Goal: Communication & Community: Answer question/provide support

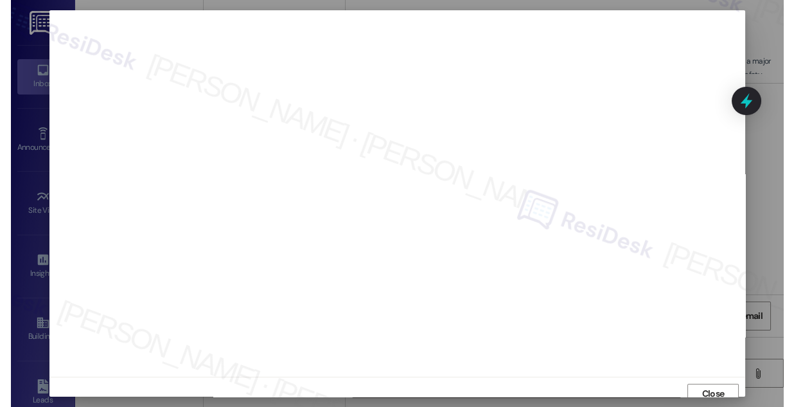
scroll to position [5948, 0]
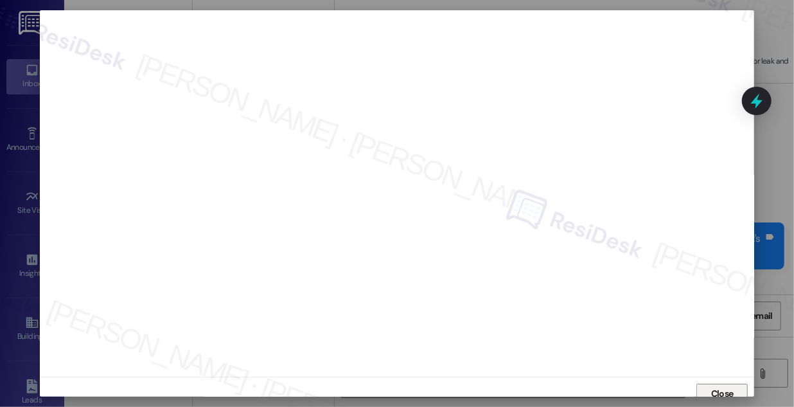
click at [711, 387] on span "Close" at bounding box center [722, 393] width 22 height 13
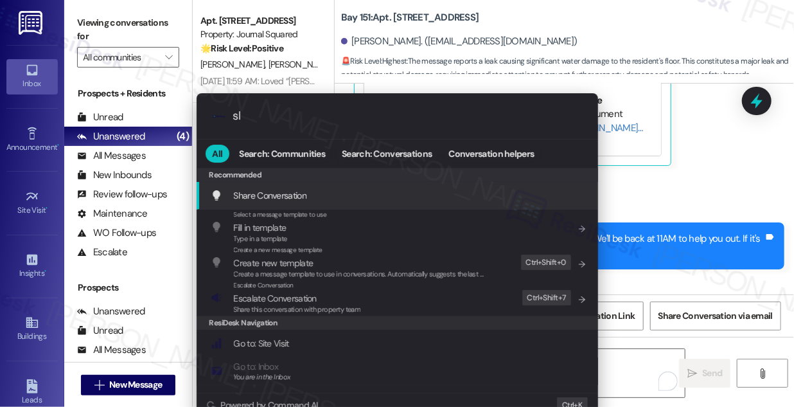
type input "sla"
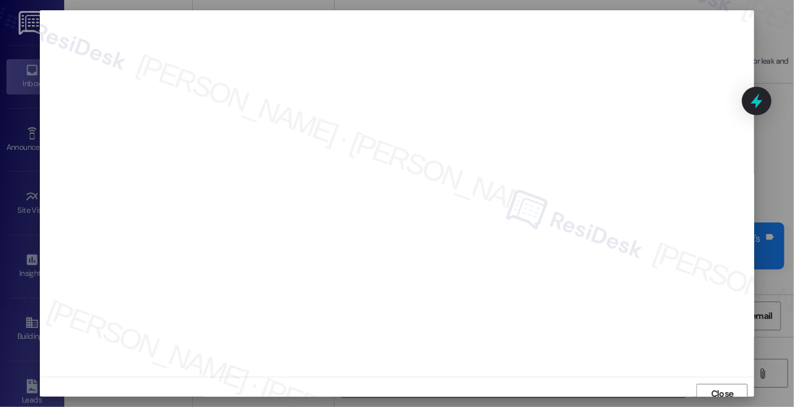
scroll to position [7, 0]
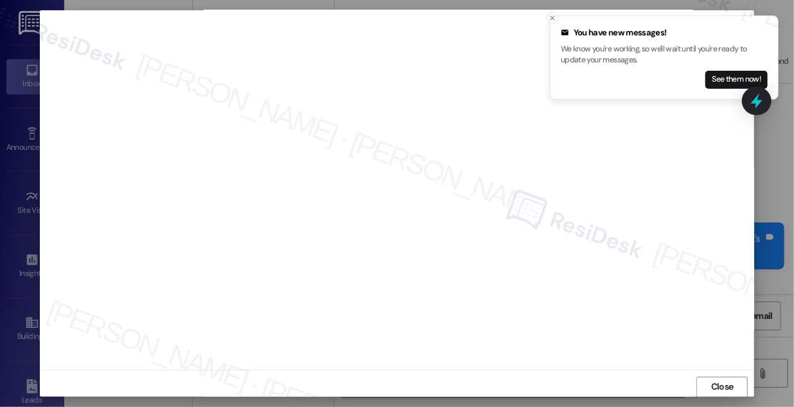
click at [547, 16] on button "Close toast" at bounding box center [552, 18] width 13 height 13
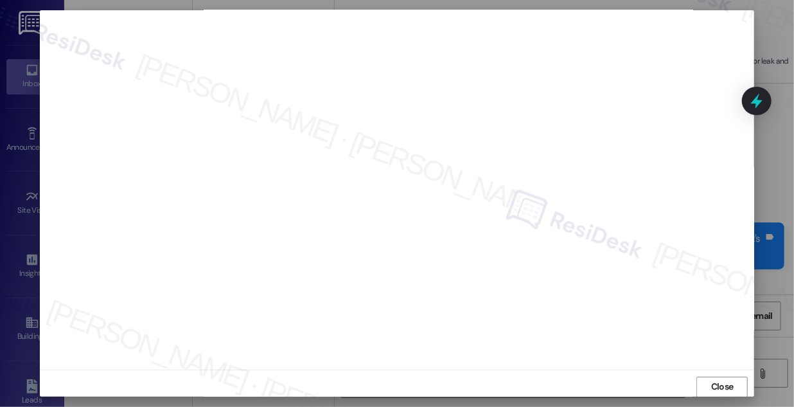
scroll to position [0, 0]
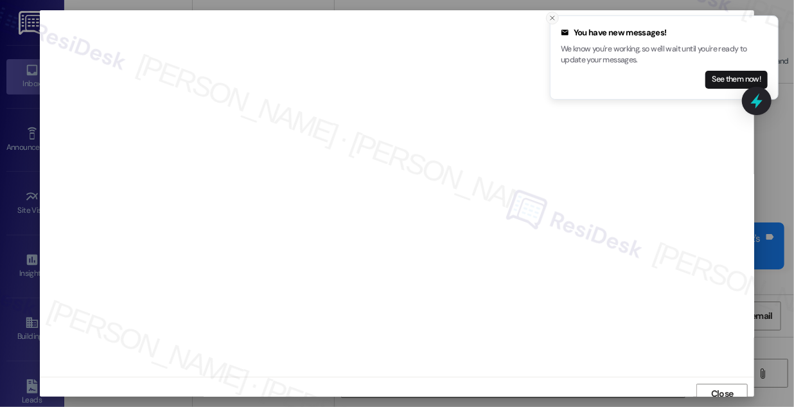
click at [548, 17] on button "Close toast" at bounding box center [552, 18] width 13 height 13
click at [549, 15] on icon "Close toast" at bounding box center [553, 18] width 8 height 8
click at [553, 15] on icon "Close toast" at bounding box center [553, 18] width 8 height 8
click at [556, 17] on icon "Close toast" at bounding box center [553, 18] width 8 height 8
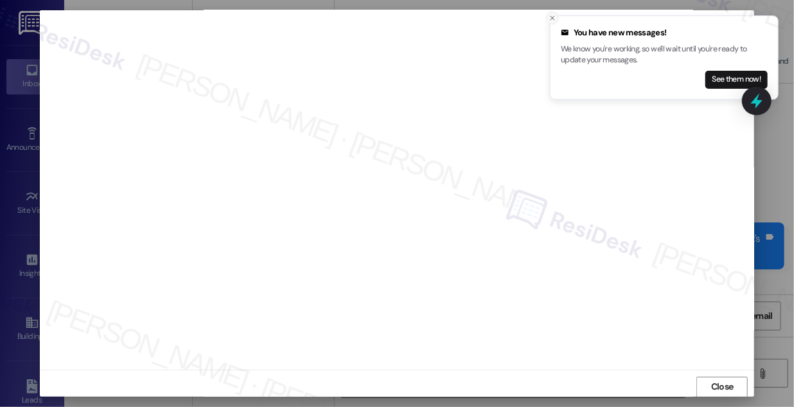
click at [550, 15] on icon "Close toast" at bounding box center [553, 18] width 8 height 8
click at [556, 21] on icon "Close toast" at bounding box center [553, 18] width 8 height 8
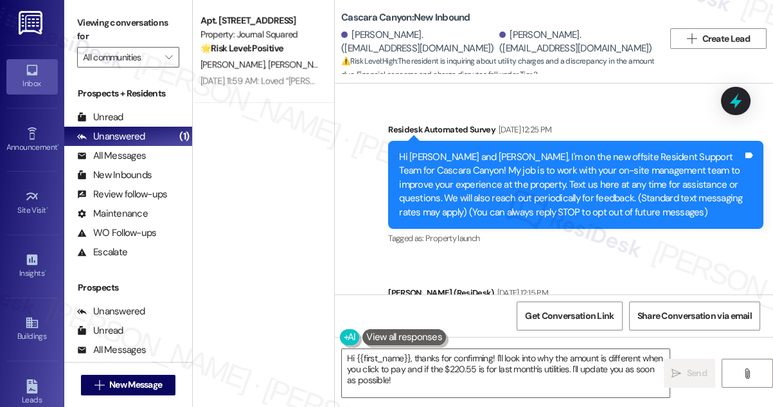
scroll to position [5496, 0]
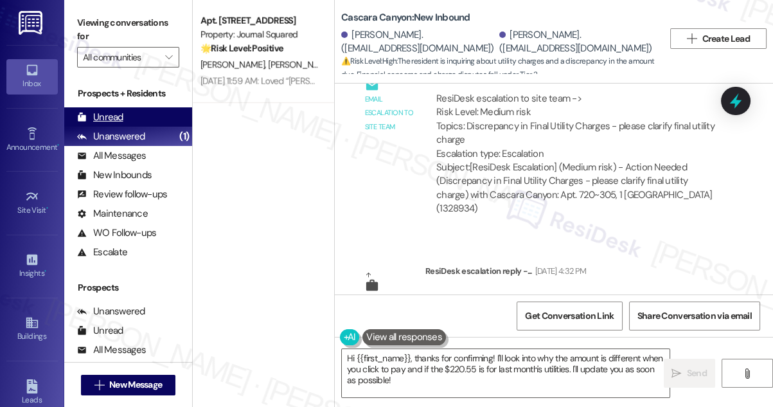
click at [123, 119] on div "Unread (0)" at bounding box center [128, 116] width 128 height 19
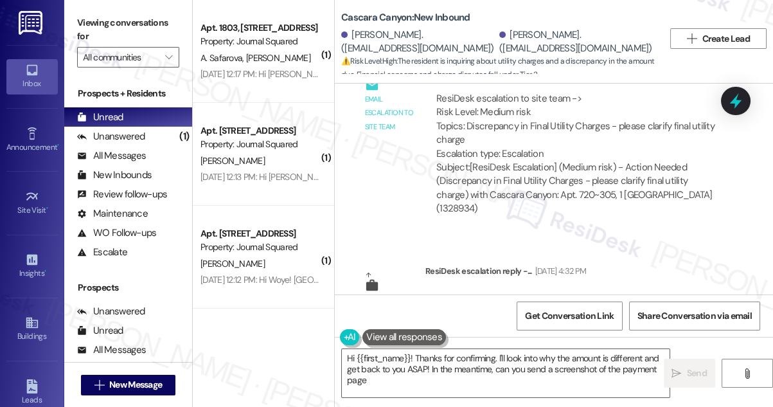
type textarea "Hi {{first_name}}! Thanks for confirming. I'll look into why the amount is diff…"
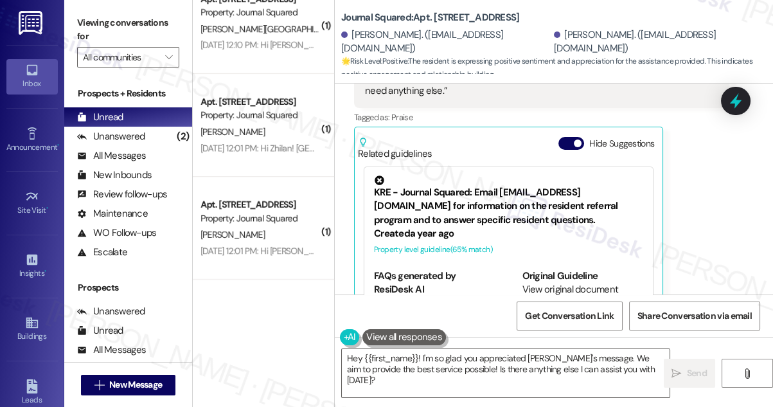
scroll to position [467, 0]
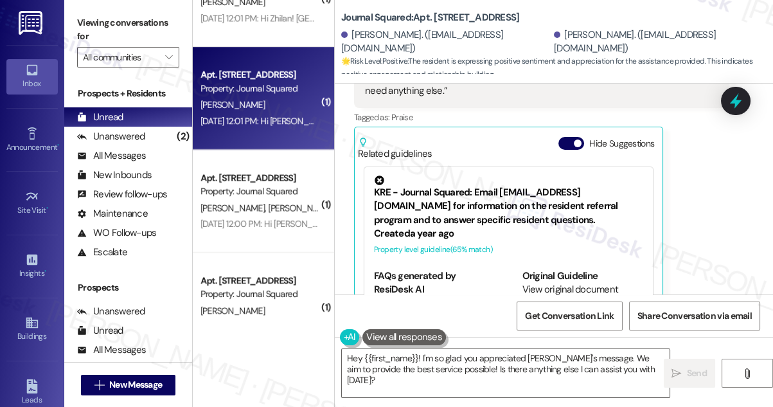
click at [281, 99] on div "[PERSON_NAME]" at bounding box center [259, 105] width 121 height 16
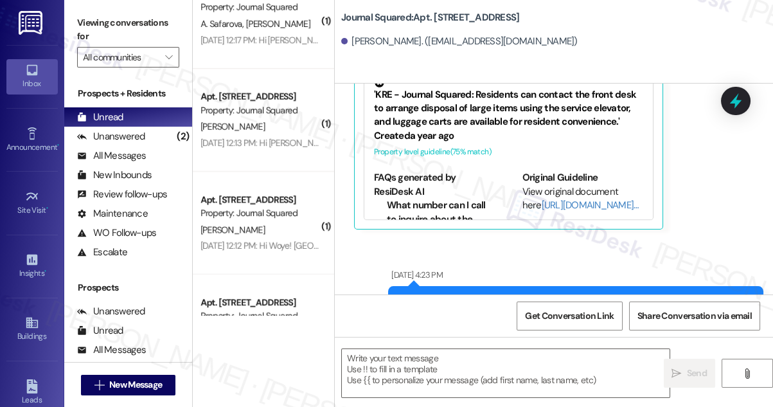
scroll to position [0, 0]
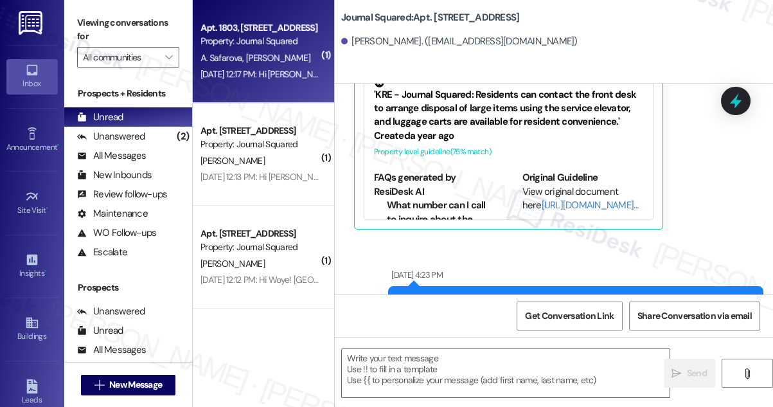
click at [269, 69] on div "Aug 11, 2025 at 12:17 PM: Hi Bayazid and Arzu! Pavonia Ave garage entrance is t…" at bounding box center [736, 74] width 1073 height 12
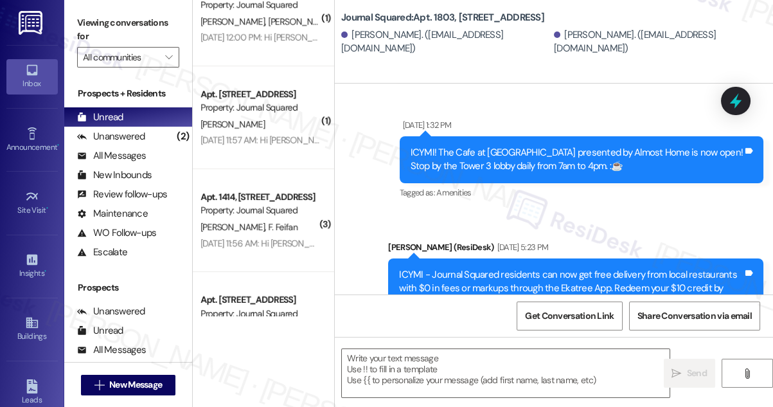
scroll to position [817, 0]
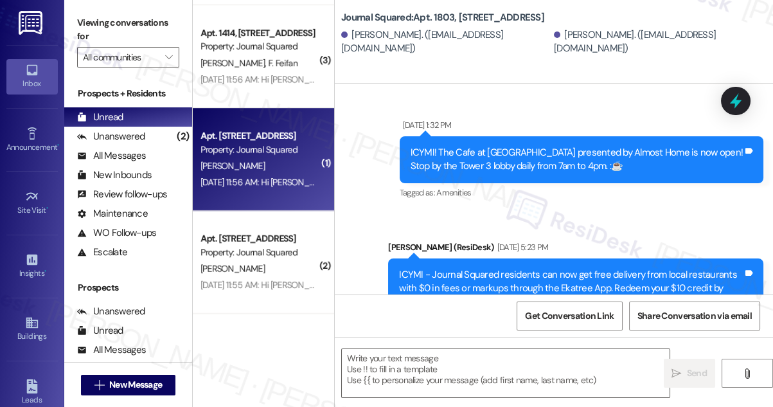
click at [279, 180] on div "Aug 11, 2025 at 11:56 AM: Hi Yixuan! Pavonia Ave garage entrance is temporarily…" at bounding box center [720, 182] width 1040 height 12
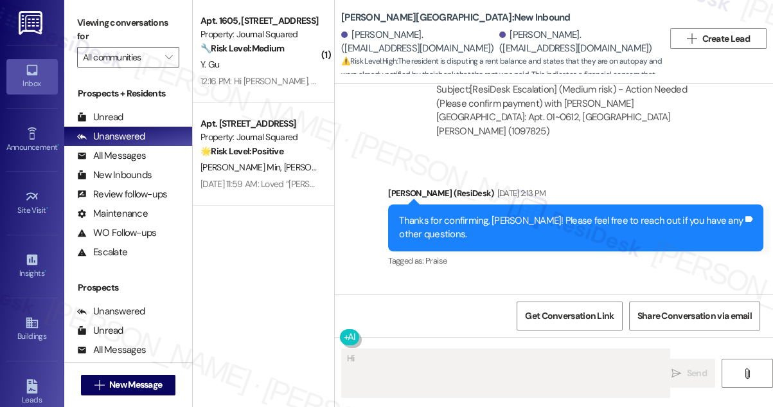
scroll to position [4126, 0]
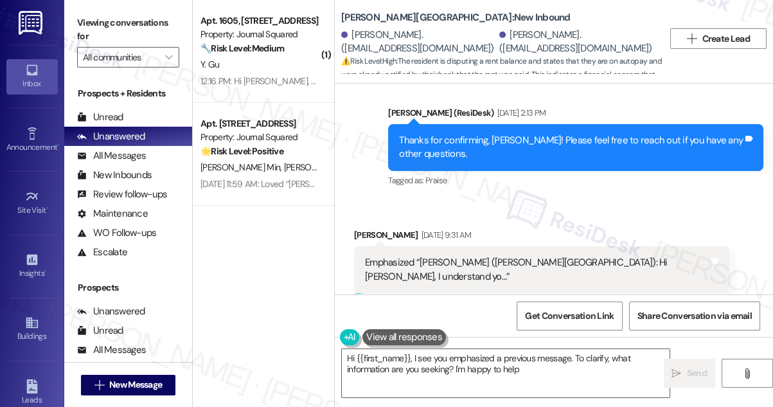
type textarea "Hi {{first_name}}, I see you emphasized a previous message. To clarify, what in…"
drag, startPoint x: 461, startPoint y: 197, endPoint x: 597, endPoint y: 197, distance: 136.8
click at [596, 246] on div "Emphasized “Sarah (Asbury Plaza): Hi Mitchell, I understand yo…” Tags and notes" at bounding box center [541, 269] width 375 height 47
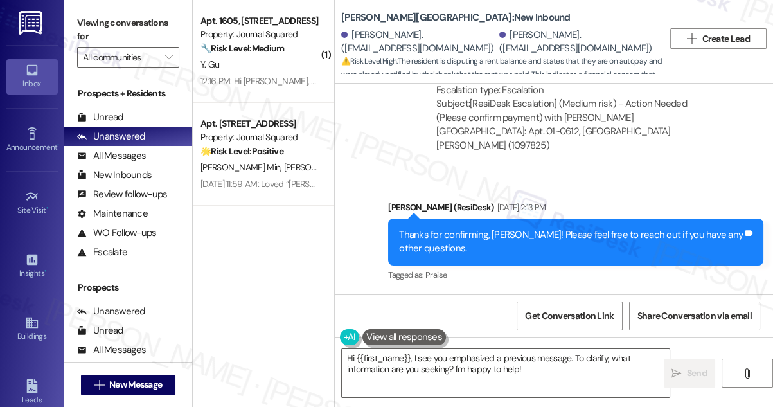
scroll to position [4243, 0]
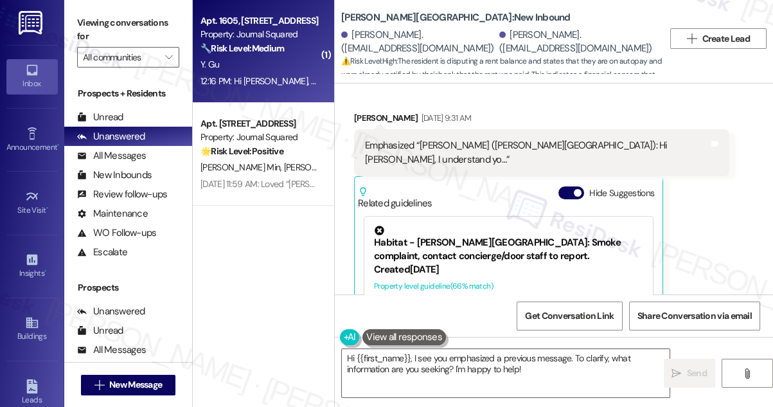
click at [251, 69] on div "Y. Gu" at bounding box center [259, 65] width 121 height 16
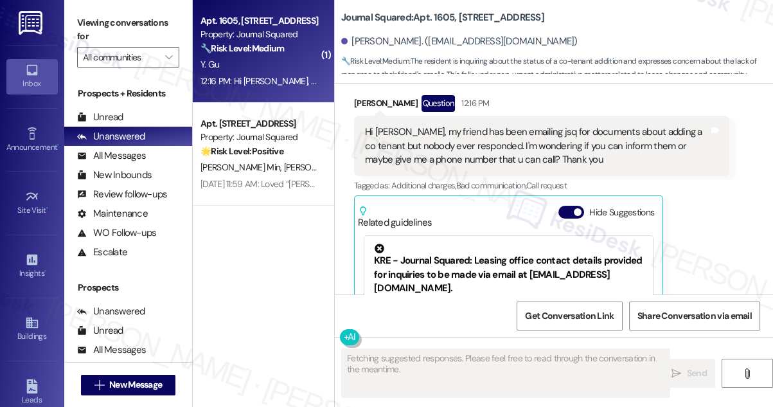
click at [452, 312] on div "Property level guideline ( 76 % match)" at bounding box center [508, 318] width 269 height 13
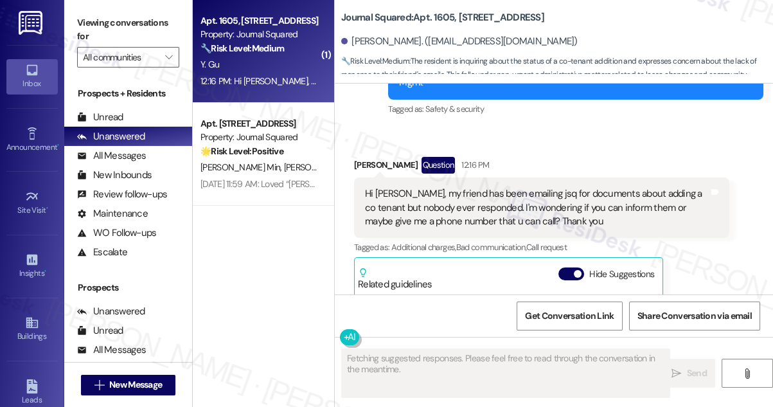
scroll to position [8309, 0]
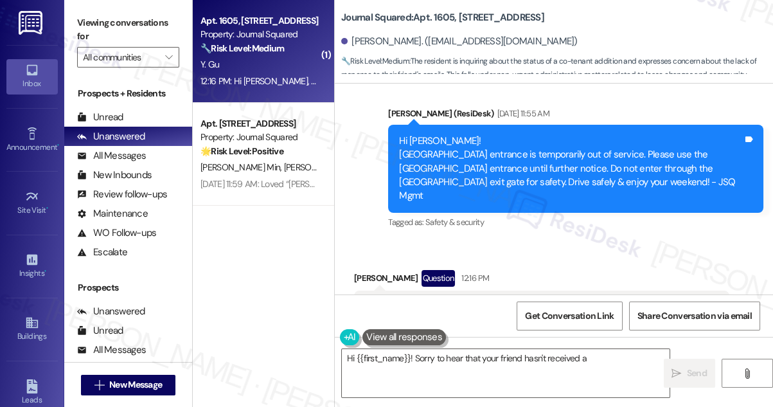
click at [536, 300] on div "Hi Jane, my friend has been emailing jsq for documents about adding a co tenant…" at bounding box center [537, 320] width 344 height 41
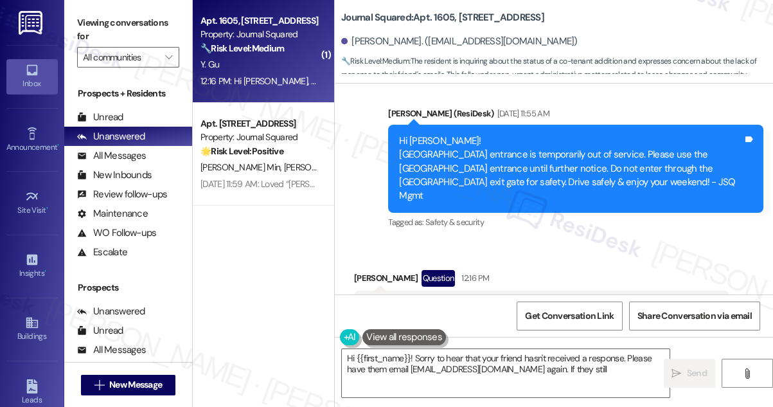
click at [536, 300] on div "Hi Jane, my friend has been emailing jsq for documents about adding a co tenant…" at bounding box center [537, 320] width 344 height 41
click at [640, 270] on div "Yichen Gu Question 12:16 PM" at bounding box center [541, 280] width 375 height 21
click at [505, 300] on div "Hi Jane, my friend has been emailing jsq for documents about adding a co tenant…" at bounding box center [537, 320] width 344 height 41
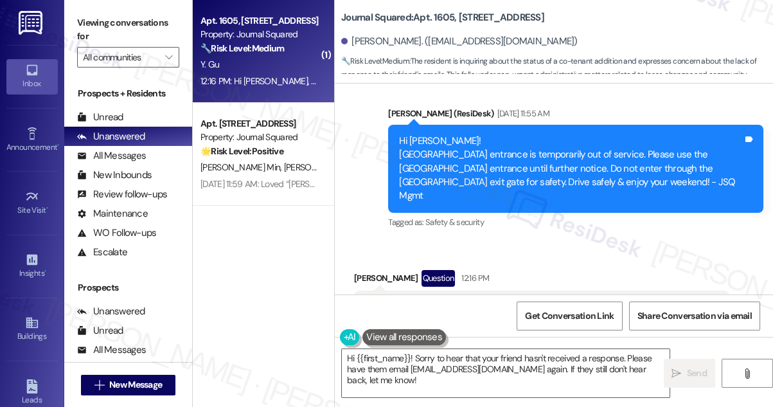
click at [505, 300] on div "Hi Jane, my friend has been emailing jsq for documents about adding a co tenant…" at bounding box center [537, 320] width 344 height 41
click at [575, 300] on div "Hi Jane, my friend has been emailing jsq for documents about adding a co tenant…" at bounding box center [537, 320] width 344 height 41
click at [540, 300] on div "Hi Jane, my friend has been emailing jsq for documents about adding a co tenant…" at bounding box center [537, 320] width 344 height 41
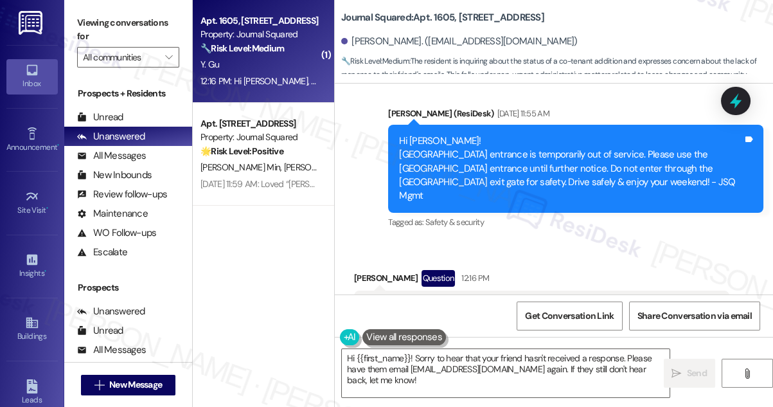
click at [399, 300] on div "Hi Jane, my friend has been emailing jsq for documents about adding a co tenant…" at bounding box center [537, 320] width 344 height 41
click at [538, 300] on div "Hi Jane, my friend has been emailing jsq for documents about adding a co tenant…" at bounding box center [537, 320] width 344 height 41
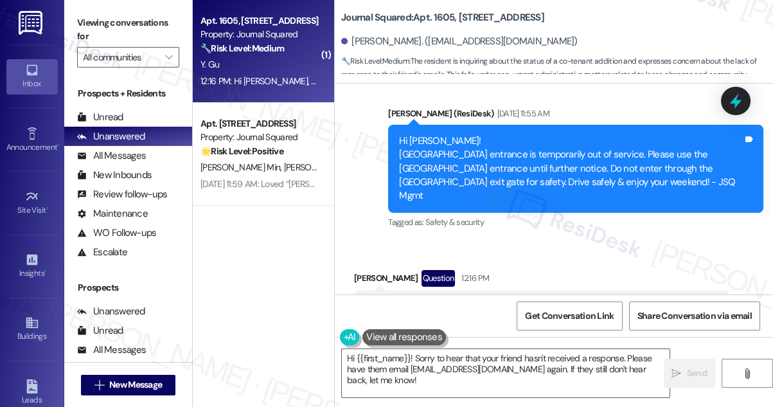
click at [538, 300] on div "Hi Jane, my friend has been emailing jsq for documents about adding a co tenant…" at bounding box center [537, 320] width 344 height 41
click at [495, 300] on div "Hi Jane, my friend has been emailing jsq for documents about adding a co tenant…" at bounding box center [537, 320] width 344 height 41
drag, startPoint x: 344, startPoint y: 16, endPoint x: 407, endPoint y: 16, distance: 63.0
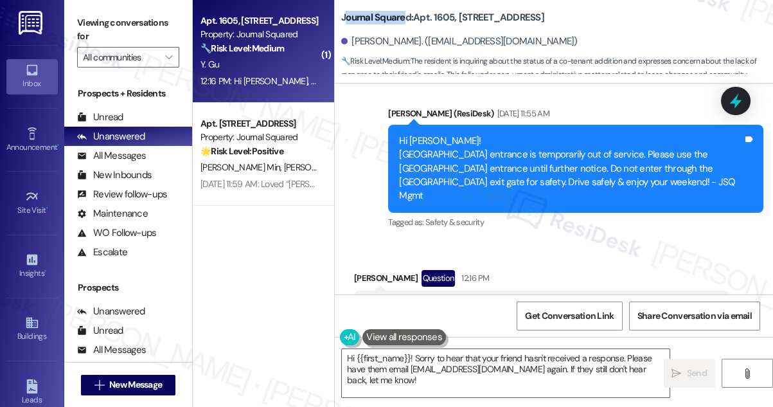
click at [407, 16] on b "Journal Squared: Apt. 1605, 605 Pavonia Avenue" at bounding box center [442, 17] width 203 height 13
click at [103, 20] on label "Viewing conversations for" at bounding box center [128, 30] width 102 height 34
drag, startPoint x: 425, startPoint y: 15, endPoint x: 467, endPoint y: 13, distance: 42.4
click at [467, 13] on b "Journal Squared: Apt. 1605, 605 Pavonia Avenue" at bounding box center [442, 17] width 203 height 13
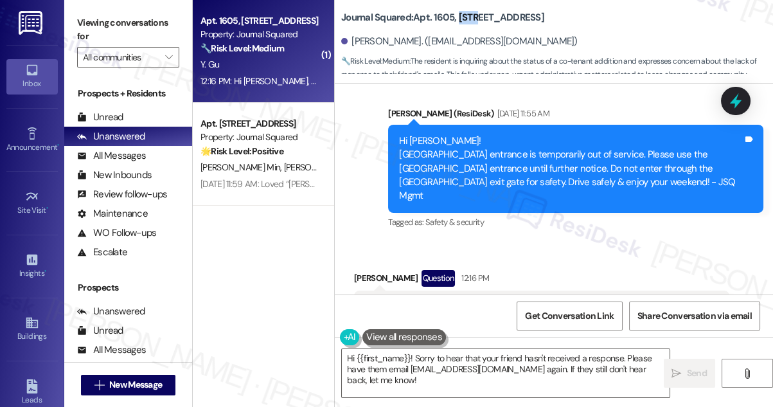
click at [467, 13] on b "Journal Squared: Apt. 1605, 605 Pavonia Avenue" at bounding box center [442, 17] width 203 height 13
click at [102, 19] on label "Viewing conversations for" at bounding box center [128, 30] width 102 height 34
click at [109, 14] on label "Viewing conversations for" at bounding box center [128, 30] width 102 height 34
drag, startPoint x: 362, startPoint y: 12, endPoint x: 398, endPoint y: 10, distance: 36.1
click at [396, 10] on div "Journal Squared: Apt. 1605, 605 Pavonia Avenue" at bounding box center [469, 18] width 257 height 16
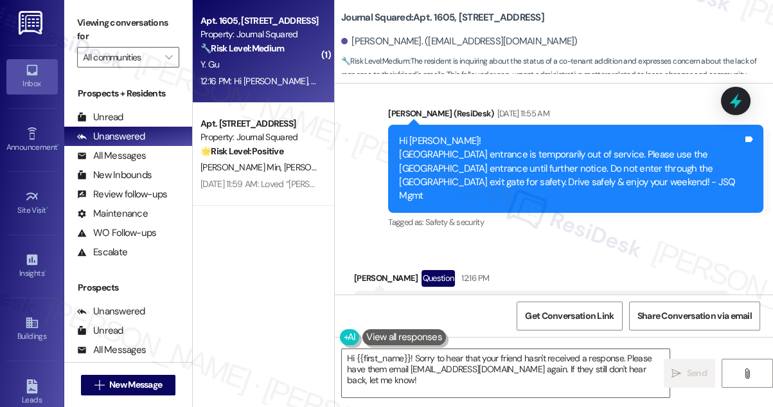
click at [399, 10] on div "Journal Squared: Apt. 1605, 605 Pavonia Avenue" at bounding box center [469, 18] width 257 height 16
click at [111, 27] on label "Viewing conversations for" at bounding box center [128, 30] width 102 height 34
click at [461, 27] on div "Journal Squared: Apt. 1605, 605 Pavonia Avenue Yichen Gu. (yichengu0912@gmail.c…" at bounding box center [557, 38] width 432 height 71
click at [99, 28] on label "Viewing conversations for" at bounding box center [128, 30] width 102 height 34
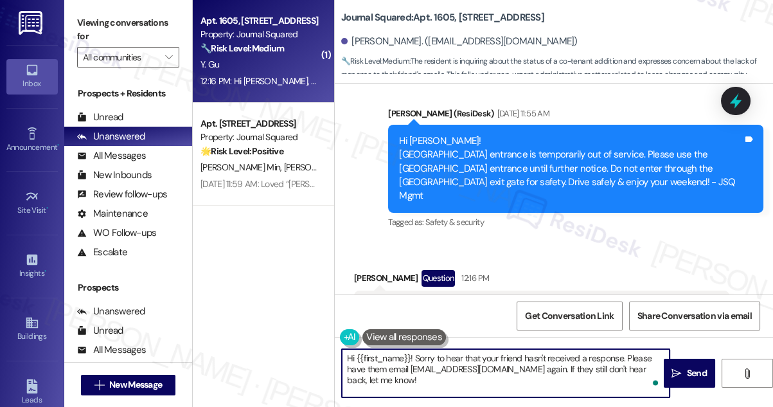
drag, startPoint x: 465, startPoint y: 376, endPoint x: 622, endPoint y: 349, distance: 159.2
click at [622, 349] on textarea "Hi {{first_name}}! Sorry to hear that your friend hasn't received a response. P…" at bounding box center [506, 373] width 328 height 48
click at [414, 357] on textarea "Hi {{first_name}}! Sorry to hear that your friend hasn't received a response. P…" at bounding box center [506, 373] width 328 height 48
drag, startPoint x: 491, startPoint y: 382, endPoint x: 622, endPoint y: 359, distance: 132.3
click at [622, 359] on textarea "Hi {{first_name}}! Sorry to hear that your friend hasn't received a response. P…" at bounding box center [506, 373] width 328 height 48
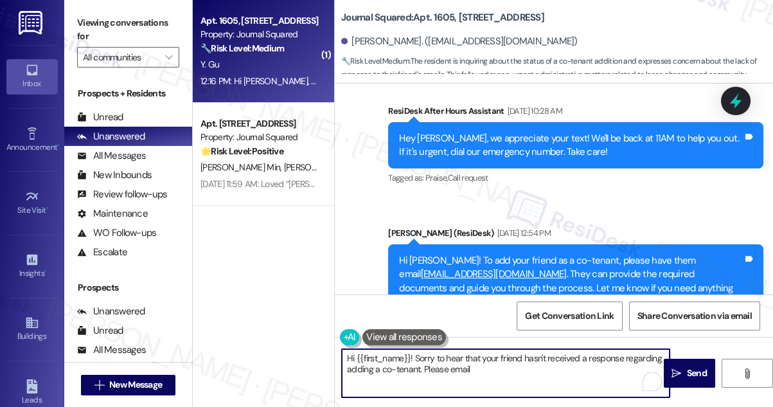
scroll to position [7491, 0]
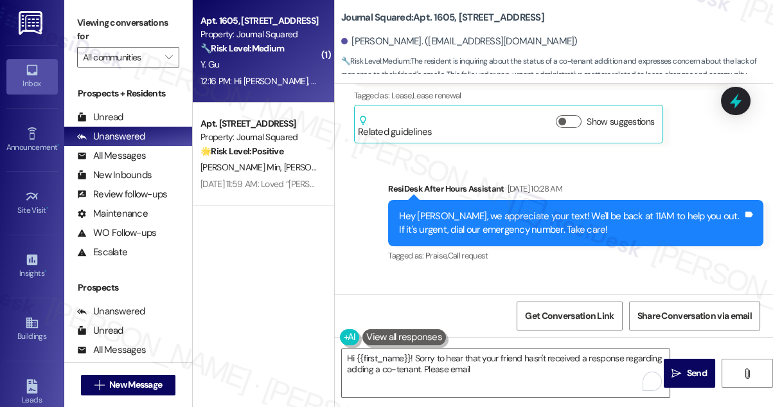
drag, startPoint x: 547, startPoint y: 253, endPoint x: 681, endPoint y: 266, distance: 134.2
click at [681, 332] on div "Hi Yichen! To add your friend as a co-tenant, please have them email info@journ…" at bounding box center [571, 359] width 344 height 55
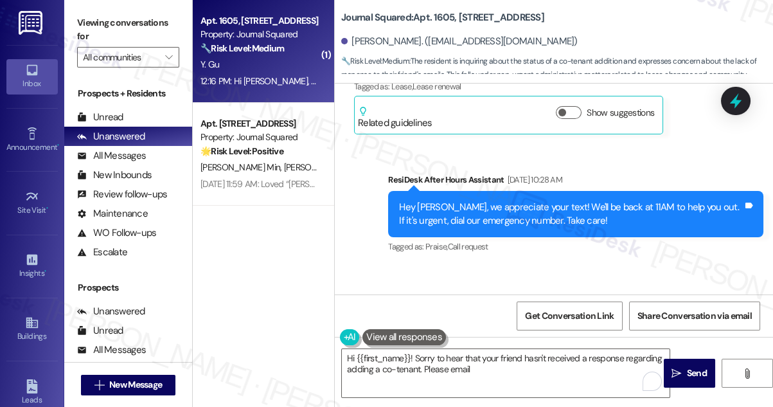
drag, startPoint x: 588, startPoint y: 260, endPoint x: 682, endPoint y: 285, distance: 96.6
click at [682, 295] on div "Jane (ResiDesk) Aug 01, 2025 at 12:54 PM Hi Yichen! To add your friend as a co-…" at bounding box center [575, 350] width 375 height 111
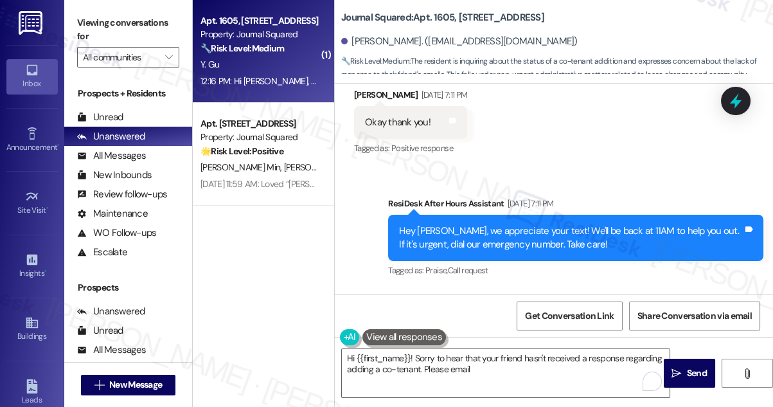
scroll to position [8088, 0]
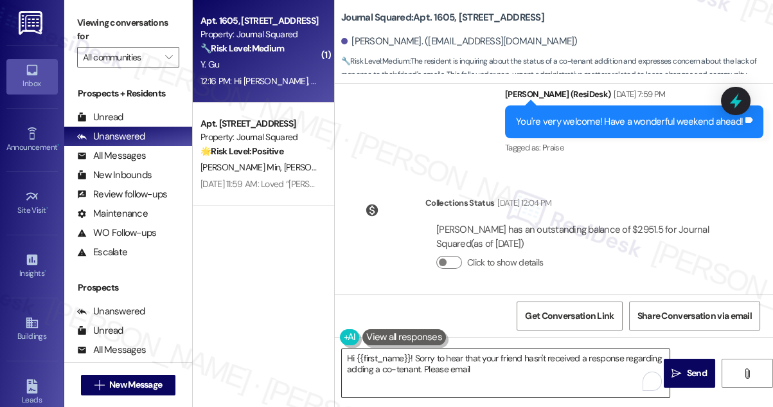
click at [455, 373] on textarea "Hi {{first_name}}! Sorry to hear that your friend hasn't received a response re…" at bounding box center [506, 373] width 328 height 48
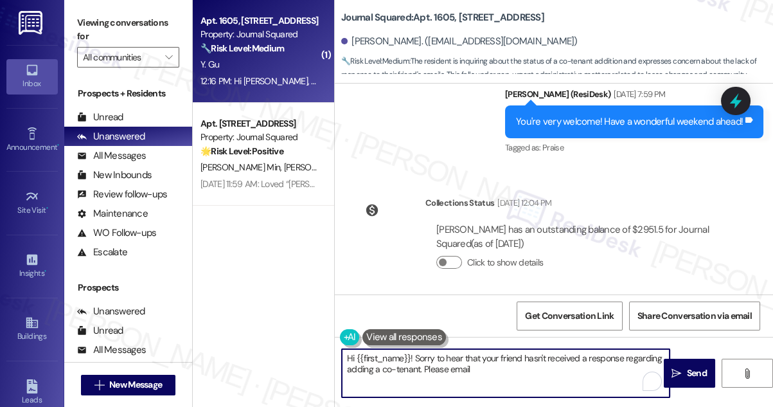
click at [454, 373] on textarea "Hi {{first_name}}! Sorry to hear that your friend hasn't received a response re…" at bounding box center [506, 373] width 328 height 48
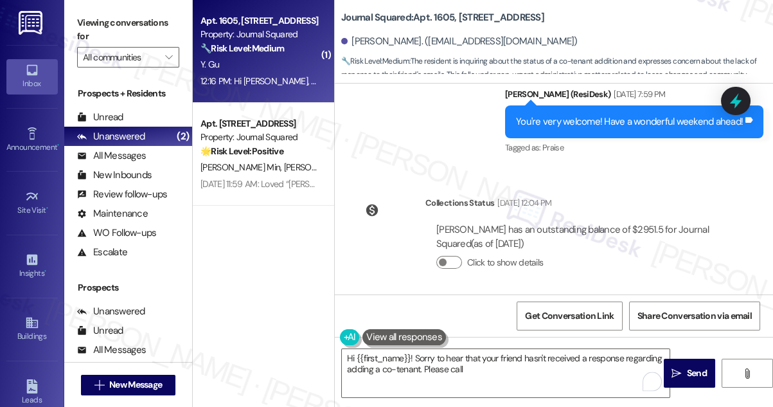
drag, startPoint x: 106, startPoint y: 15, endPoint x: 114, endPoint y: 18, distance: 8.4
click at [106, 15] on label "Viewing conversations for" at bounding box center [128, 30] width 102 height 34
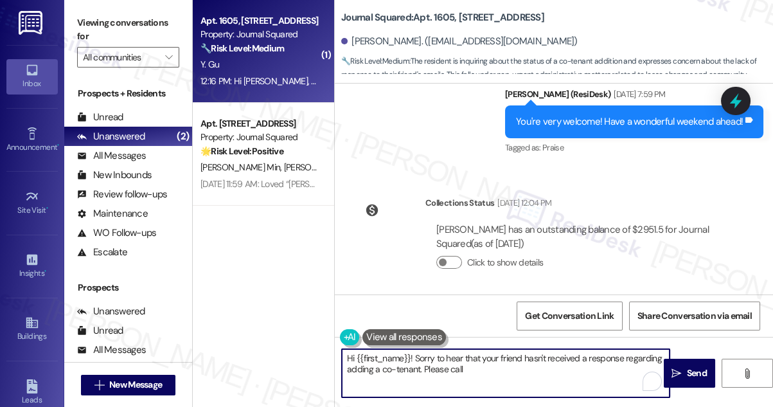
click at [448, 365] on textarea "Hi {{first_name}}! Sorry to hear that your friend hasn't received a response re…" at bounding box center [506, 373] width 328 height 48
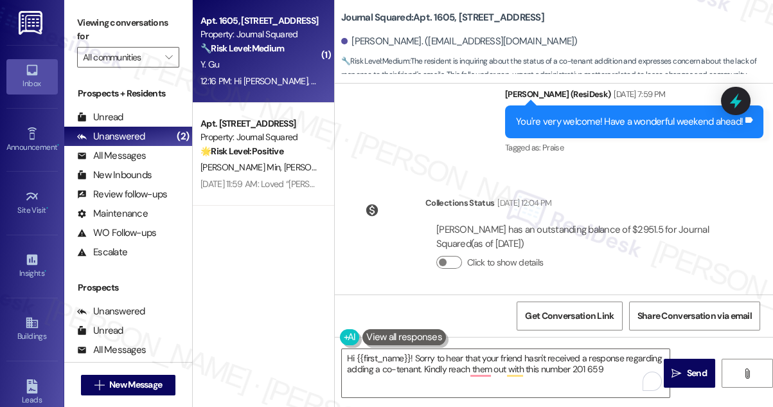
click at [112, 26] on label "Viewing conversations for" at bounding box center [128, 30] width 102 height 34
click at [605, 369] on textarea "Hi {{first_name}}! Sorry to hear that your friend hasn't received a response re…" at bounding box center [506, 373] width 328 height 48
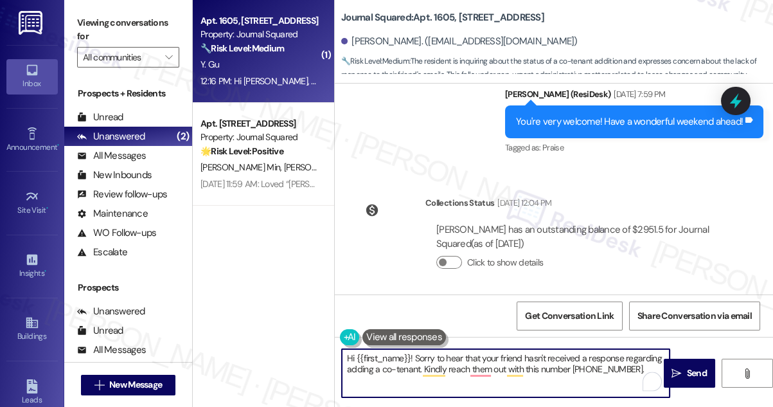
type textarea "Hi {{first_name}}! Sorry to hear that your friend hasn't received a response re…"
click at [520, 365] on textarea "Hi {{first_name}}! Sorry to hear that your friend hasn't received a response re…" at bounding box center [506, 373] width 328 height 48
click at [520, 366] on textarea "Hi {{first_name}}! Sorry to hear that your friend hasn't received a response re…" at bounding box center [506, 373] width 328 height 48
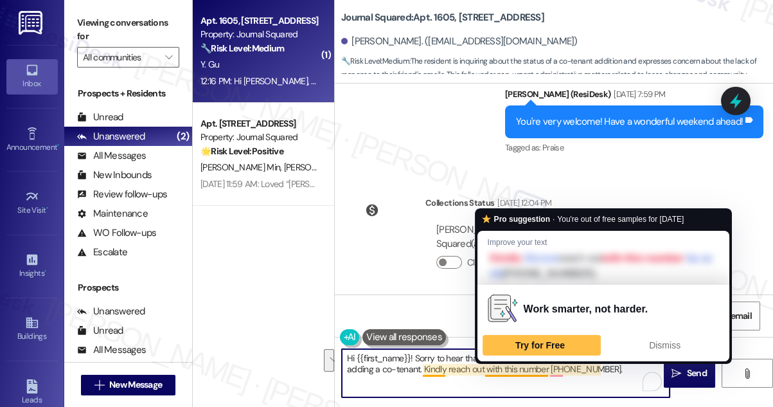
click at [616, 370] on textarea "Hi {{first_name}}! Sorry to hear that your friend hasn't received a response re…" at bounding box center [506, 373] width 328 height 48
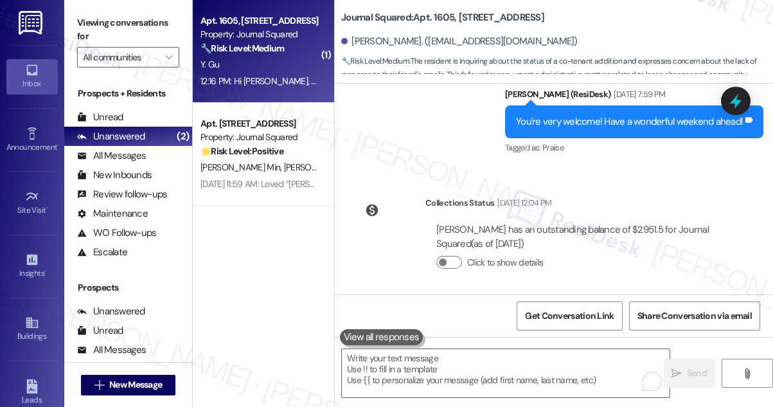
click at [109, 20] on label "Viewing conversations for" at bounding box center [128, 30] width 102 height 34
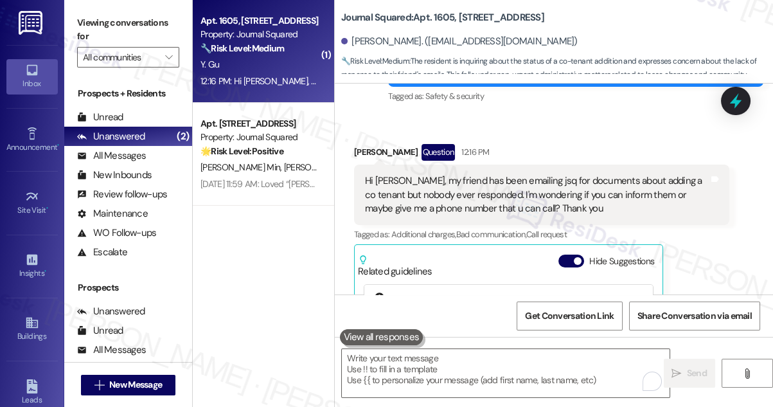
scroll to position [8439, 0]
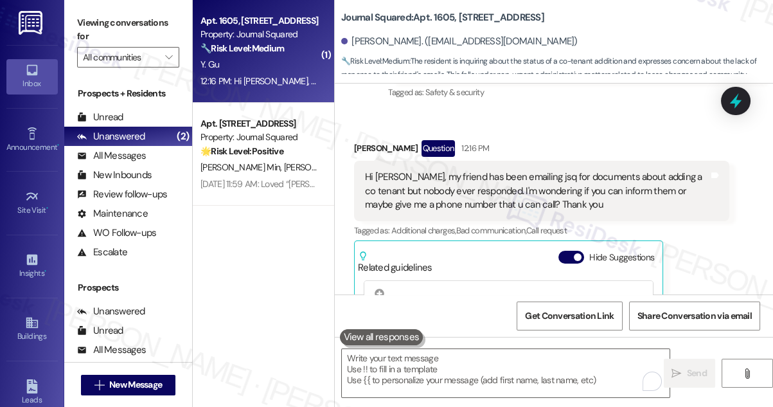
click at [102, 21] on label "Viewing conversations for" at bounding box center [128, 30] width 102 height 34
click at [396, 362] on textarea "To enrich screen reader interactions, please activate Accessibility in Grammarl…" at bounding box center [506, 373] width 328 height 48
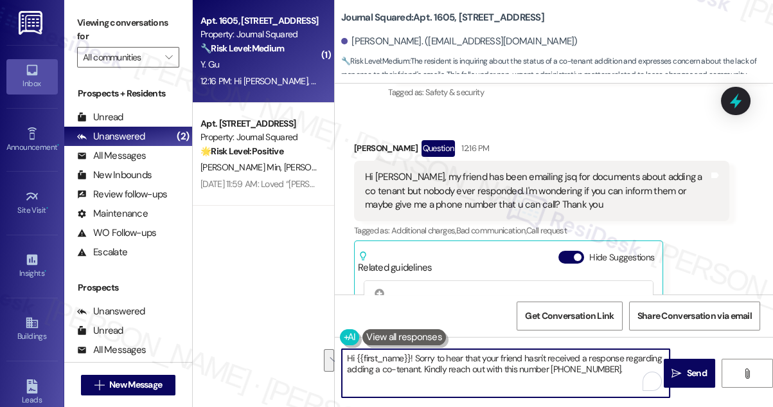
click at [438, 369] on textarea "Hi {{first_name}}! Sorry to hear that your friend hasn't received a response re…" at bounding box center [506, 373] width 328 height 48
drag, startPoint x: 615, startPoint y: 367, endPoint x: 411, endPoint y: 342, distance: 205.8
click at [414, 348] on div "Hi {{first_name}}! Sorry to hear that your friend hasn't received a response re…" at bounding box center [499, 372] width 329 height 49
paste textarea "your friend hasn’t received a response about adding a co-tenant. Please have th…"
click at [432, 368] on textarea "Hi {{first_name}}! Sorry to hear your friend hasn’t received a response about a…" at bounding box center [506, 373] width 328 height 48
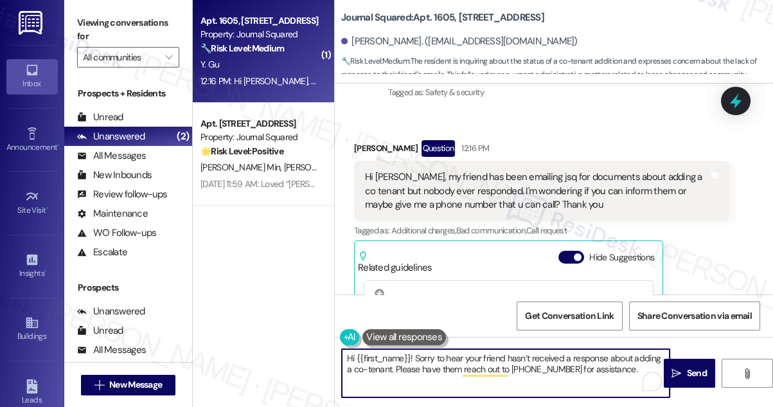
click at [432, 368] on textarea "Hi {{first_name}}! Sorry to hear your friend hasn’t received a response about a…" at bounding box center [506, 373] width 328 height 48
click at [642, 373] on textarea "Hi {{first_name}}! Sorry to hear your friend hasn’t received a response about a…" at bounding box center [506, 373] width 328 height 48
type textarea "Hi {{first_name}}! Sorry to hear your friend hasn’t received a response about a…"
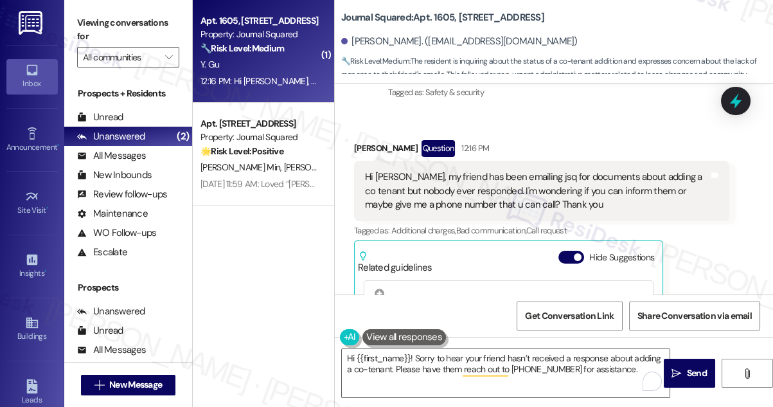
click at [118, 21] on label "Viewing conversations for" at bounding box center [128, 30] width 102 height 34
click at [584, 373] on textarea "Hi {{first_name}}! Sorry to hear your friend hasn’t received a response about a…" at bounding box center [506, 373] width 328 height 48
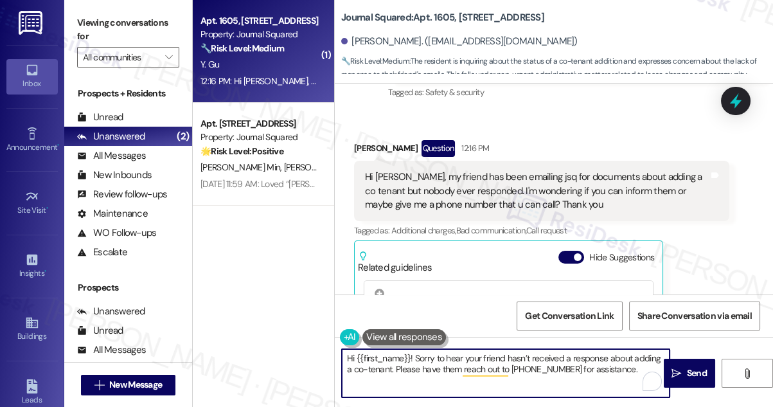
click at [612, 356] on textarea "Hi {{first_name}}! Sorry to hear your friend hasn’t received a response about a…" at bounding box center [506, 373] width 328 height 48
click at [615, 364] on textarea "Hi {{first_name}}! Sorry to hear your friend hasn’t received a response about a…" at bounding box center [506, 373] width 328 height 48
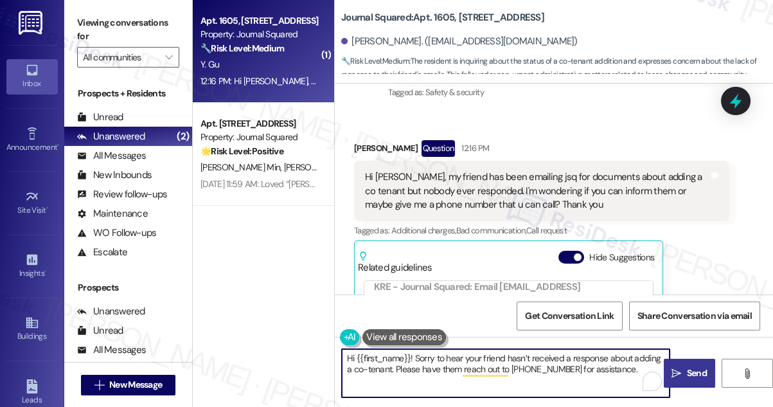
click at [683, 366] on span " Send" at bounding box center [689, 372] width 40 height 13
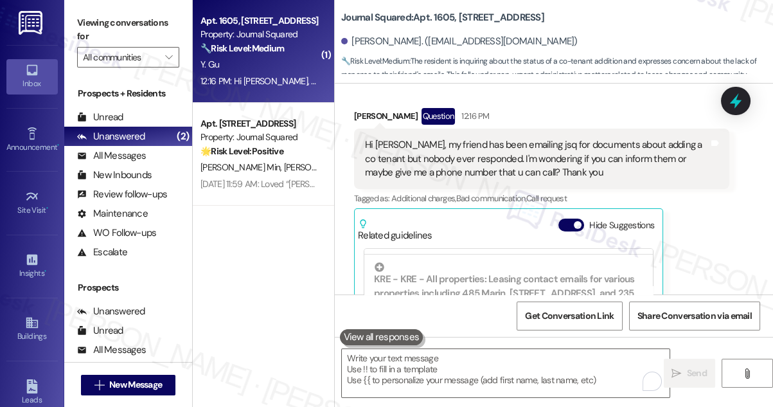
scroll to position [409, 0]
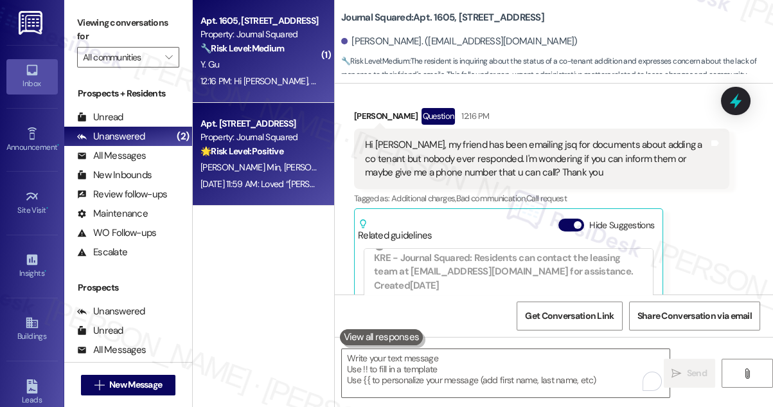
click at [296, 127] on div "Apt. [STREET_ADDRESS]" at bounding box center [259, 123] width 119 height 13
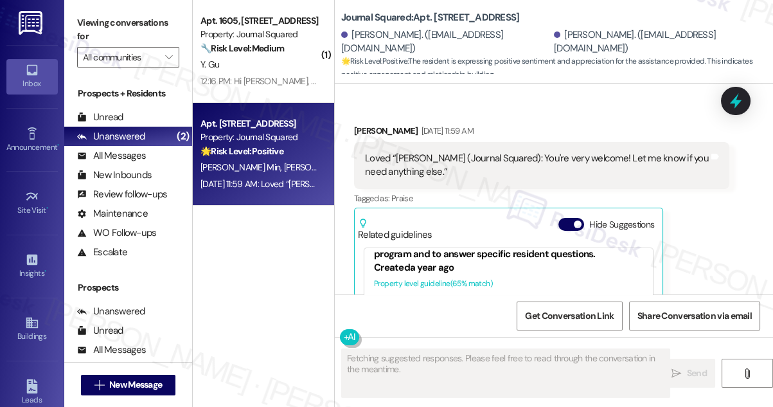
scroll to position [3508, 0]
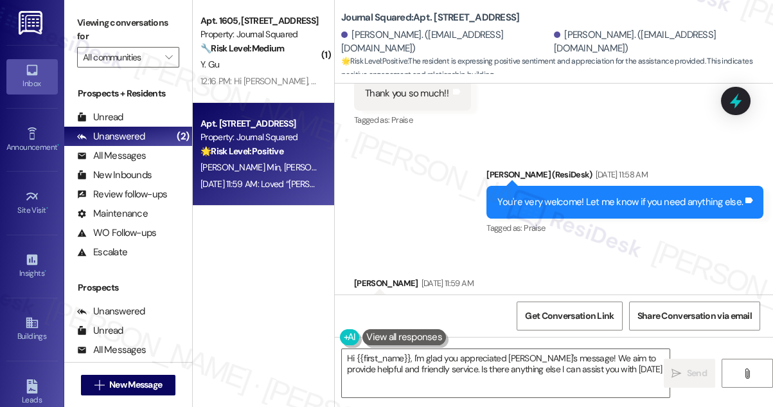
type textarea "Hi {{first_name}}, I'm glad you appreciated Jane's message! We aim to provide h…"
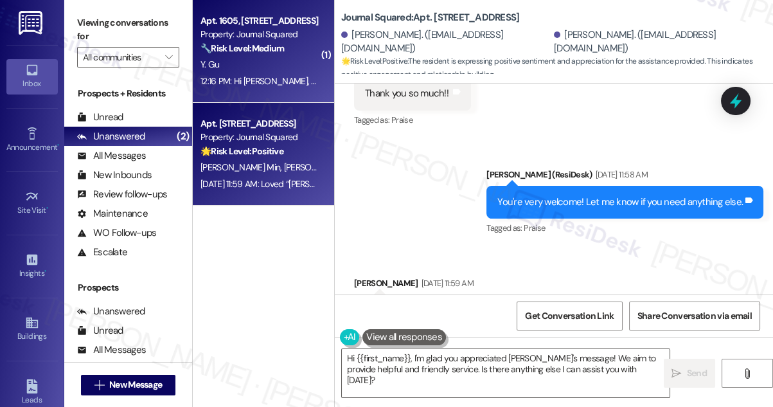
click at [272, 66] on div "Y. Gu" at bounding box center [259, 65] width 121 height 16
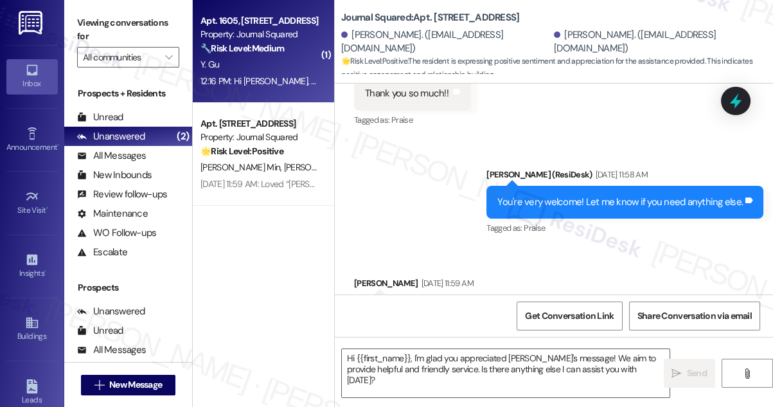
type textarea "Fetching suggested responses. Please feel free to read through the conversation…"
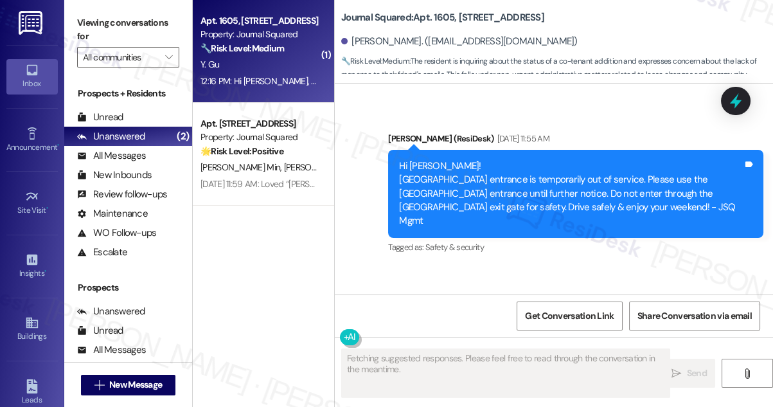
scroll to position [8606, 0]
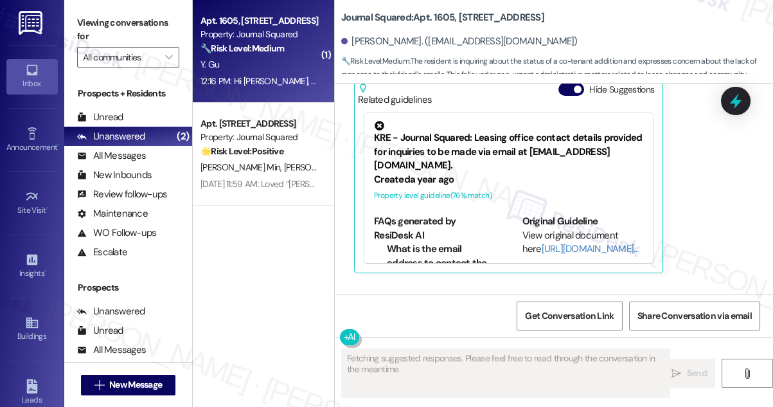
click at [493, 339] on div "Hi Yichen! Sorry to hear your friend hasn’t received a response about adding a …" at bounding box center [571, 359] width 344 height 41
click at [552, 339] on div "Hi Yichen! Sorry to hear your friend hasn’t received a response about adding a …" at bounding box center [571, 359] width 344 height 41
click at [553, 339] on div "Hi Yichen! Sorry to hear your friend hasn’t received a response about adding a …" at bounding box center [571, 359] width 344 height 41
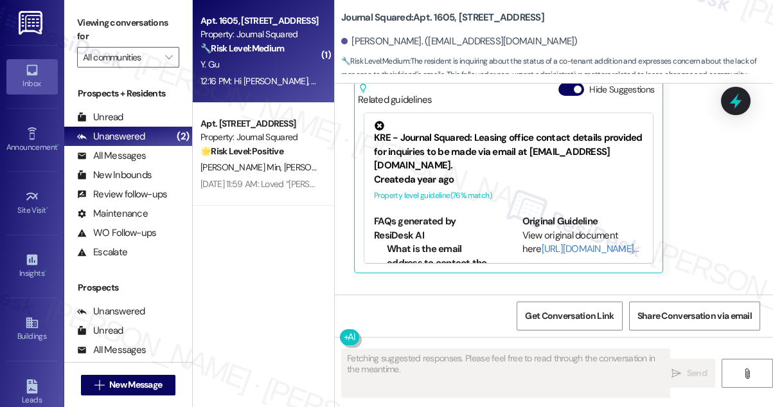
click at [553, 339] on div "Hi Yichen! Sorry to hear your friend hasn’t received a response about adding a …" at bounding box center [571, 359] width 344 height 41
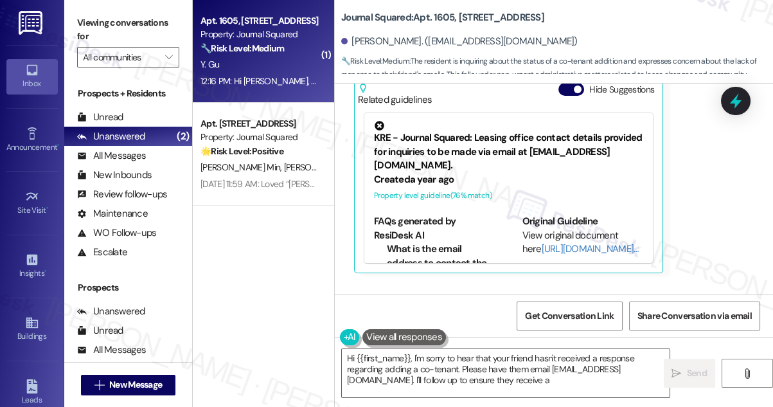
click at [545, 339] on div "Hi Yichen! Sorry to hear your friend hasn’t received a response about adding a …" at bounding box center [571, 359] width 344 height 41
type textarea "Hi {{first_name}}, I'm sorry to hear that your friend hasn't received a respons…"
click at [545, 339] on div "Hi Yichen! Sorry to hear your friend hasn’t received a response about adding a …" at bounding box center [571, 359] width 344 height 41
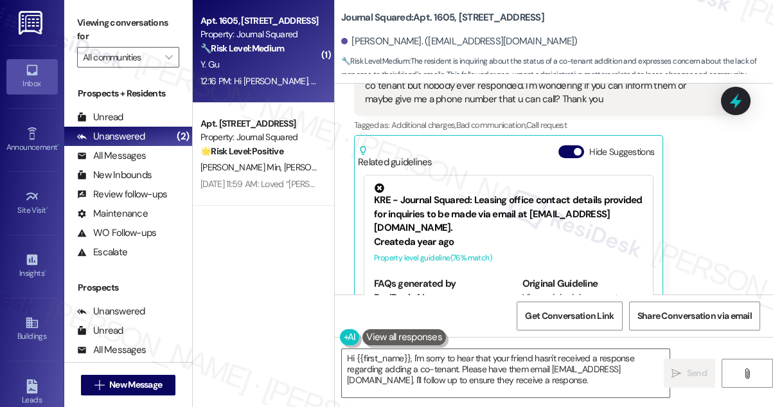
scroll to position [8431, 0]
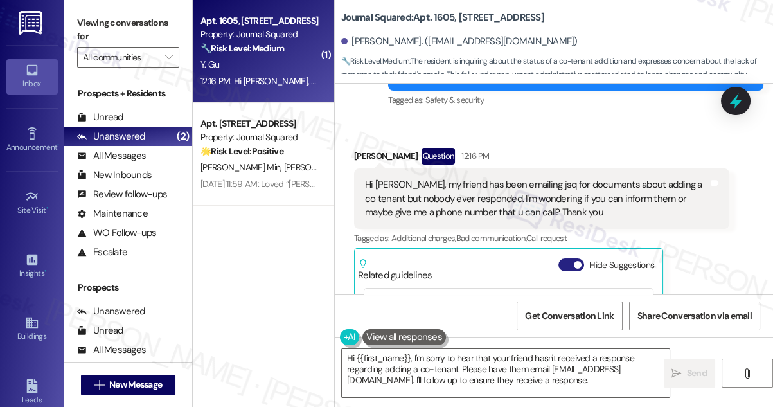
click at [562, 258] on button "Hide Suggestions" at bounding box center [571, 264] width 26 height 13
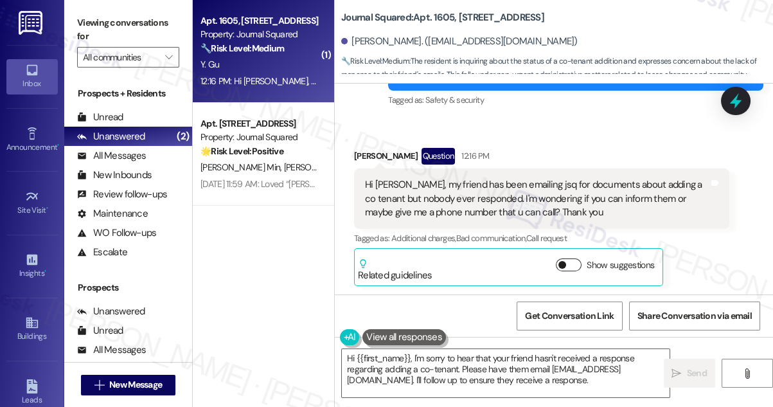
click at [562, 258] on button "Show suggestions" at bounding box center [569, 264] width 26 height 13
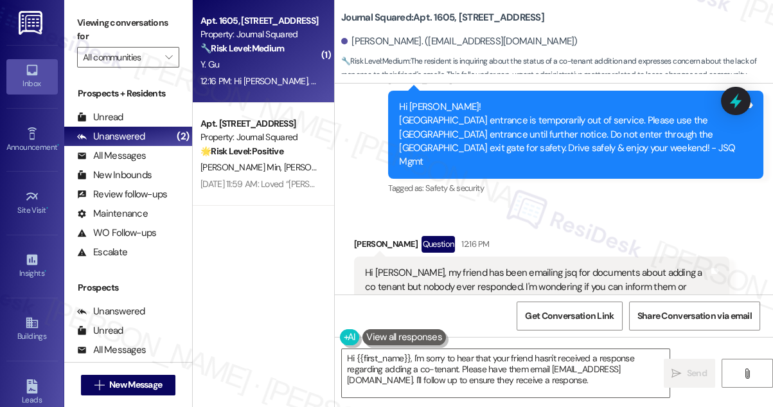
scroll to position [8314, 0]
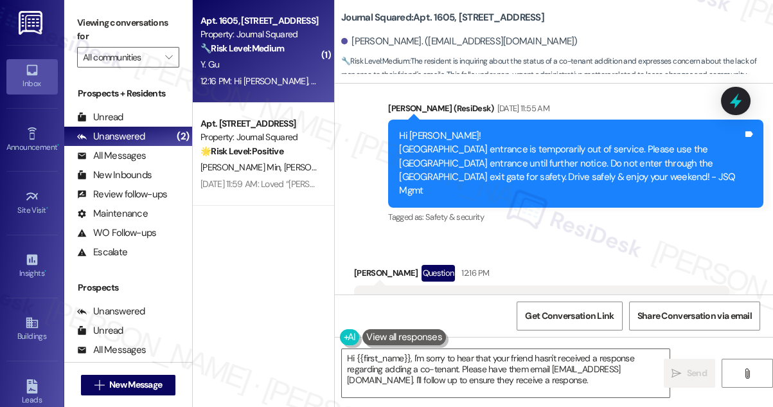
click at [476, 295] on div "Hi Jane, my friend has been emailing jsq for documents about adding a co tenant…" at bounding box center [537, 315] width 344 height 41
click at [114, 37] on label "Viewing conversations for" at bounding box center [128, 30] width 102 height 34
click at [92, 18] on label "Viewing conversations for" at bounding box center [128, 30] width 102 height 34
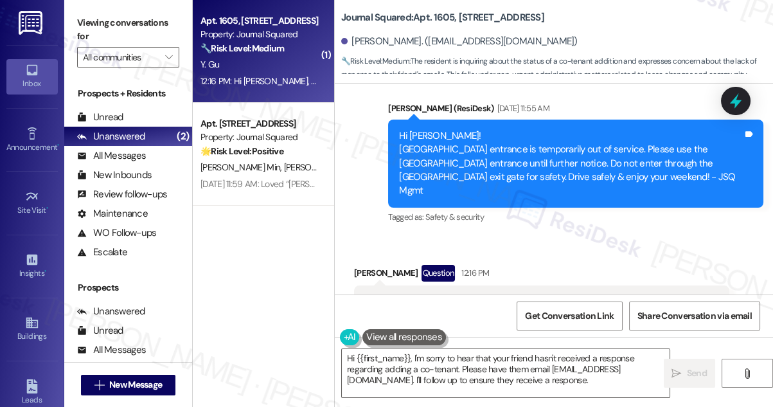
click at [459, 295] on div "Hi Jane, my friend has been emailing jsq for documents about adding a co tenant…" at bounding box center [537, 315] width 344 height 41
click at [455, 295] on div "Hi Jane, my friend has been emailing jsq for documents about adding a co tenant…" at bounding box center [537, 315] width 344 height 41
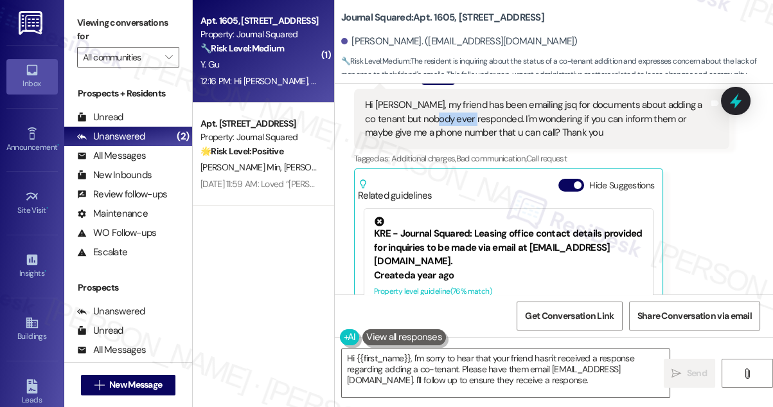
scroll to position [8606, 0]
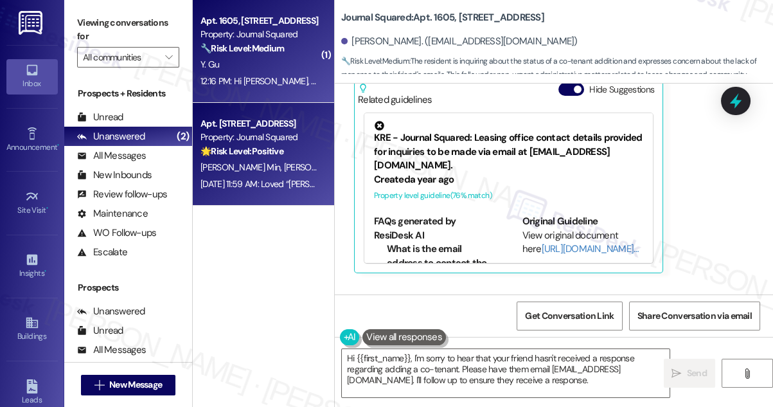
click at [278, 148] on strong "🌟 Risk Level: Positive" at bounding box center [241, 151] width 83 height 12
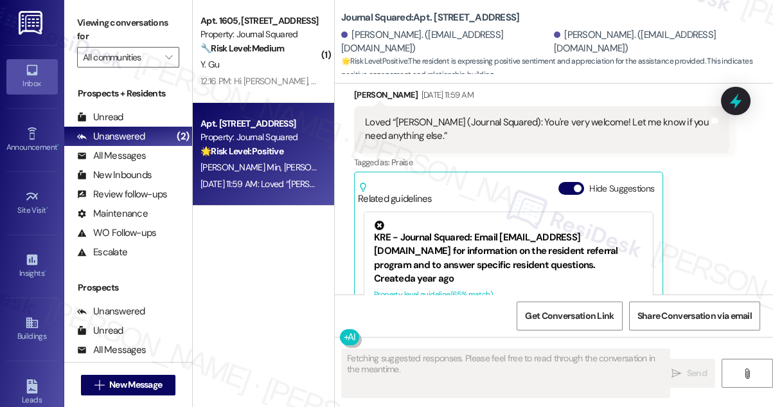
scroll to position [3567, 0]
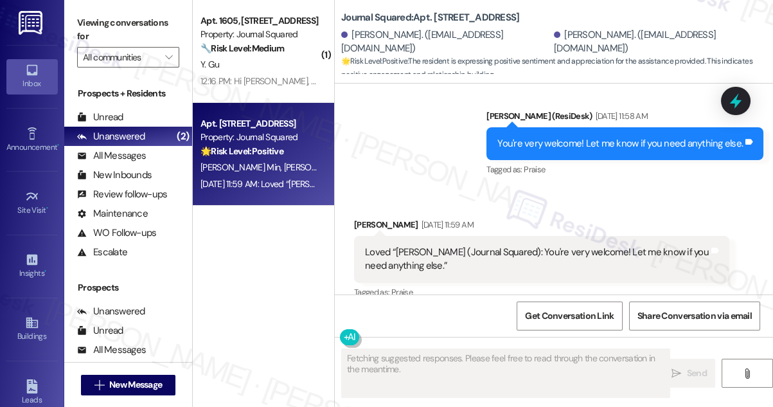
click at [423, 245] on div "Loved “Jane (Journal Squared): You're very welcome! Let me know if you need any…" at bounding box center [537, 259] width 344 height 28
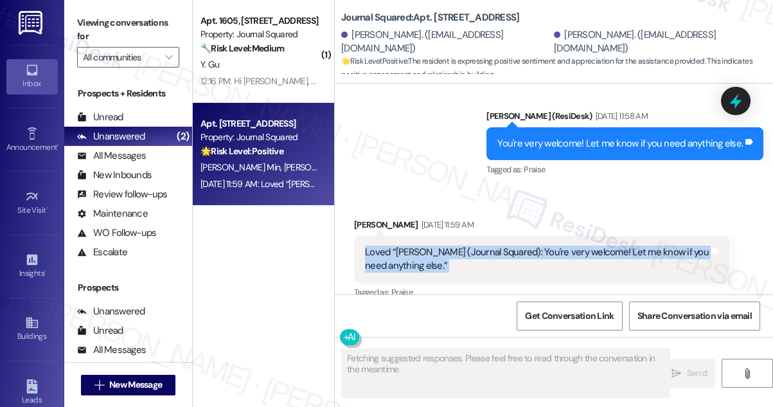
click at [423, 245] on div "Loved “Jane (Journal Squared): You're very welcome! Let me know if you need any…" at bounding box center [537, 259] width 344 height 28
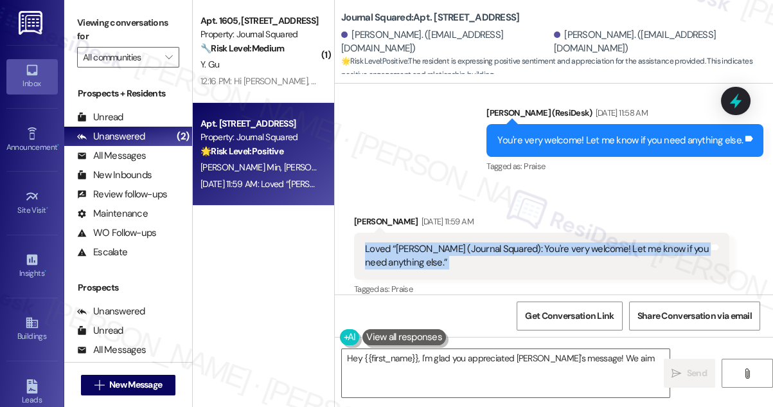
scroll to position [3465, 0]
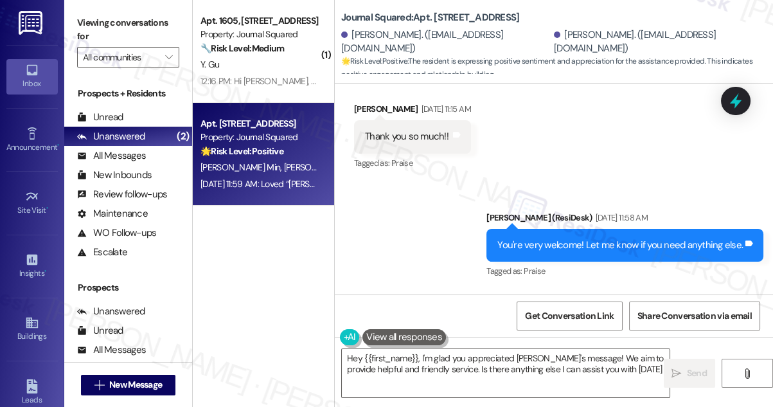
type textarea "Hey {{first_name}}, I'm glad you appreciated Jane's message! We aim to provide …"
click at [577, 238] on div "You're very welcome! Let me know if you need anything else." at bounding box center [619, 244] width 245 height 13
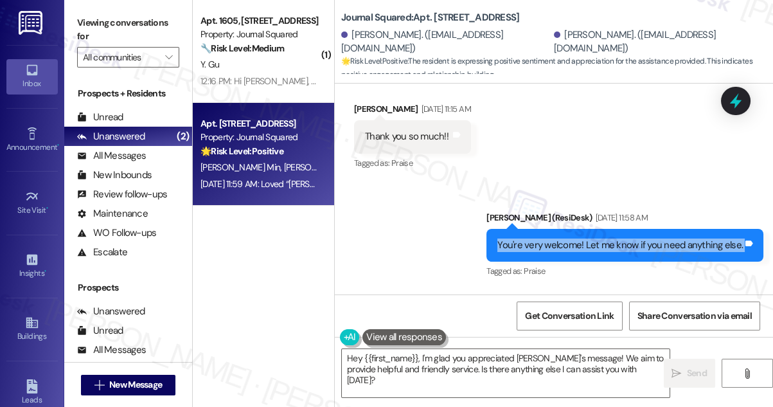
click at [577, 238] on div "You're very welcome! Let me know if you need anything else." at bounding box center [619, 244] width 245 height 13
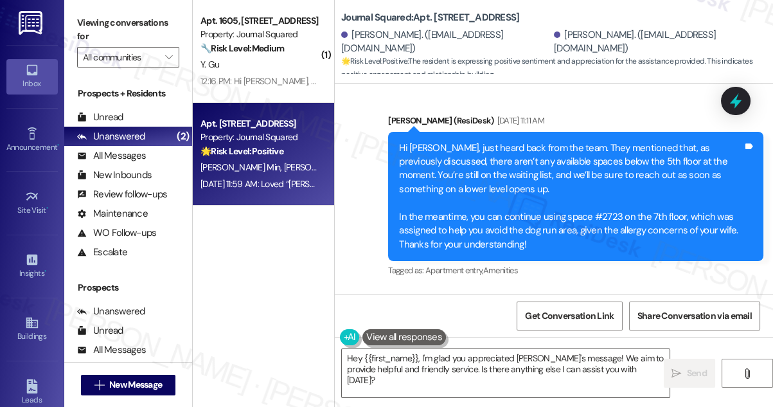
scroll to position [3232, 0]
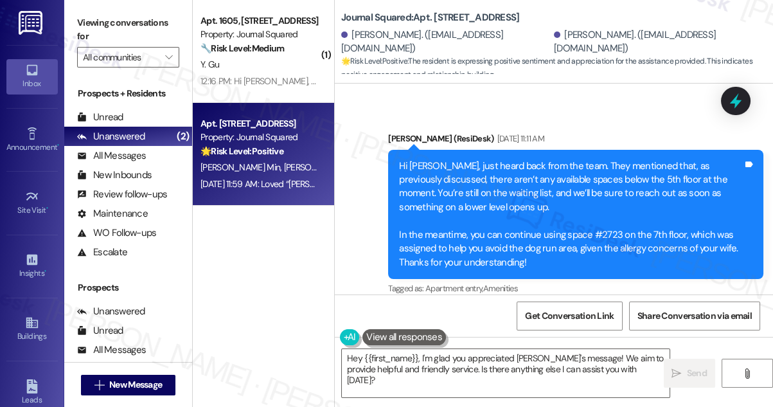
click at [445, 159] on div "Hi Jimin, just heard back from the team. They mentioned that, as previously dis…" at bounding box center [571, 214] width 344 height 110
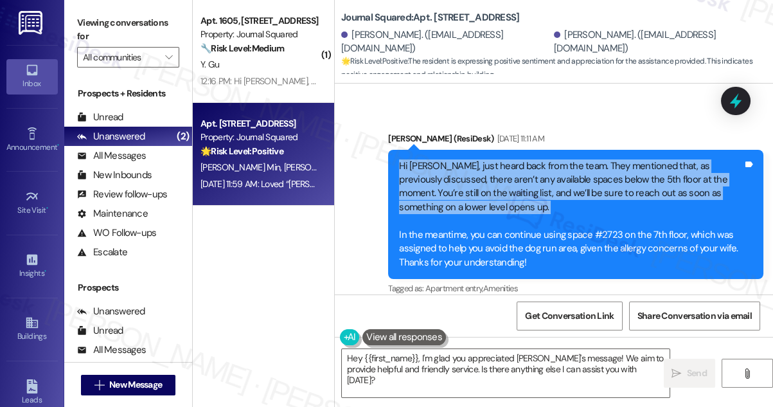
click at [445, 159] on div "Hi Jimin, just heard back from the team. They mentioned that, as previously dis…" at bounding box center [571, 214] width 344 height 110
click at [441, 159] on div "Hi Jimin, just heard back from the team. They mentioned that, as previously dis…" at bounding box center [571, 214] width 344 height 110
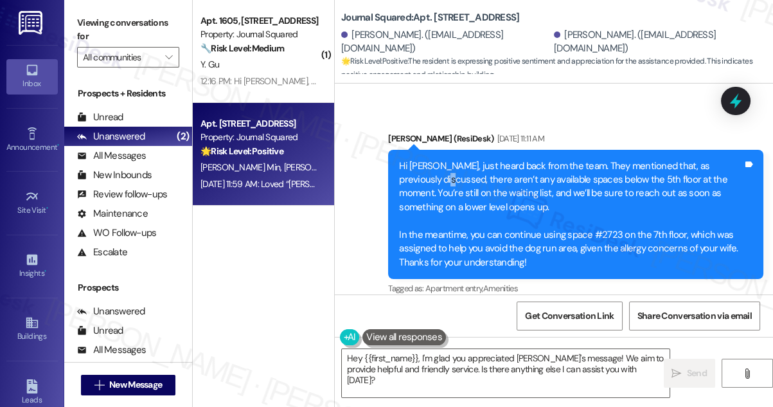
click at [441, 159] on div "Hi Jimin, just heard back from the team. They mentioned that, as previously dis…" at bounding box center [571, 214] width 344 height 110
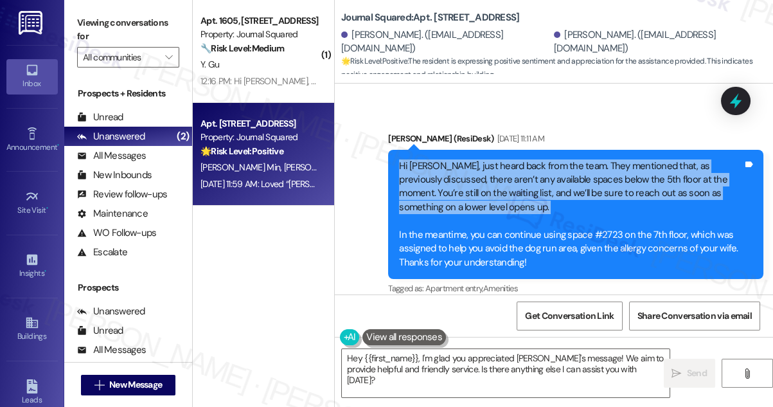
click at [441, 159] on div "Hi Jimin, just heard back from the team. They mentioned that, as previously dis…" at bounding box center [571, 214] width 344 height 110
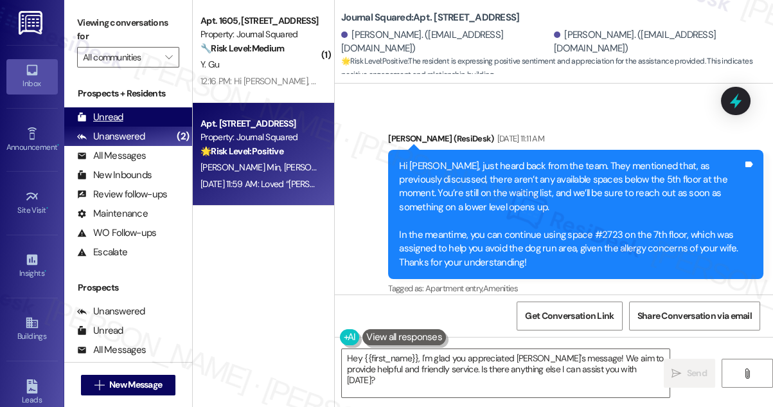
click at [139, 111] on div "Unread (0)" at bounding box center [128, 116] width 128 height 19
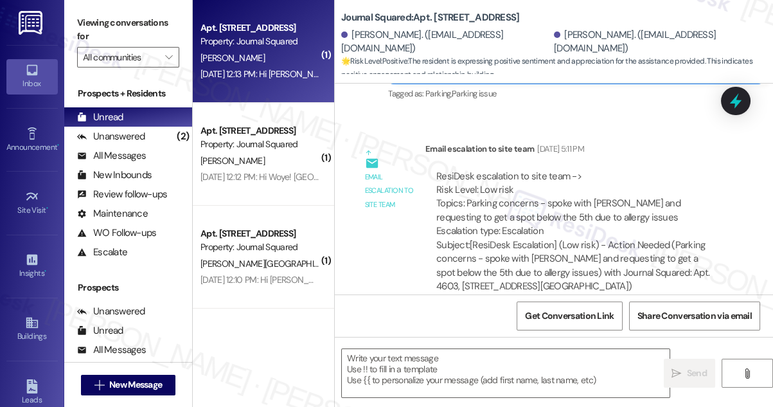
type textarea "Fetching suggested responses. Please feel free to read through the conversation…"
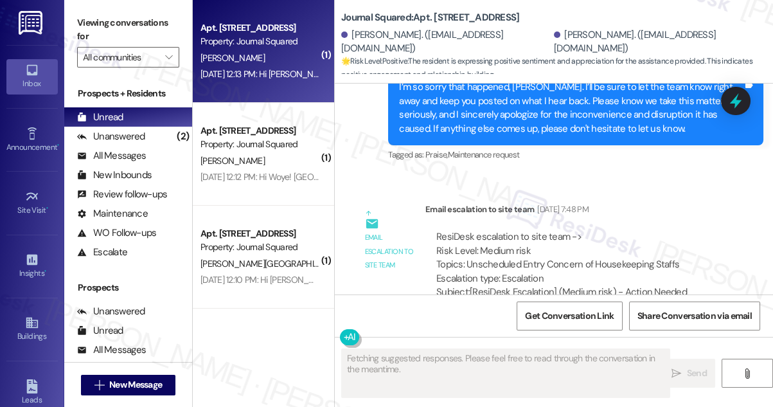
click at [249, 100] on div "Apt. 2507, 615 Pavonia Avenue Property: Journal Squared J. Yuan Aug 11, 2025 at…" at bounding box center [263, 51] width 141 height 103
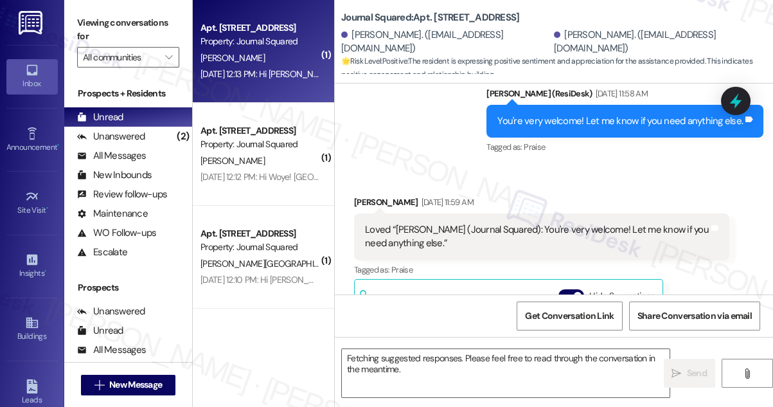
scroll to position [3742, 0]
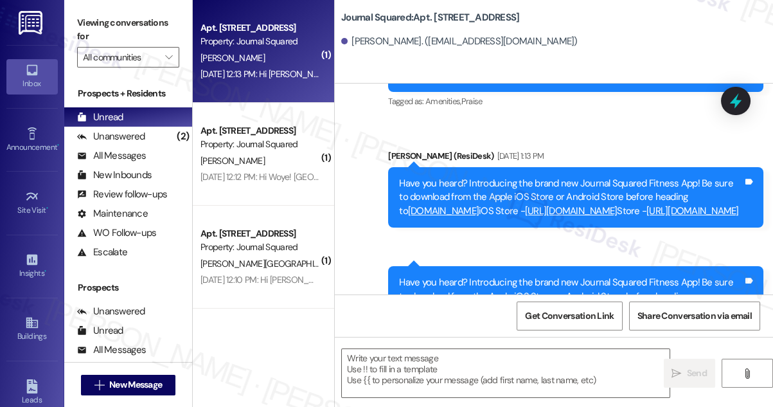
type textarea "Fetching suggested responses. Please feel free to read through the conversation…"
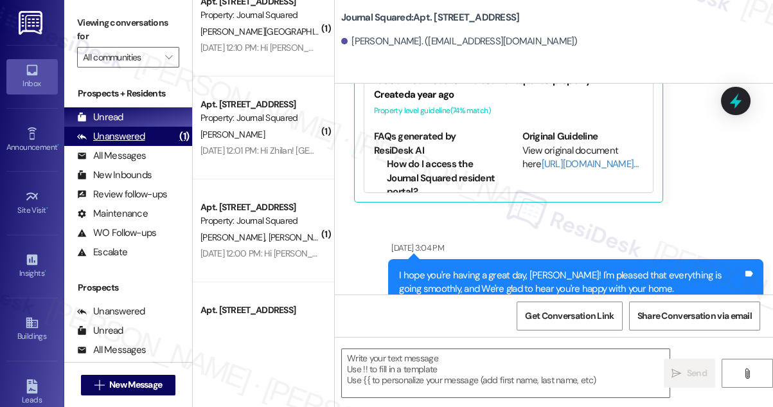
scroll to position [292, 0]
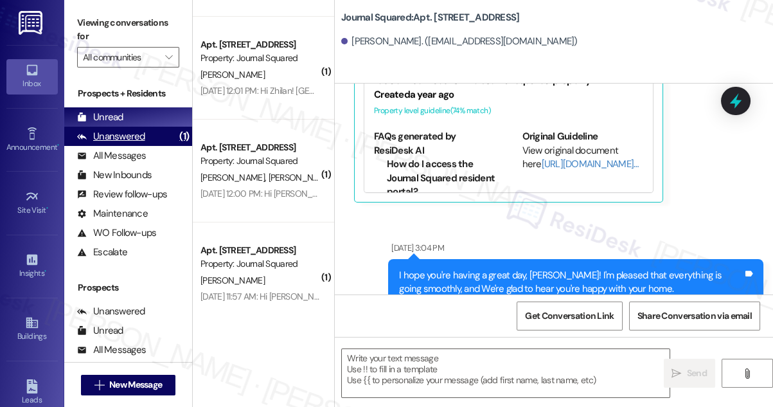
click at [161, 135] on div "Unanswered (1)" at bounding box center [128, 136] width 128 height 19
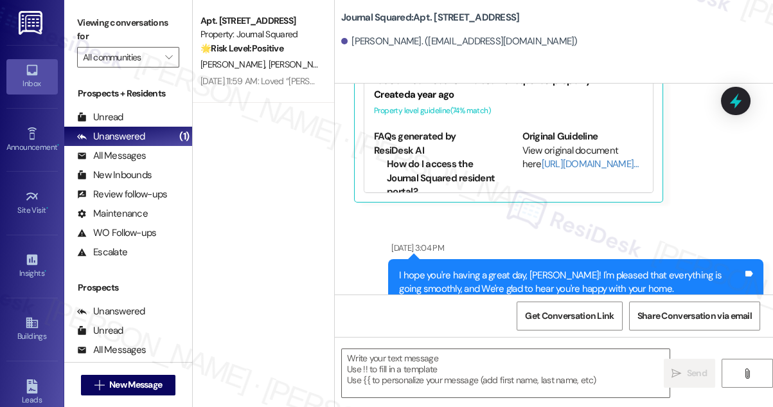
scroll to position [0, 0]
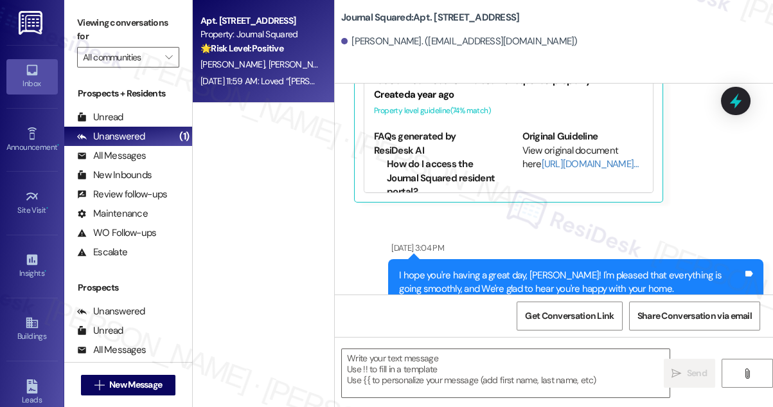
click at [243, 35] on div "Property: Journal Squared" at bounding box center [259, 34] width 119 height 13
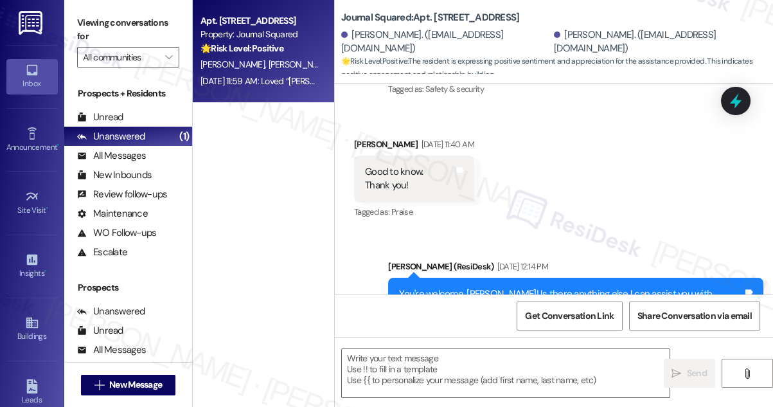
type textarea "Fetching suggested responses. Please feel free to read through the conversation…"
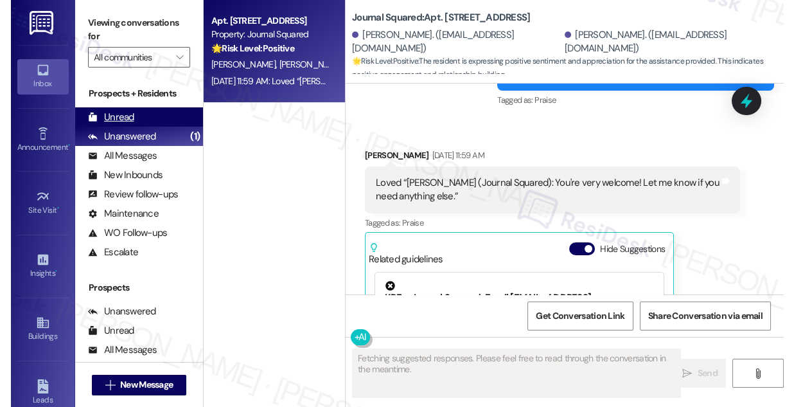
scroll to position [3742, 0]
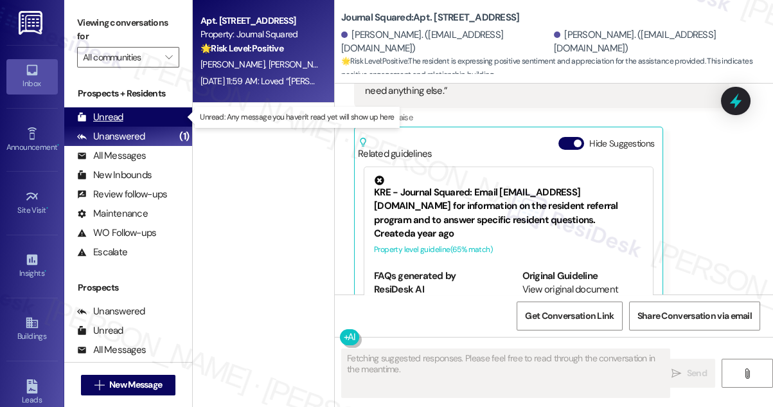
click at [134, 116] on div "Unread (0)" at bounding box center [128, 116] width 128 height 19
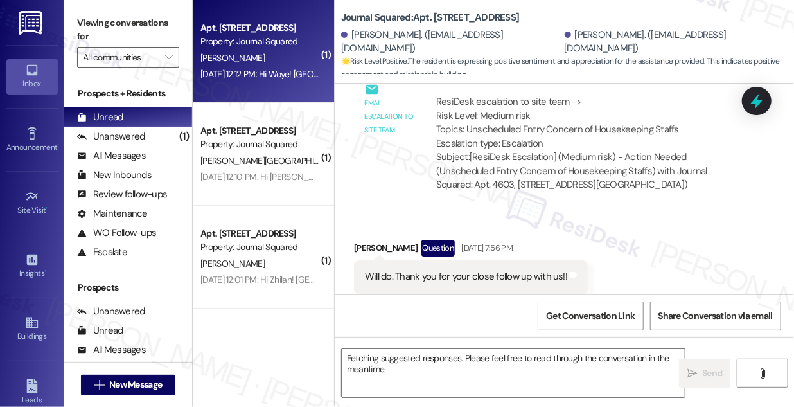
click at [316, 76] on div "Aug 11, 2025 at 12:12 PM: Hi Woye! Pavonia Ave garage entrance is temporarily o…" at bounding box center [697, 74] width 995 height 12
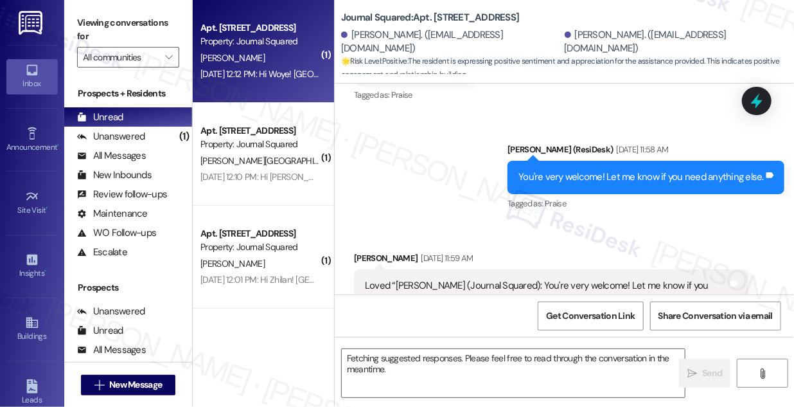
scroll to position [3714, 0]
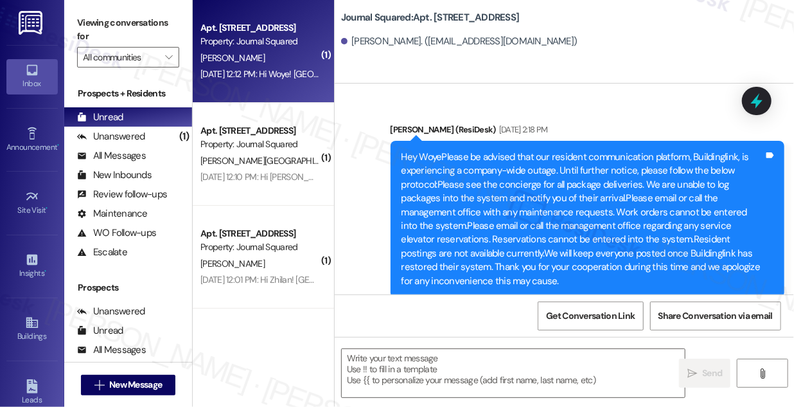
type textarea "Fetching suggested responses. Please feel free to read through the conversation…"
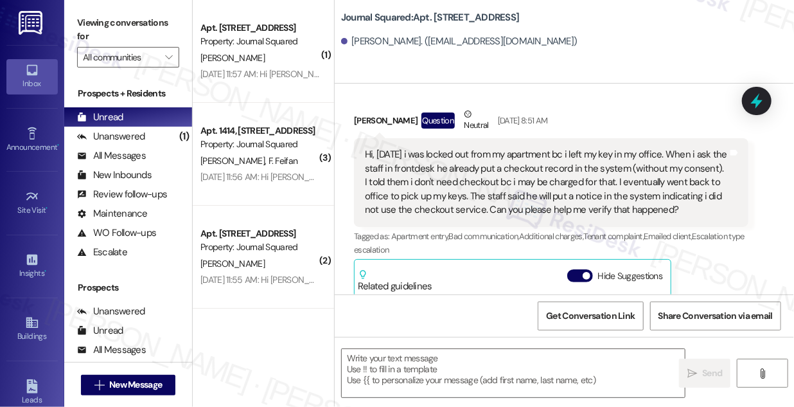
scroll to position [6686, 0]
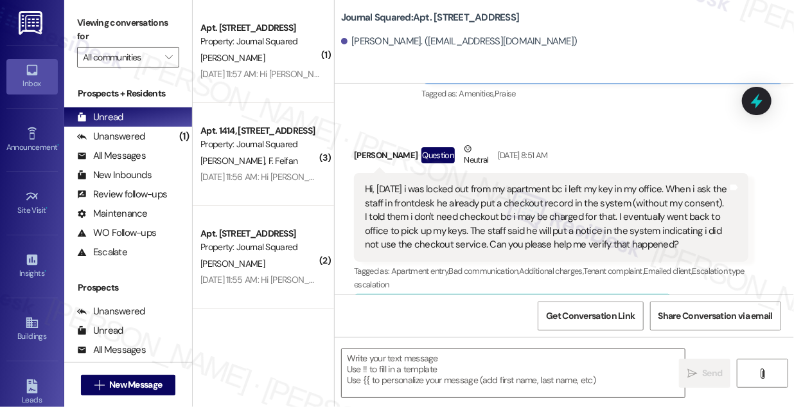
click at [401, 251] on div "Hi, yesterday i was locked out from my apartment bc i left my key in my office.…" at bounding box center [546, 216] width 363 height 69
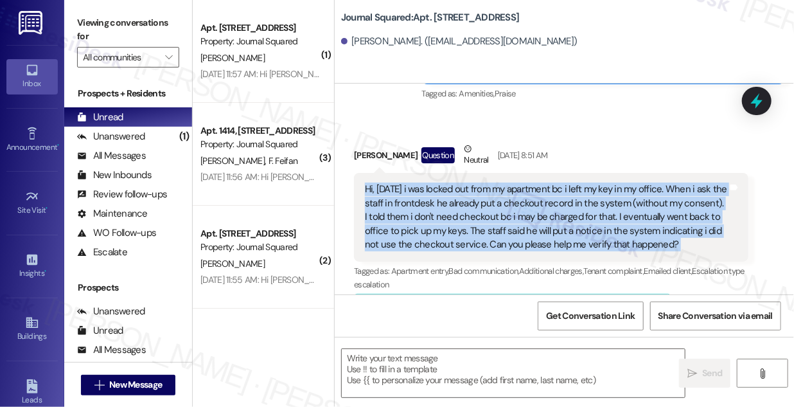
click at [401, 251] on div "Hi, yesterday i was locked out from my apartment bc i left my key in my office.…" at bounding box center [546, 216] width 363 height 69
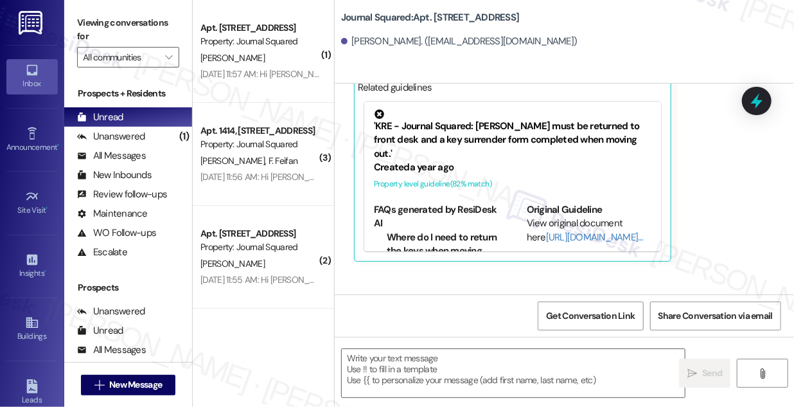
scroll to position [6744, 0]
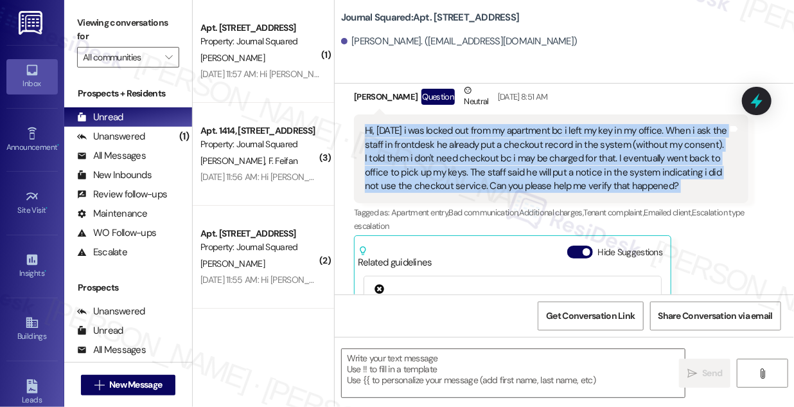
click at [455, 193] on div "Hi, yesterday i was locked out from my apartment bc i left my key in my office.…" at bounding box center [546, 158] width 363 height 69
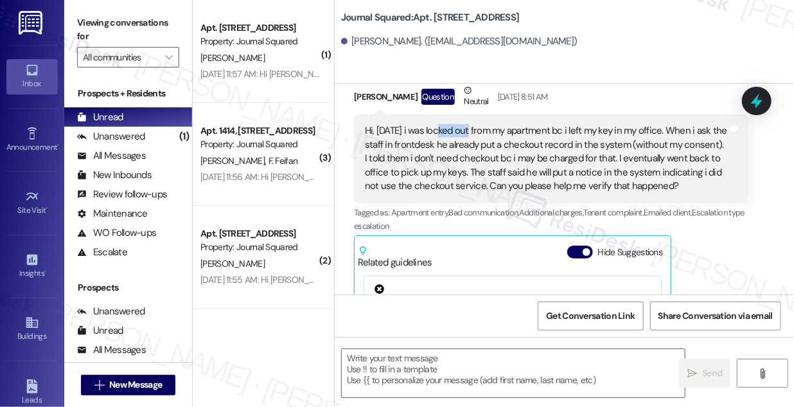
click at [455, 193] on div "Hi, yesterday i was locked out from my apartment bc i left my key in my office.…" at bounding box center [546, 158] width 363 height 69
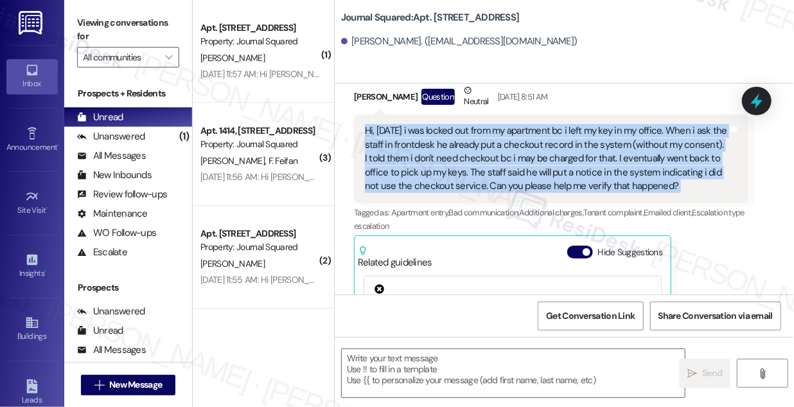
click at [455, 193] on div "Hi, yesterday i was locked out from my apartment bc i left my key in my office.…" at bounding box center [546, 158] width 363 height 69
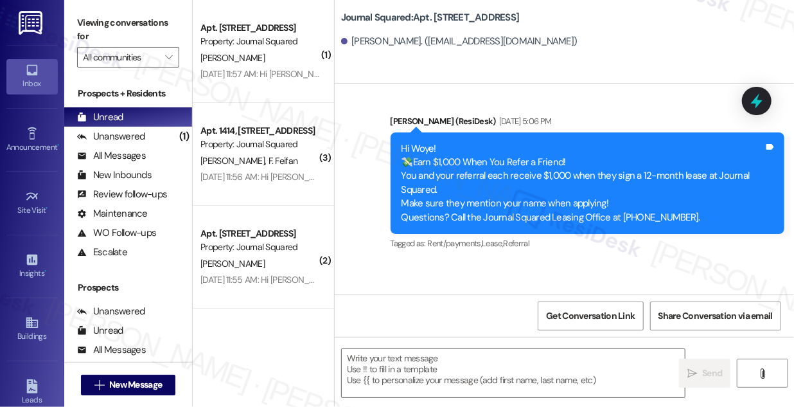
scroll to position [14487, 0]
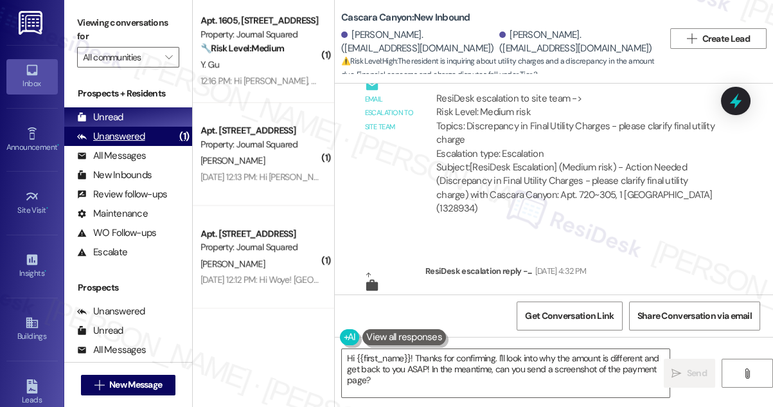
click at [170, 134] on div "Unanswered (1)" at bounding box center [128, 136] width 128 height 19
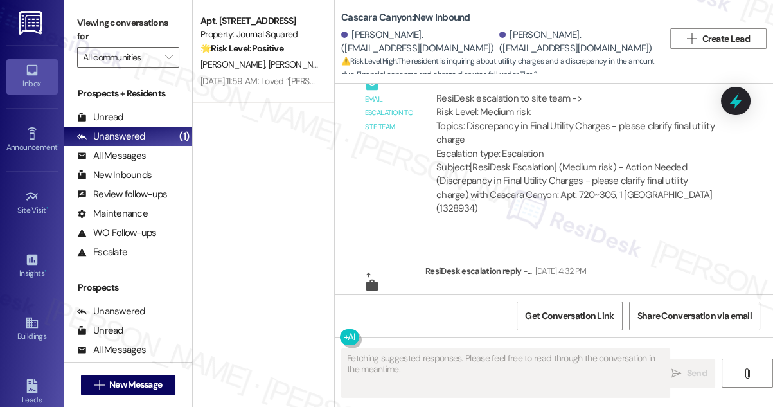
scroll to position [5379, 0]
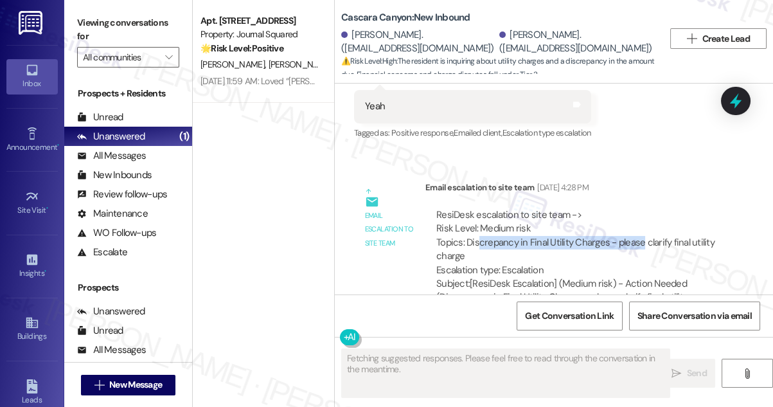
drag, startPoint x: 477, startPoint y: 198, endPoint x: 641, endPoint y: 199, distance: 163.2
click at [641, 208] on div "ResiDesk escalation to site team -> Risk Level: Medium risk Topics: Discrepancy…" at bounding box center [577, 242] width 282 height 69
click at [642, 208] on div "ResiDesk escalation to site team -> Risk Level: Medium risk Topics: Discrepancy…" at bounding box center [577, 242] width 282 height 69
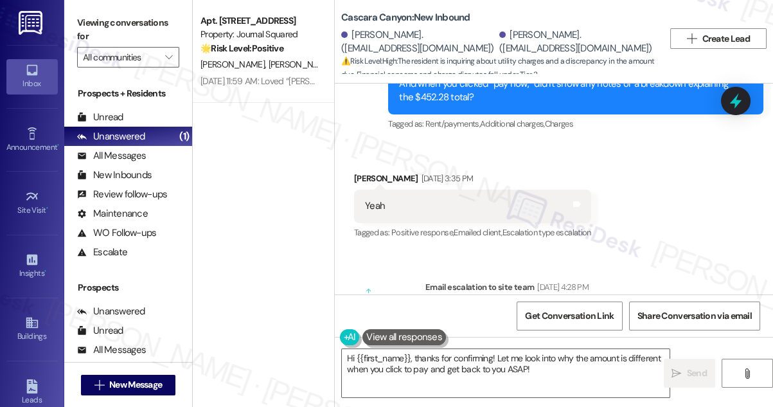
scroll to position [5262, 0]
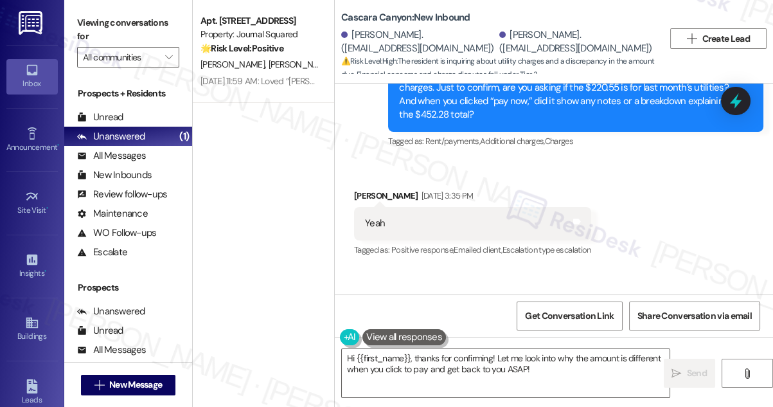
click at [371, 217] on div "Yeah" at bounding box center [375, 223] width 20 height 13
click at [375, 207] on div "Yeah Tags and notes" at bounding box center [472, 223] width 237 height 33
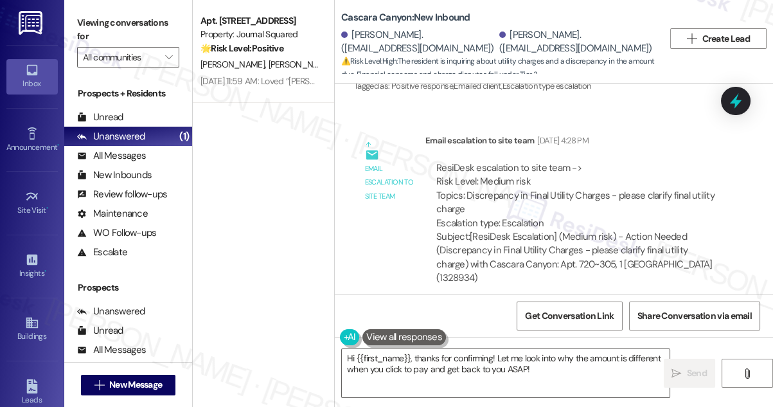
scroll to position [5438, 0]
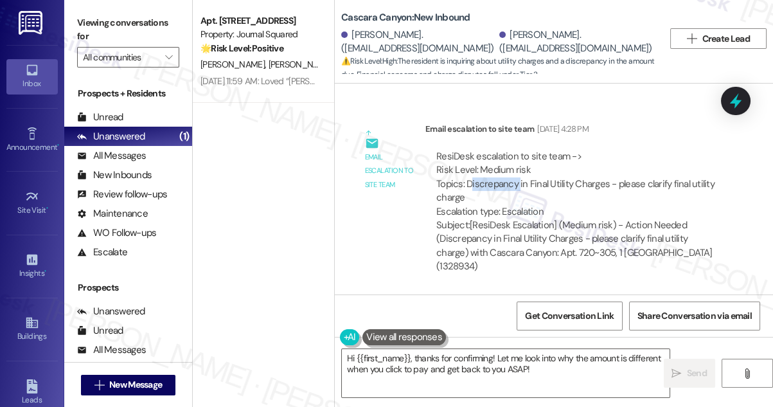
drag, startPoint x: 469, startPoint y: 143, endPoint x: 518, endPoint y: 144, distance: 49.5
click at [518, 150] on div "ResiDesk escalation to site team -> Risk Level: Medium risk Topics: Discrepancy…" at bounding box center [577, 184] width 282 height 69
click at [463, 150] on div "ResiDesk escalation to site team -> Risk Level: Medium risk Topics: Discrepancy…" at bounding box center [577, 184] width 282 height 69
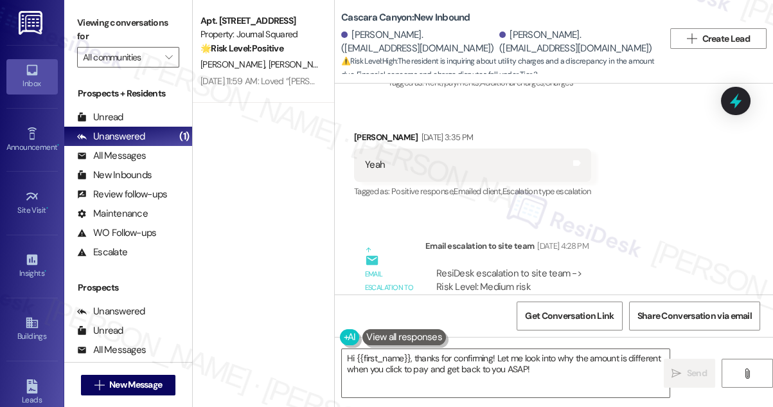
scroll to position [5262, 0]
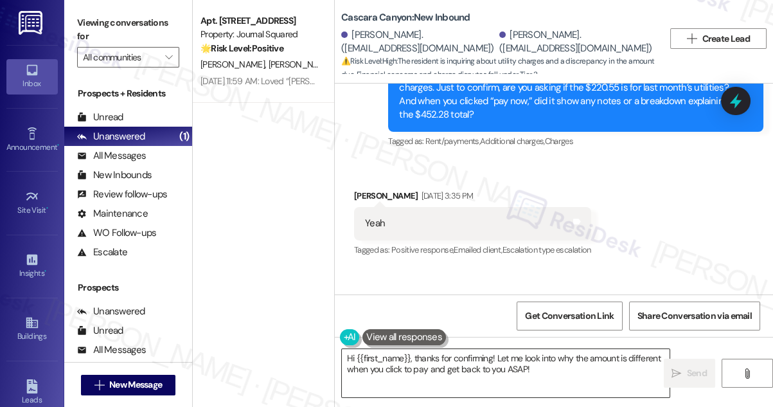
click at [387, 349] on textarea "Hi {{first_name}}, thanks for confirming! Let me look into why the amount is di…" at bounding box center [506, 373] width 328 height 48
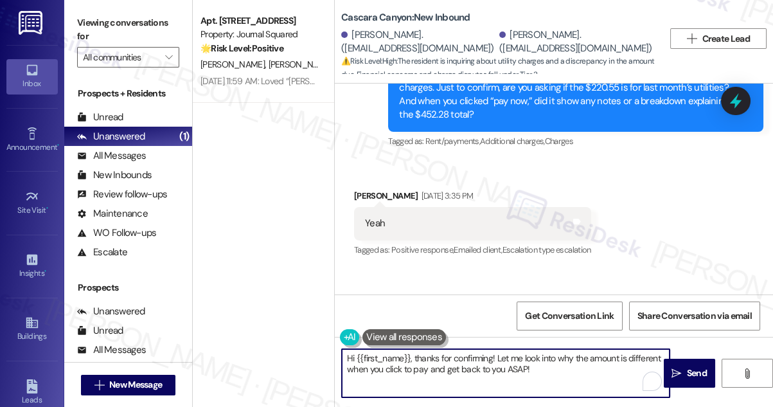
click at [363, 189] on div "Kelly Franzese Aug 04, 2025 at 3:35 PM" at bounding box center [472, 198] width 237 height 18
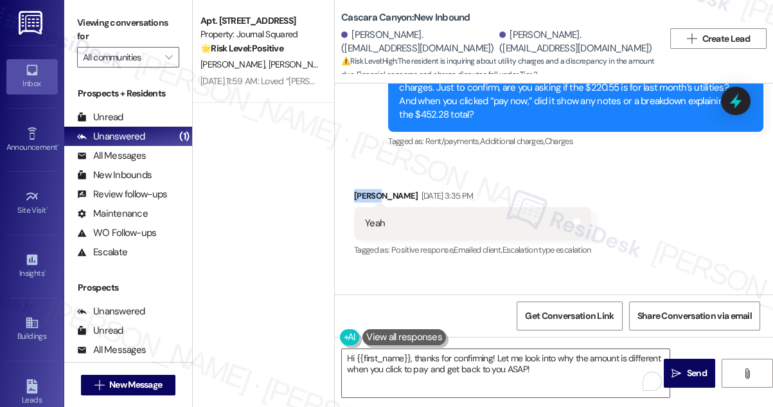
click at [363, 189] on div "Kelly Franzese Aug 04, 2025 at 3:35 PM" at bounding box center [472, 198] width 237 height 18
copy div "Kelly"
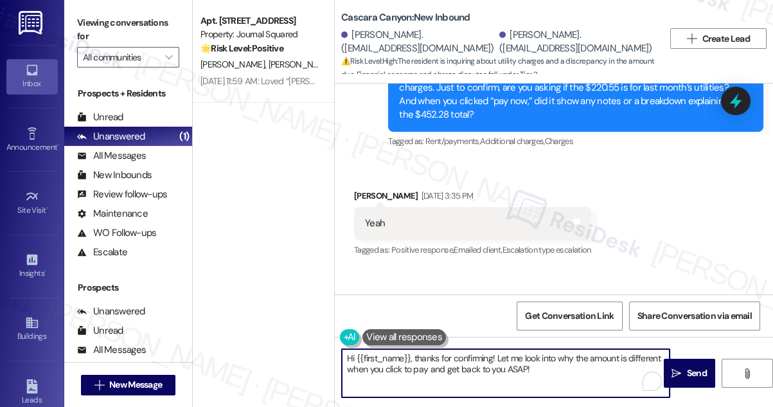
click at [355, 355] on textarea "Hi {{first_name}}, thanks for confirming! Let me look into why the amount is di…" at bounding box center [506, 373] width 328 height 48
drag, startPoint x: 543, startPoint y: 367, endPoint x: 412, endPoint y: 351, distance: 131.3
click at [412, 351] on textarea "Hi {{first_name}}, thanks for confirming! Let me look into why the amount is di…" at bounding box center [506, 373] width 328 height 48
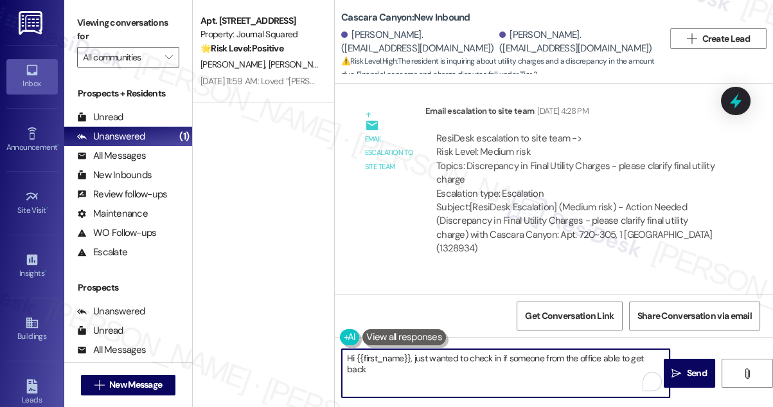
scroll to position [5438, 0]
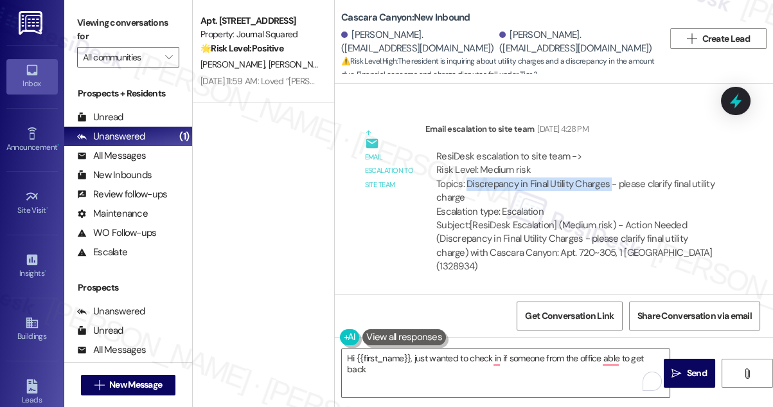
drag, startPoint x: 466, startPoint y: 141, endPoint x: 606, endPoint y: 141, distance: 140.7
click at [606, 150] on div "ResiDesk escalation to site team -> Risk Level: Medium risk Topics: Discrepancy…" at bounding box center [577, 184] width 282 height 69
copy div "Discrepancy in Final Utility Charges"
click at [662, 358] on textarea "Hi {{first_name}}, just wanted to check in if someone from the office able to g…" at bounding box center [506, 373] width 328 height 48
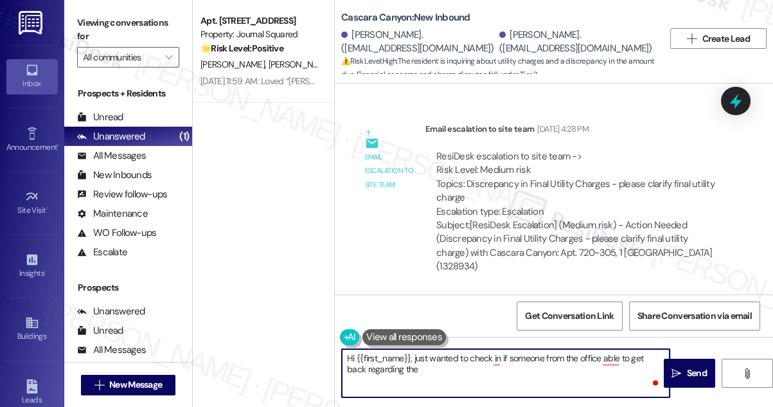
paste textarea "Discrepancy in Final Utility Charges"
type textarea "Hi {{first_name}}, just wanted to check in if someone from the office able to g…"
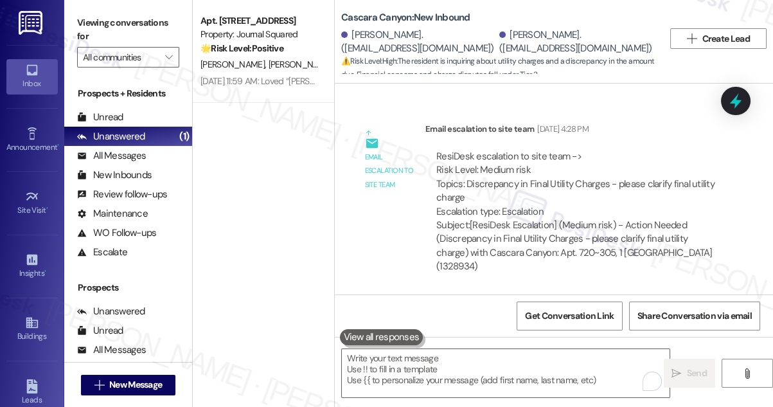
click at [113, 24] on label "Viewing conversations for" at bounding box center [128, 30] width 102 height 34
click at [78, 17] on label "Viewing conversations for" at bounding box center [128, 30] width 102 height 34
click at [416, 362] on textarea "To enrich screen reader interactions, please activate Accessibility in Grammarl…" at bounding box center [506, 373] width 328 height 48
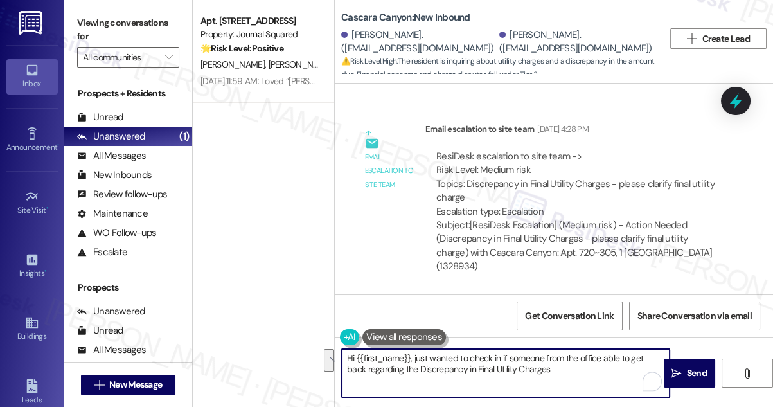
click at [455, 371] on textarea "Hi {{first_name}}, just wanted to check in if someone from the office able to g…" at bounding box center [506, 373] width 328 height 48
drag, startPoint x: 544, startPoint y: 370, endPoint x: 412, endPoint y: 353, distance: 132.8
click at [412, 353] on textarea "Hi {{first_name}}, just wanted to check in if someone from the office able to g…" at bounding box center [506, 373] width 328 height 48
paste textarea "Just checking in to see if anyone from the office has been able to get back to …"
click at [414, 357] on textarea "Hi {{first_name}}, Just checking in to see if anyone from the office has been a…" at bounding box center [506, 373] width 328 height 48
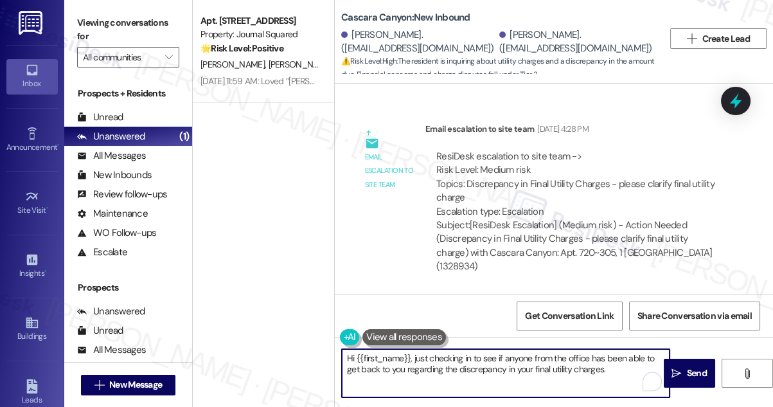
click at [364, 37] on div "Kelly Franzese. (kfranzese02@outlook.com)" at bounding box center [418, 42] width 155 height 28
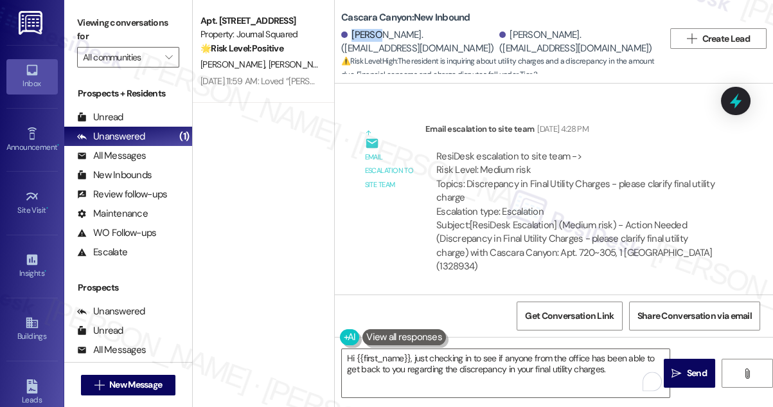
click at [364, 37] on div "Kelly Franzese. (kfranzese02@outlook.com)" at bounding box center [418, 42] width 155 height 28
copy div "Kelly"
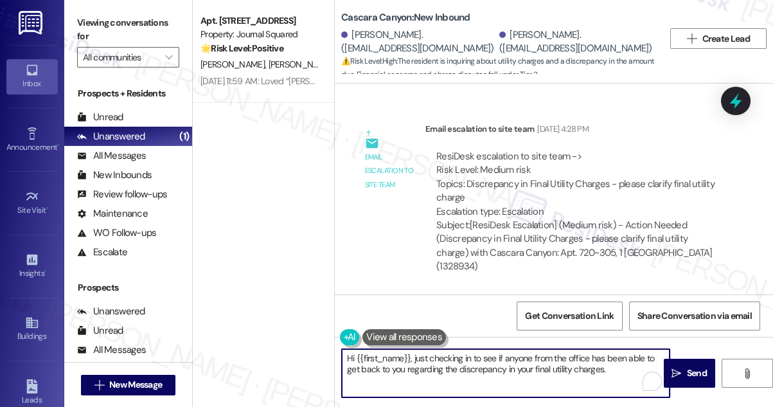
drag, startPoint x: 356, startPoint y: 357, endPoint x: 410, endPoint y: 349, distance: 54.5
click at [410, 349] on textarea "Hi {{first_name}}, just checking in to see if anyone from the office has been a…" at bounding box center [506, 373] width 328 height 48
paste textarea "Kelly"
click at [575, 372] on textarea "Hi Kelly, just checking in to see if anyone from the office has been able to ge…" at bounding box center [506, 373] width 328 height 48
click at [495, 366] on textarea "Hi Kelly, just checking in to see if anyone from the office has been able to ge…" at bounding box center [506, 373] width 328 height 48
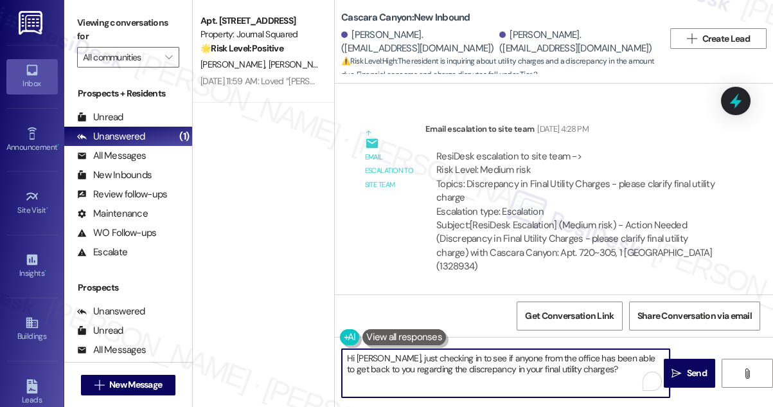
click at [495, 366] on textarea "Hi Kelly, just checking in to see if anyone from the office has been able to ge…" at bounding box center [506, 373] width 328 height 48
click at [563, 364] on textarea "Hi Kelly, just checking in to see if anyone from the office has been able to ge…" at bounding box center [506, 373] width 328 height 48
type textarea "Hi Kelly, just checking in to see if anyone from the office has been able to ge…"
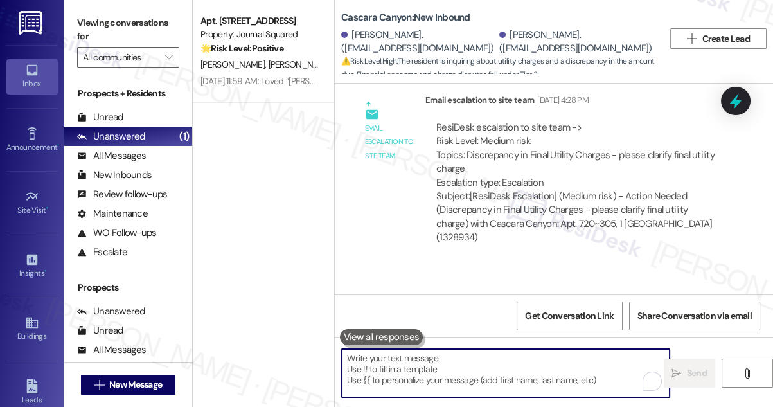
scroll to position [5496, 0]
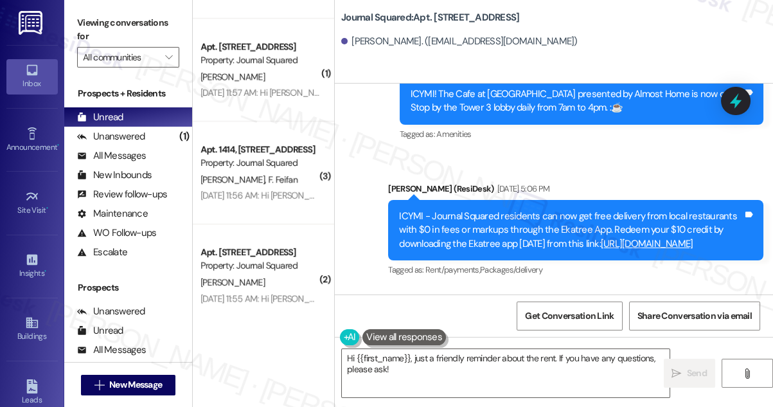
scroll to position [467, 0]
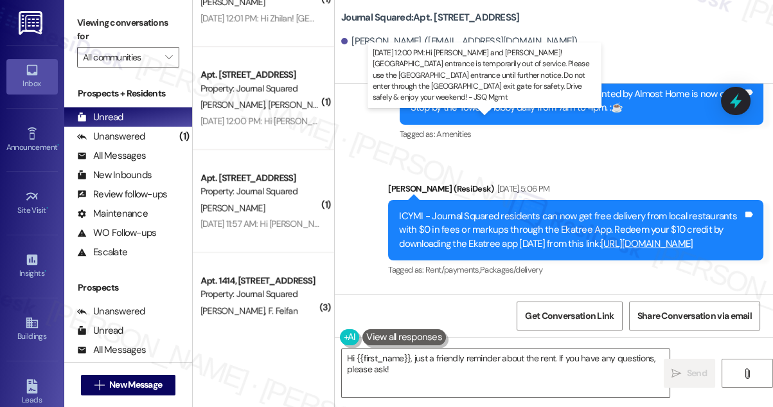
drag, startPoint x: 298, startPoint y: 121, endPoint x: 643, endPoint y: 155, distance: 346.7
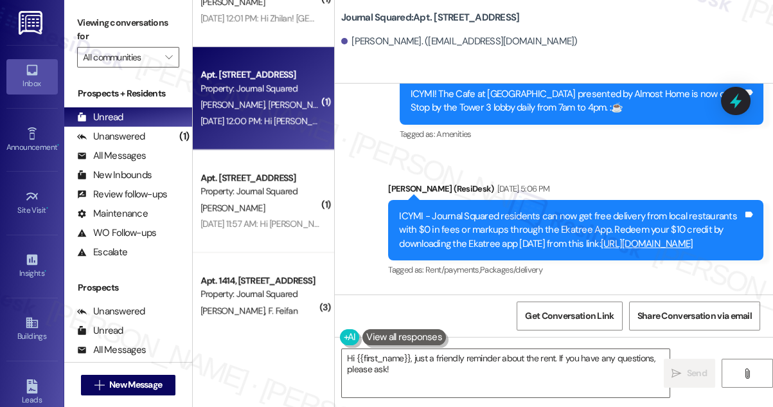
scroll to position [175, 0]
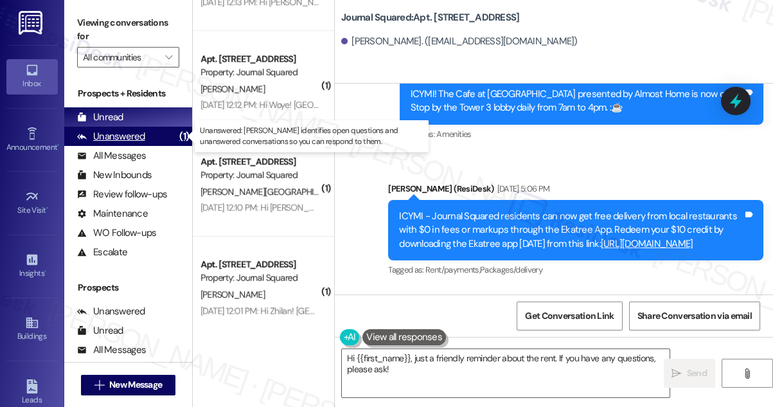
click at [143, 138] on div "Unanswered (1)" at bounding box center [128, 136] width 128 height 19
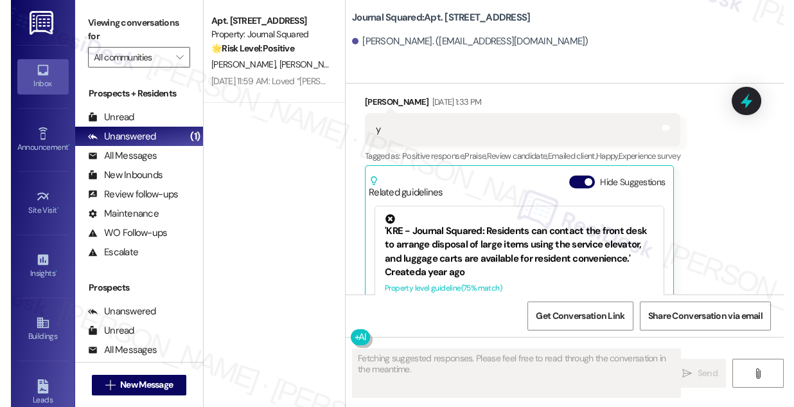
scroll to position [344, 0]
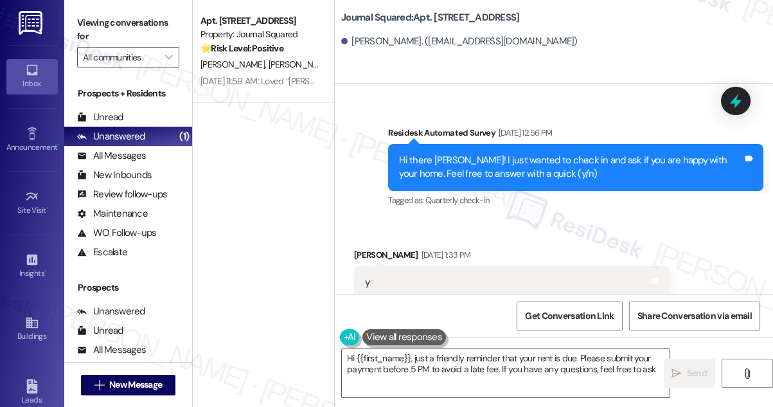
type textarea "Hi {{first_name}}, just a friendly reminder that your rent is due. Please submi…"
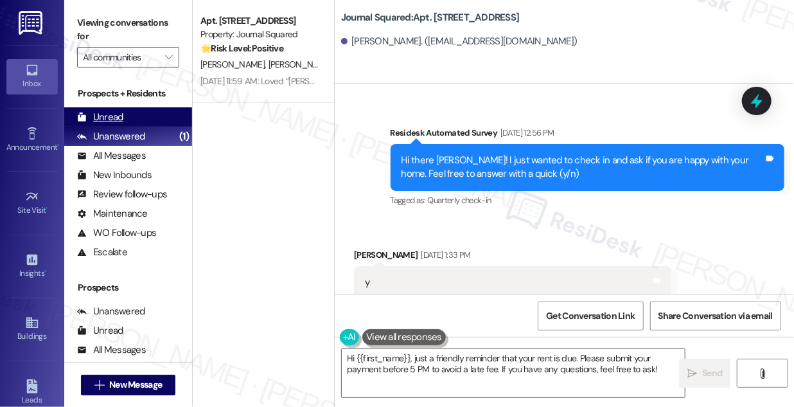
click at [159, 113] on div "Unread (0)" at bounding box center [128, 116] width 128 height 19
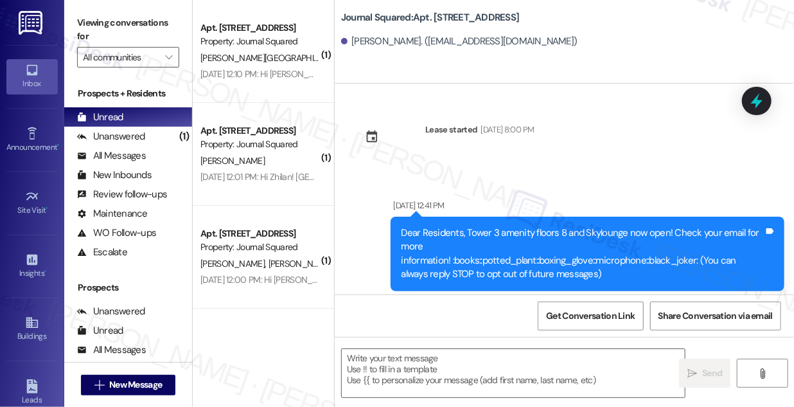
type textarea "Fetching suggested responses. Please feel free to read through the conversation…"
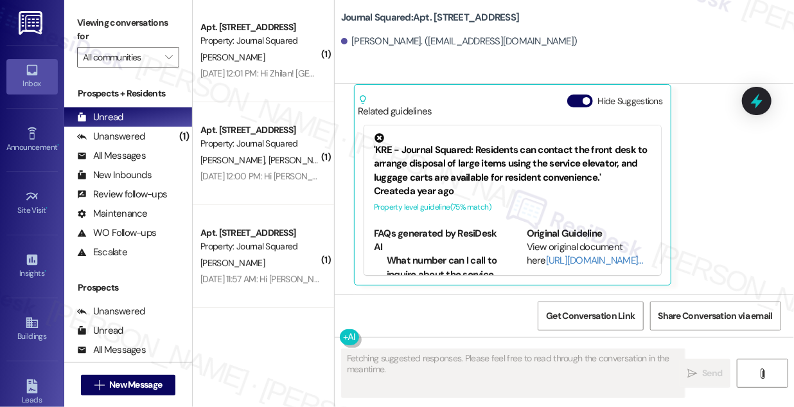
scroll to position [0, 0]
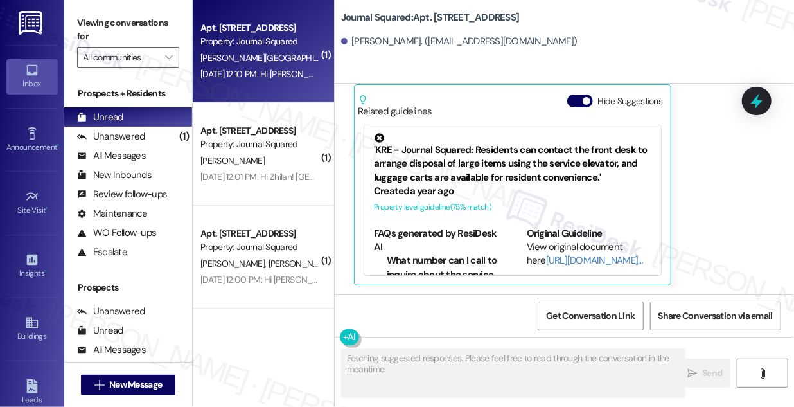
click at [276, 58] on div "[PERSON_NAME] [PERSON_NAME]" at bounding box center [259, 58] width 121 height 16
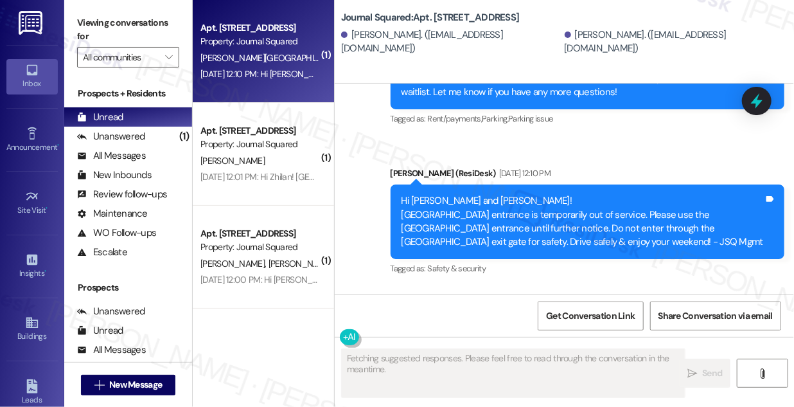
scroll to position [3636, 0]
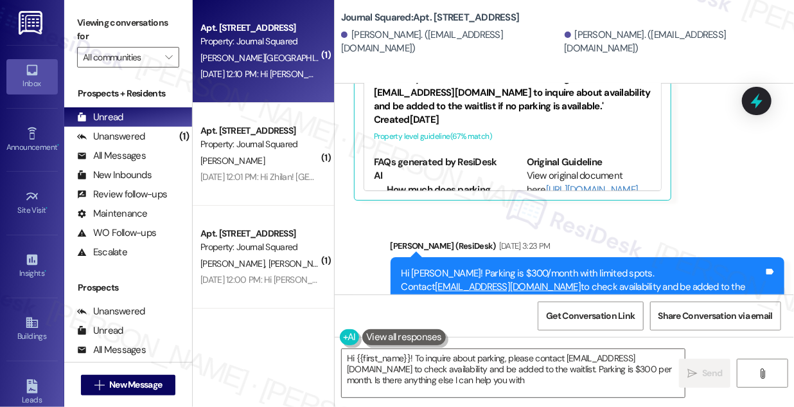
type textarea "Hi {{first_name}}! To inquire about parking, please contact jsqmgmt@thekregroup…"
drag, startPoint x: 543, startPoint y: 229, endPoint x: 618, endPoint y: 254, distance: 79.0
click at [618, 267] on div "Hi Yunhan! Parking is $300/month with limited spots. Contact jsqmgmt@thekregrou…" at bounding box center [583, 287] width 363 height 41
drag, startPoint x: 617, startPoint y: 256, endPoint x: 597, endPoint y: 234, distance: 29.6
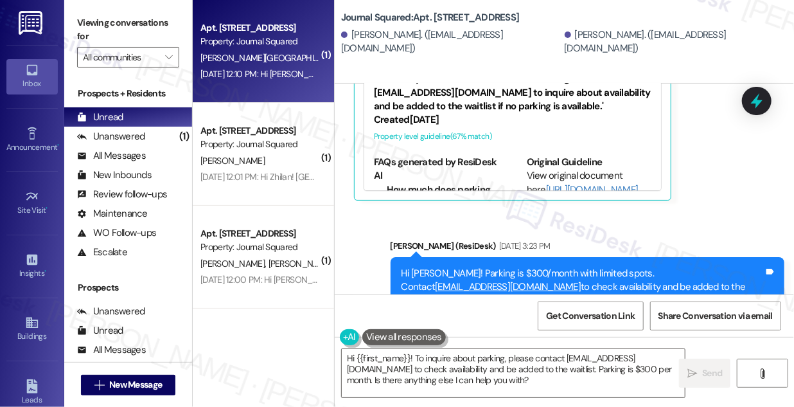
click at [597, 267] on div "Hi Yunhan! Parking is $300/month with limited spots. Contact jsqmgmt@thekregrou…" at bounding box center [583, 287] width 363 height 41
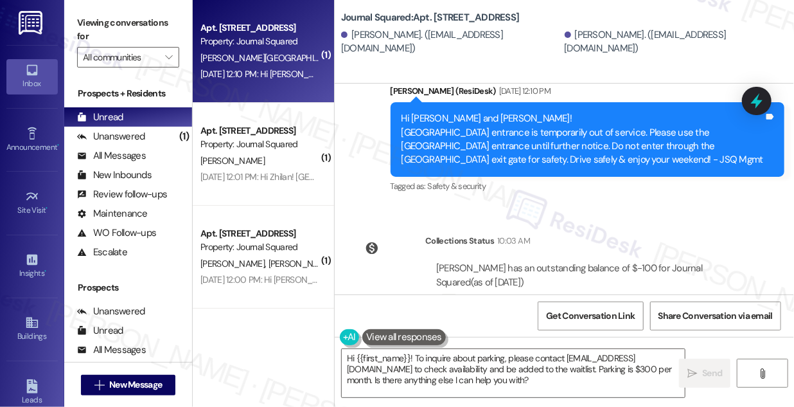
scroll to position [3928, 0]
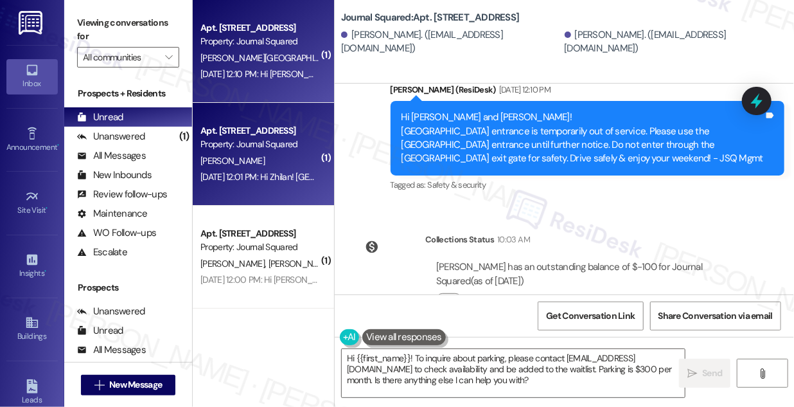
click at [327, 154] on div "Apt. 4901, 615 Pavonia Avenue Property: Journal Squared Z. Wang Aug 11, 2025 at…" at bounding box center [263, 154] width 141 height 103
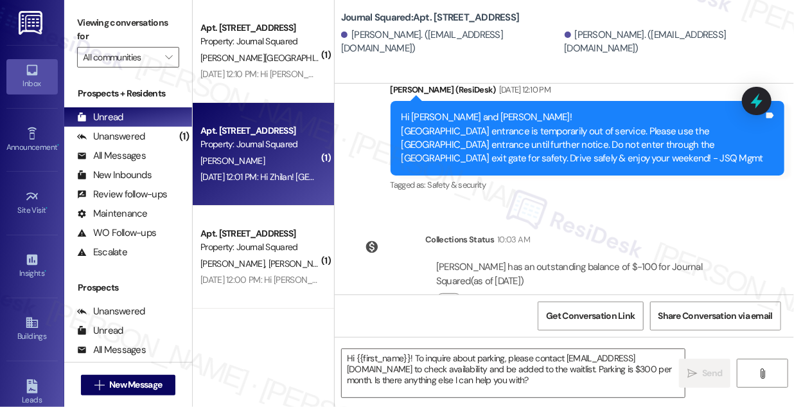
type textarea "Fetching suggested responses. Please feel free to read through the conversation…"
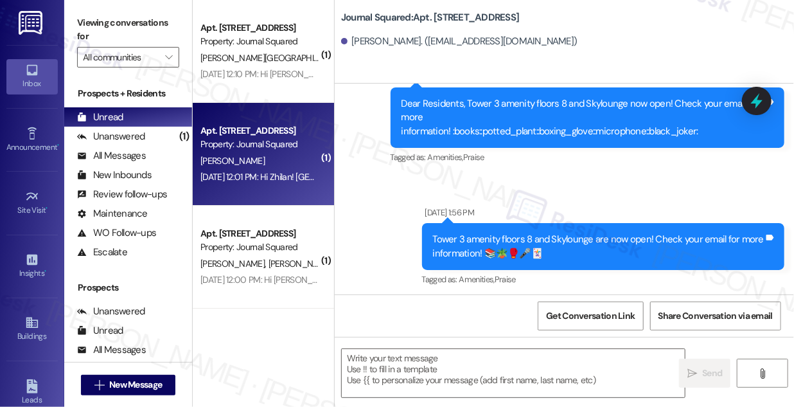
type textarea "Fetching suggested responses. Please feel free to read through the conversation…"
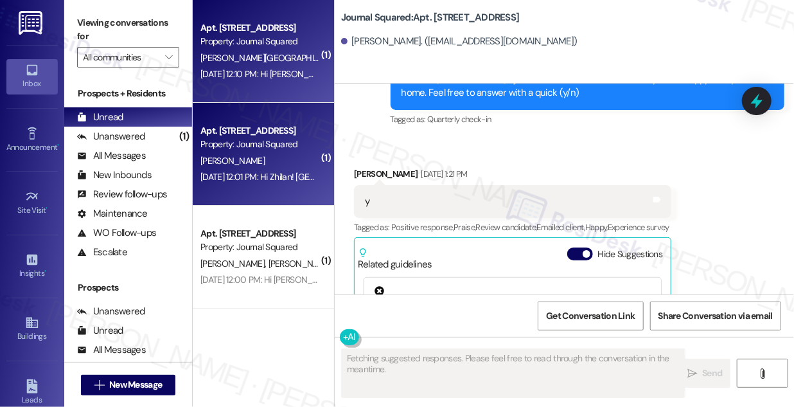
scroll to position [822, 0]
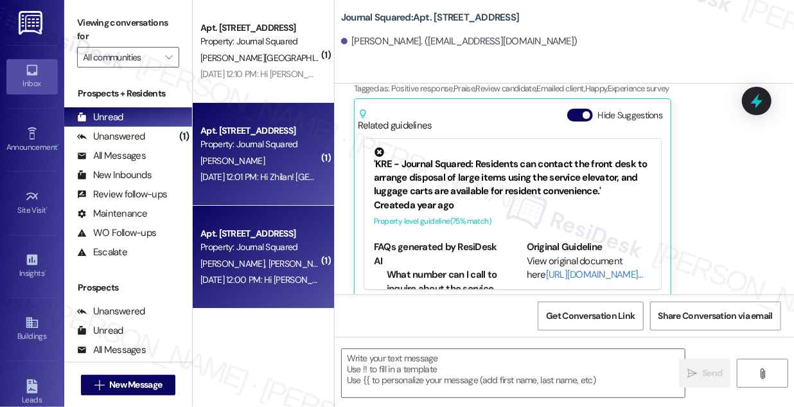
click at [275, 227] on div "Apt. 5203, 615 Pavonia Avenue" at bounding box center [259, 233] width 119 height 13
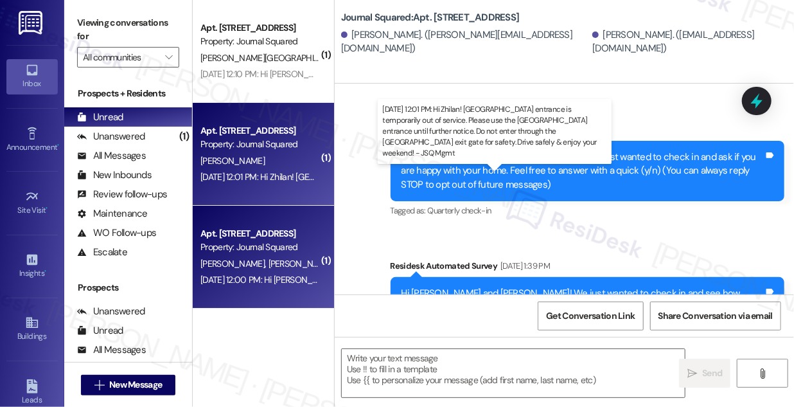
type textarea "Fetching suggested responses. Please feel free to read through the conversation…"
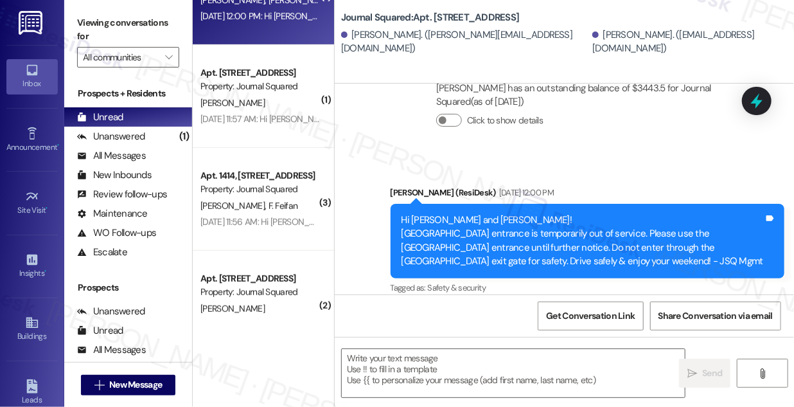
scroll to position [350, 0]
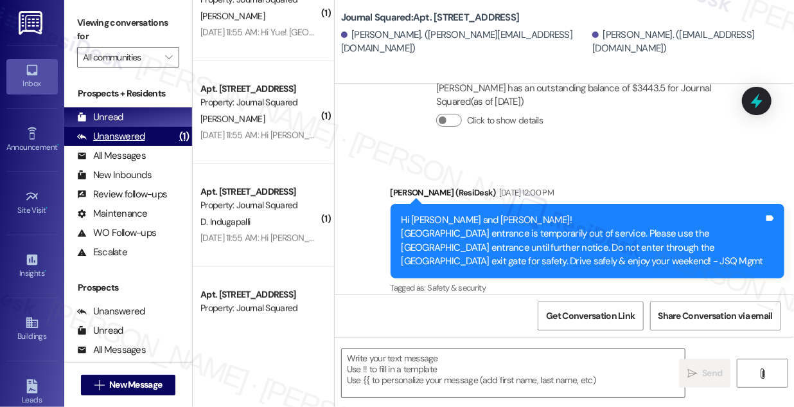
click at [119, 130] on div "Unanswered" at bounding box center [111, 136] width 68 height 13
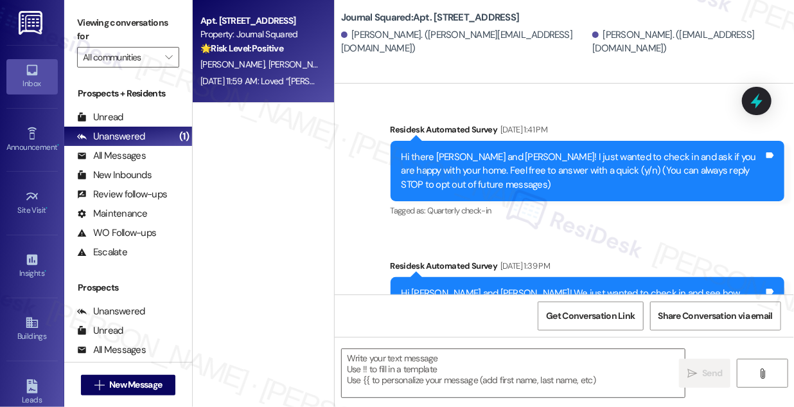
type textarea "Fetching suggested responses. Please feel free to read through the conversation…"
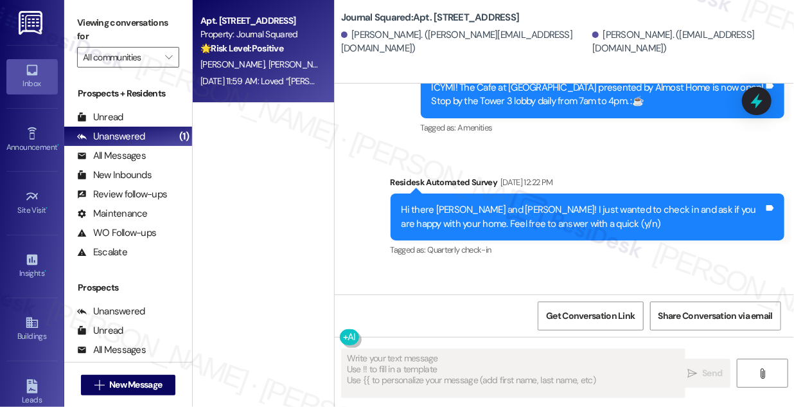
scroll to position [3008, 0]
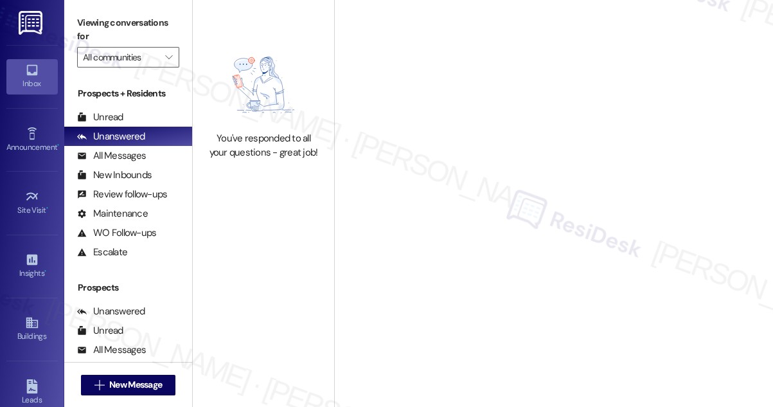
click at [109, 23] on label "Viewing conversations for" at bounding box center [128, 30] width 102 height 34
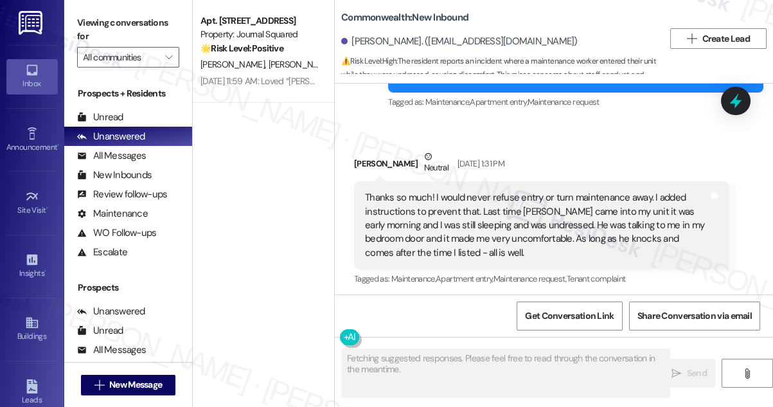
scroll to position [35050, 0]
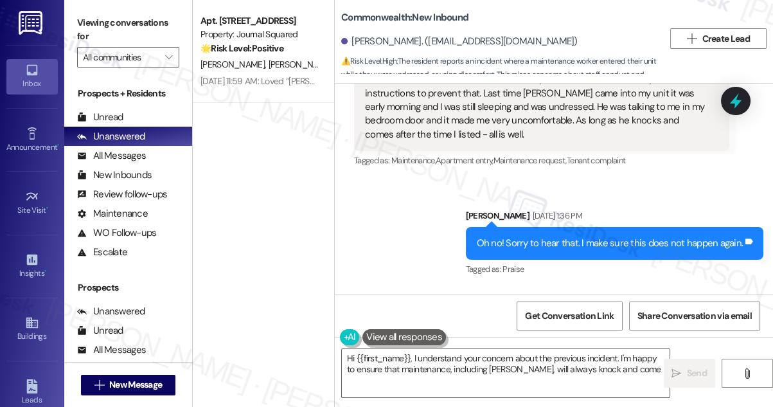
type textarea "Hi {{first_name}}, I understand your concern about the previous incident. I'm h…"
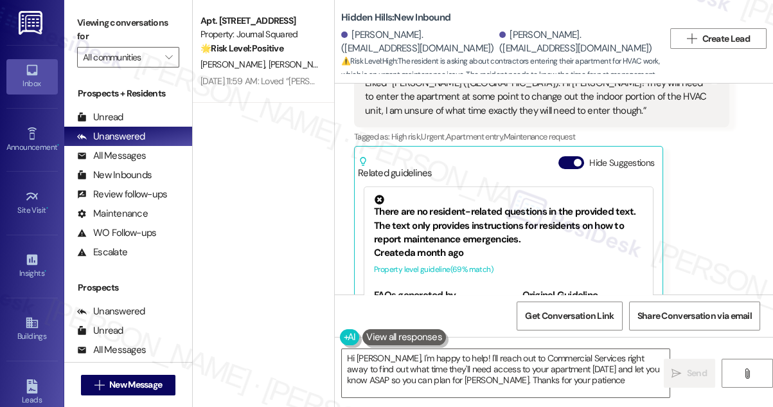
type textarea "Hi [PERSON_NAME], I'm happy to help! I'll reach out to Commercial Services righ…"
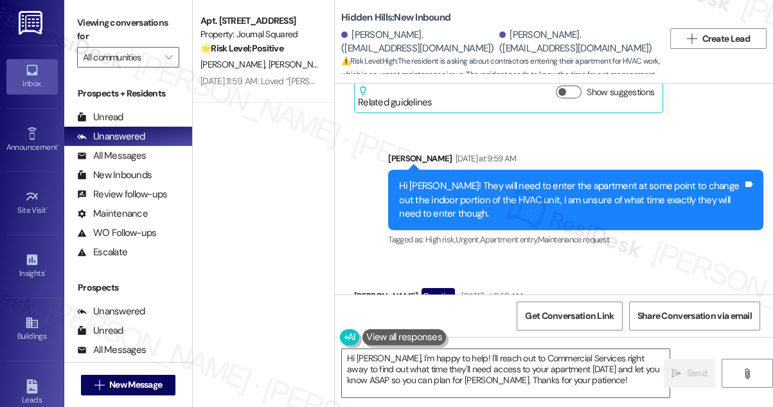
scroll to position [12397, 0]
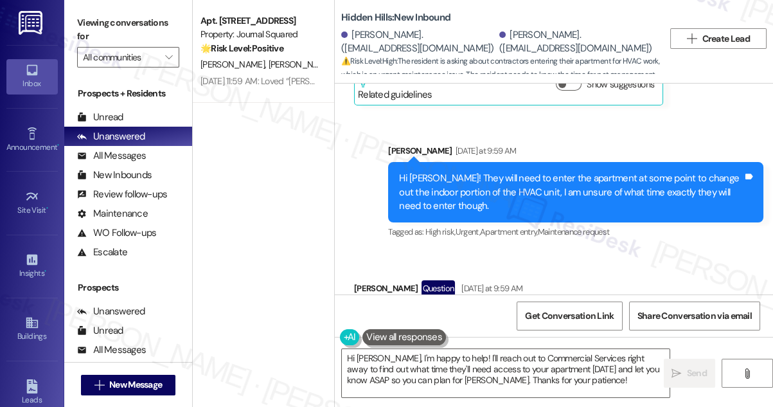
click at [589, 174] on div "Hi [PERSON_NAME]! They will need to enter the apartment at some point to change…" at bounding box center [571, 192] width 344 height 41
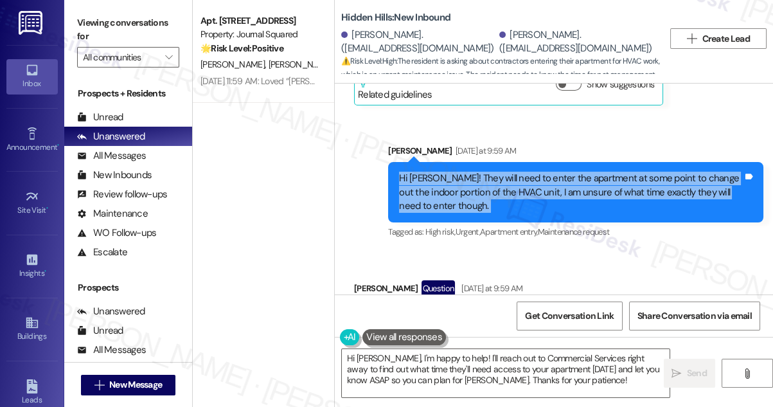
click at [589, 174] on div "Hi [PERSON_NAME]! They will need to enter the apartment at some point to change…" at bounding box center [571, 192] width 344 height 41
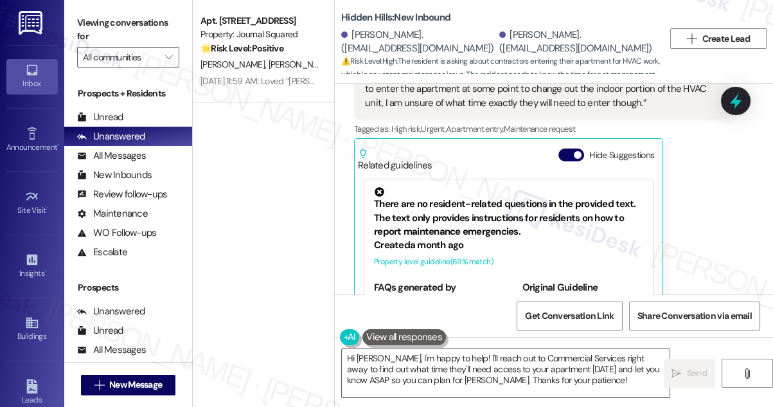
scroll to position [12564, 0]
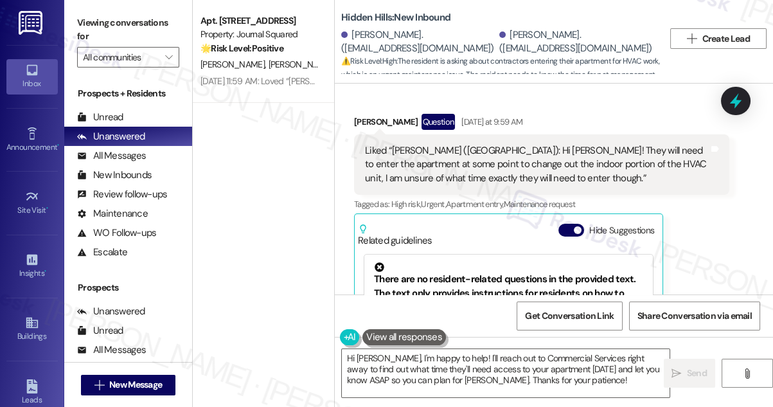
click at [436, 144] on div "Liked “[PERSON_NAME] ([GEOGRAPHIC_DATA]): Hi [PERSON_NAME]! They will need to e…" at bounding box center [537, 164] width 344 height 41
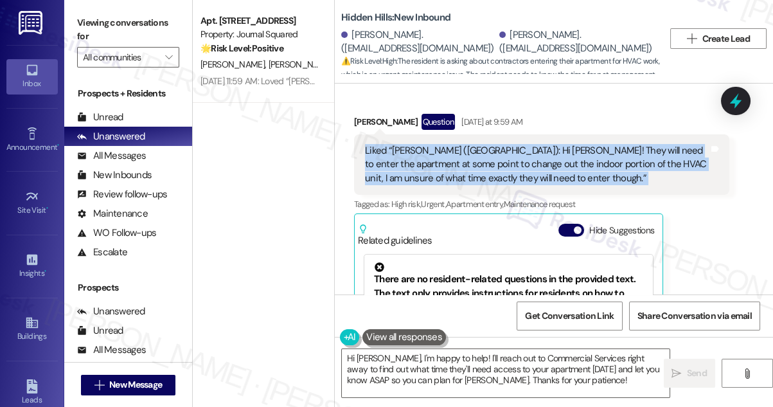
click at [436, 144] on div "Liked “[PERSON_NAME] ([GEOGRAPHIC_DATA]): Hi [PERSON_NAME]! They will need to e…" at bounding box center [537, 164] width 344 height 41
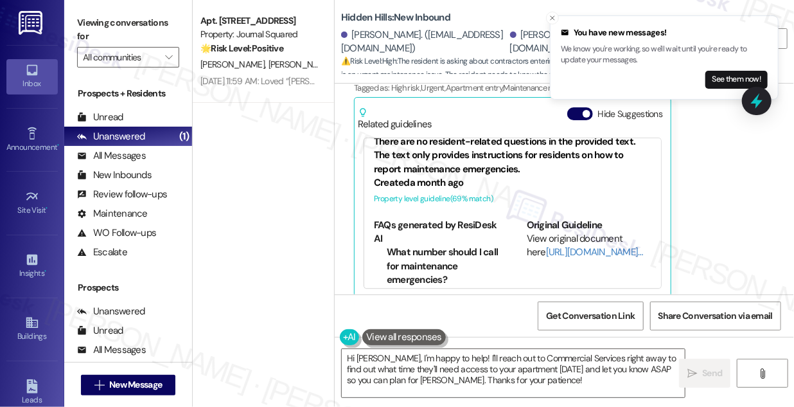
scroll to position [0, 0]
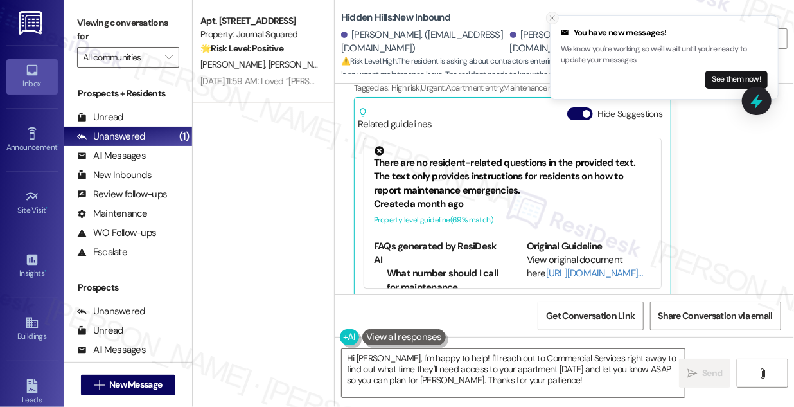
click at [556, 21] on icon "Close toast" at bounding box center [553, 18] width 8 height 8
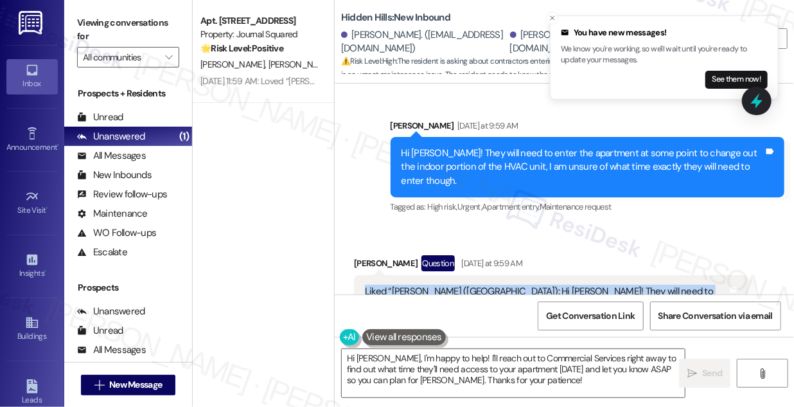
scroll to position [12124, 0]
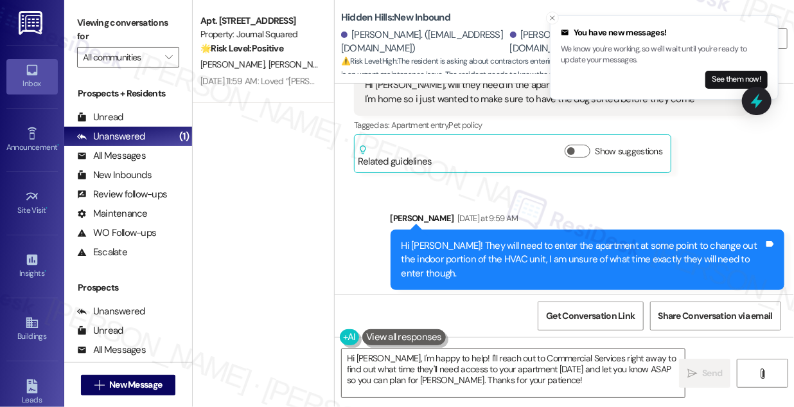
click at [518, 248] on div "Hi Jordan! They will need to enter the apartment at some point to change out th…" at bounding box center [583, 259] width 363 height 41
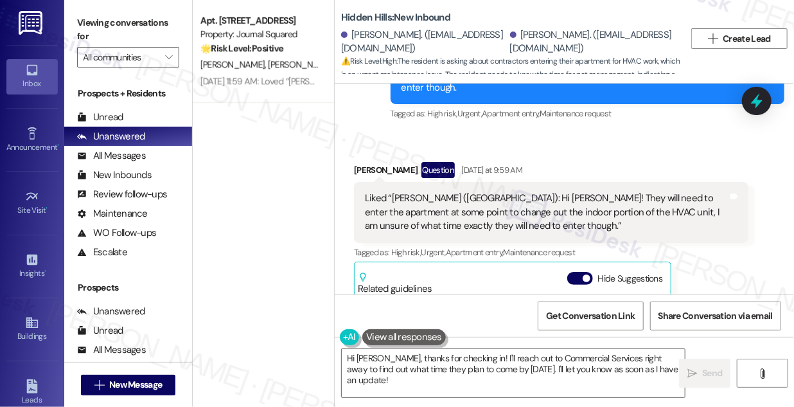
scroll to position [12289, 0]
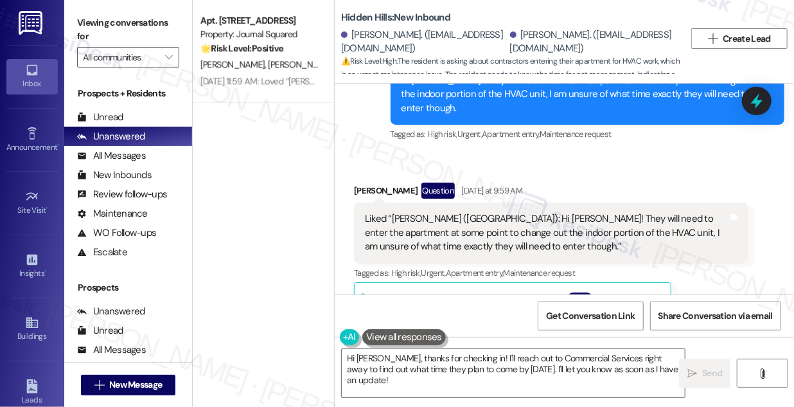
click at [483, 213] on div "Liked “Sarah Bayne (Hidden Hills): Hi Jordan! They will need to enter the apart…" at bounding box center [546, 232] width 363 height 41
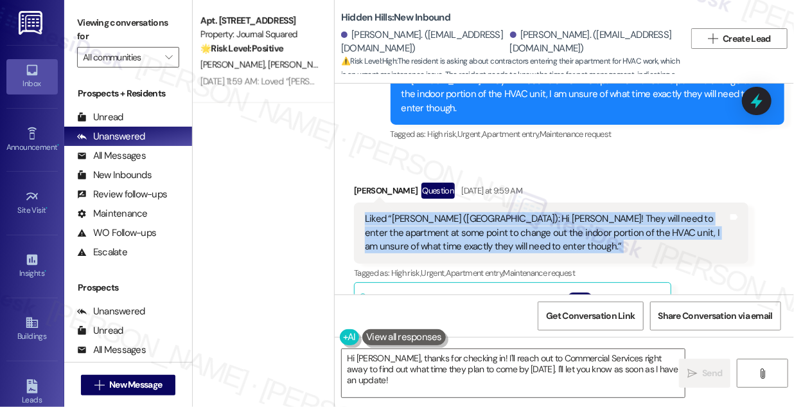
click at [482, 213] on div "Liked “Sarah Bayne (Hidden Hills): Hi Jordan! They will need to enter the apart…" at bounding box center [546, 232] width 363 height 41
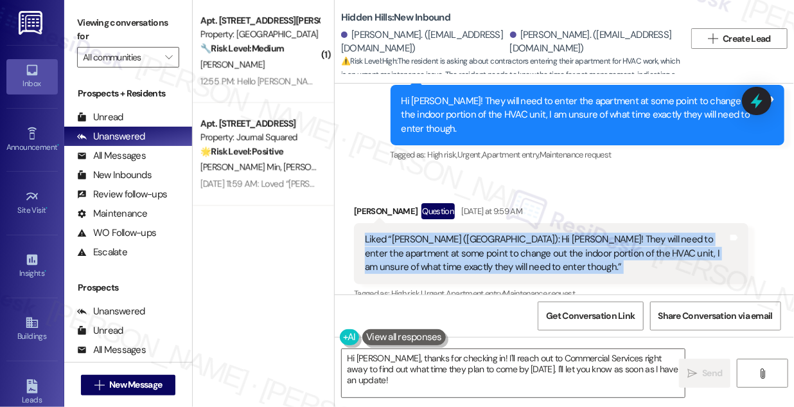
scroll to position [12241, 0]
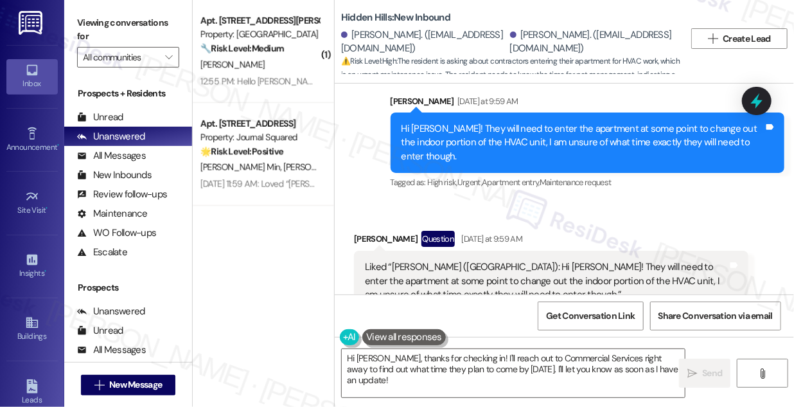
click at [580, 231] on div "Jordan Cox Question Yesterday at 9:59 AM" at bounding box center [551, 241] width 394 height 21
click at [503, 141] on div "Hi Jordan! They will need to enter the apartment at some point to change out th…" at bounding box center [583, 142] width 363 height 41
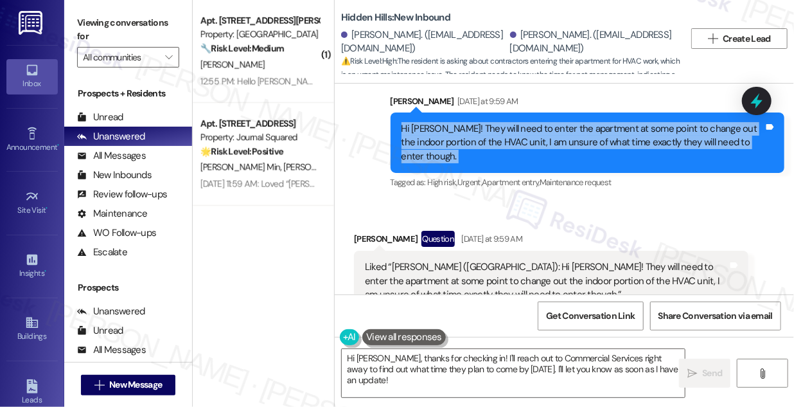
click at [503, 141] on div "Hi Jordan! They will need to enter the apartment at some point to change out th…" at bounding box center [583, 142] width 363 height 41
click at [538, 130] on div "Hi Jordan! They will need to enter the apartment at some point to change out th…" at bounding box center [583, 142] width 363 height 41
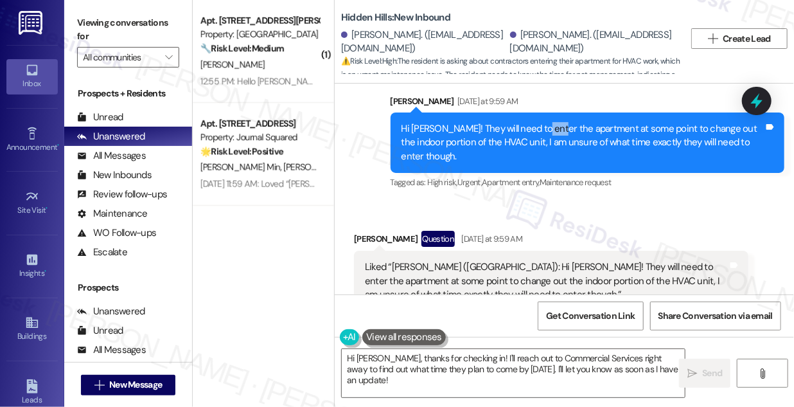
click at [538, 130] on div "Hi Jordan! They will need to enter the apartment at some point to change out th…" at bounding box center [583, 142] width 363 height 41
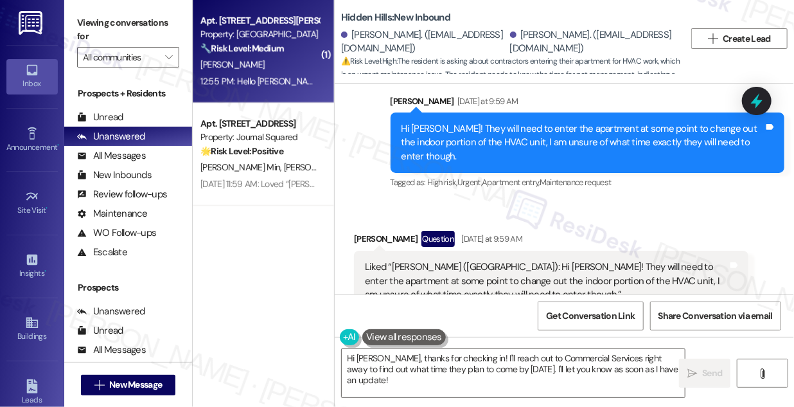
click at [246, 66] on div "[PERSON_NAME]" at bounding box center [259, 65] width 121 height 16
type textarea "Fetching suggested responses. Please feel free to read through the conversation…"
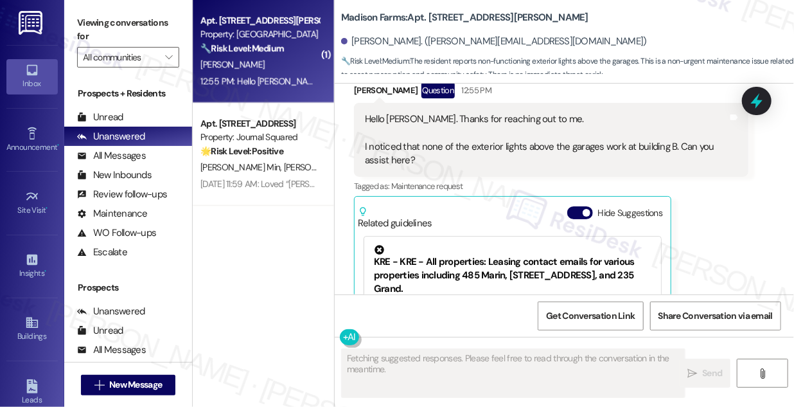
scroll to position [1534, 0]
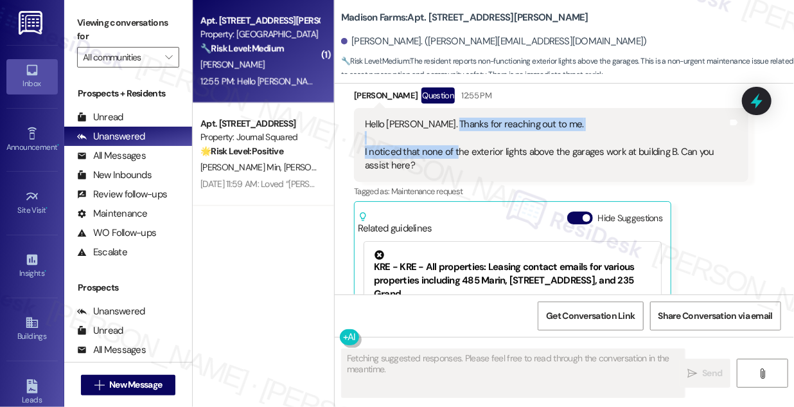
drag, startPoint x: 442, startPoint y: 127, endPoint x: 458, endPoint y: 153, distance: 30.3
click at [458, 153] on div "Hello Jane. Thanks for reaching out to me. I noticed that none of the exterior …" at bounding box center [546, 145] width 363 height 55
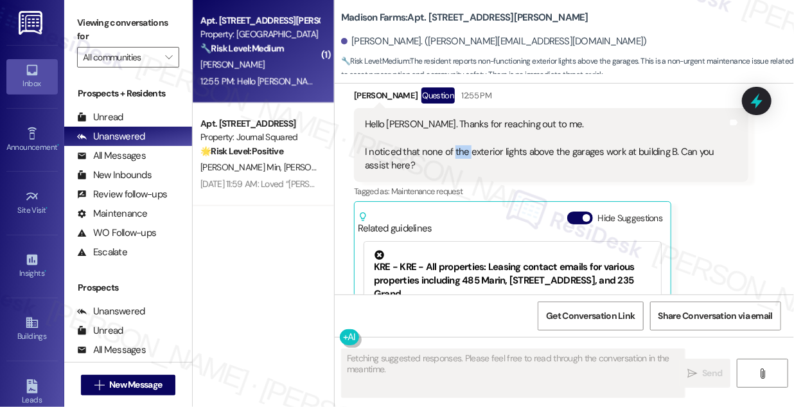
click at [458, 153] on div "Hello Jane. Thanks for reaching out to me. I noticed that none of the exterior …" at bounding box center [546, 145] width 363 height 55
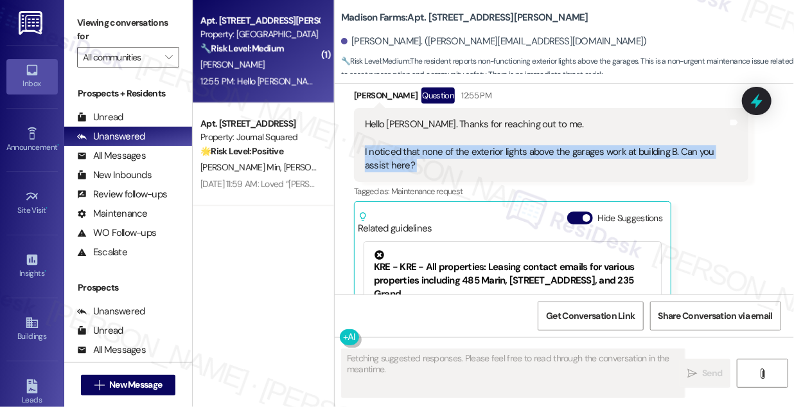
click at [458, 153] on div "Hello Jane. Thanks for reaching out to me. I noticed that none of the exterior …" at bounding box center [546, 145] width 363 height 55
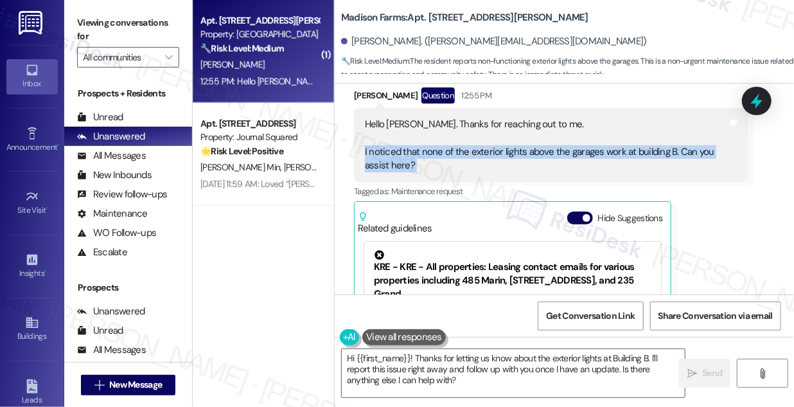
click at [472, 154] on div "Hello Jane. Thanks for reaching out to me. I noticed that none of the exterior …" at bounding box center [546, 145] width 363 height 55
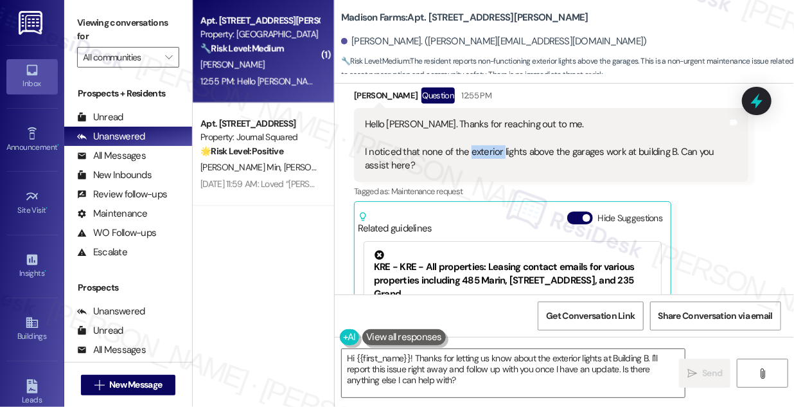
click at [472, 154] on div "Hello Jane. Thanks for reaching out to me. I noticed that none of the exterior …" at bounding box center [546, 145] width 363 height 55
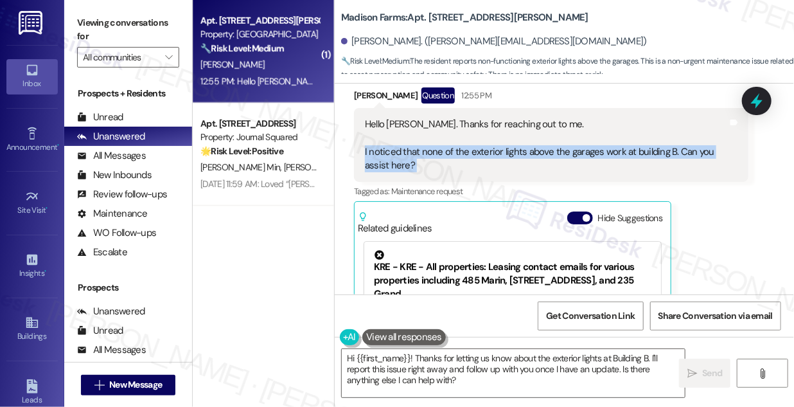
click at [472, 154] on div "Hello Jane. Thanks for reaching out to me. I noticed that none of the exterior …" at bounding box center [546, 145] width 363 height 55
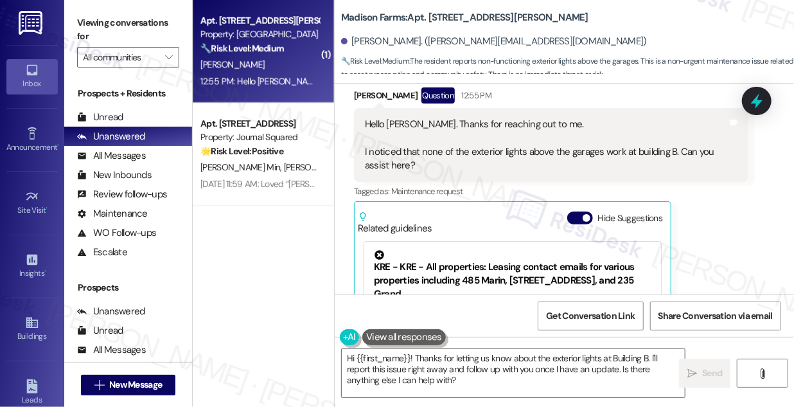
click at [106, 15] on label "Viewing conversations for" at bounding box center [128, 30] width 102 height 34
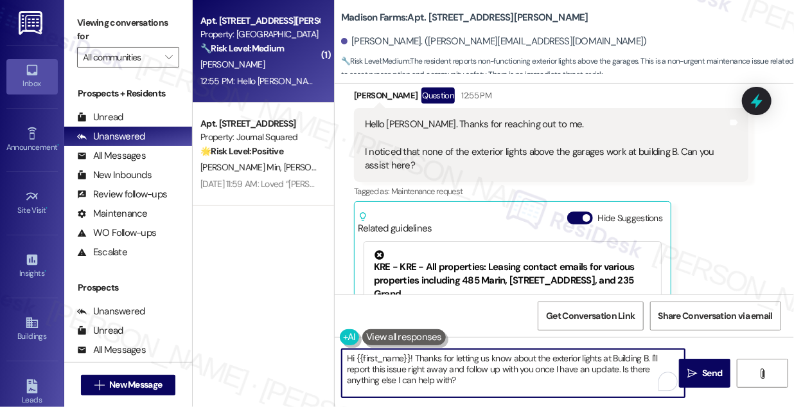
drag, startPoint x: 506, startPoint y: 377, endPoint x: 651, endPoint y: 351, distance: 148.1
click at [651, 351] on textarea "Hi {{first_name}}! Thanks for letting us know about the exterior lights at Buil…" at bounding box center [513, 373] width 343 height 48
paste textarea "Thanks for letting us know about the exterior lights above the garages at Build…"
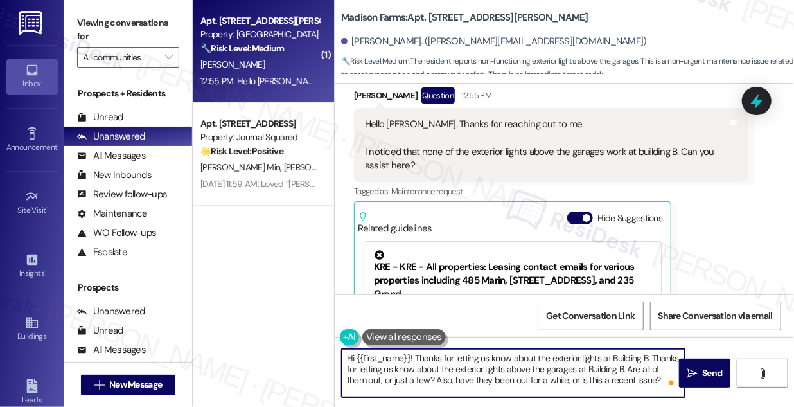
click at [657, 355] on textarea "Hi {{first_name}}! Thanks for letting us know about the exterior lights at Buil…" at bounding box center [513, 373] width 343 height 48
drag, startPoint x: 655, startPoint y: 356, endPoint x: 412, endPoint y: 353, distance: 242.2
click at [409, 357] on textarea "Hi {{first_name}}! Thanks for letting us know about the exterior lights at Buil…" at bounding box center [513, 373] width 343 height 48
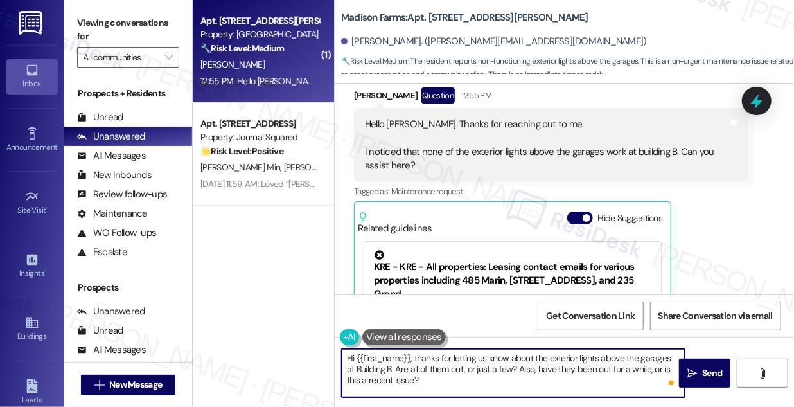
click at [446, 379] on textarea "Hi {{first_name}}, thanks for letting us know about the exterior lights above t…" at bounding box center [513, 373] width 343 height 48
click at [419, 366] on textarea "Hi {{first_name}}, thanks for letting us know about the exterior lights above t…" at bounding box center [513, 373] width 343 height 48
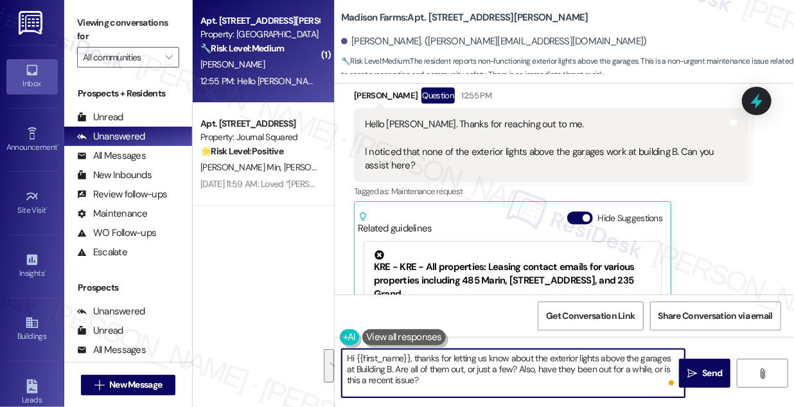
click at [419, 366] on textarea "Hi {{first_name}}, thanks for letting us know about the exterior lights above t…" at bounding box center [513, 373] width 343 height 48
click at [475, 378] on textarea "Hi {{first_name}}, thanks for letting us know about the exterior lights above t…" at bounding box center [513, 373] width 343 height 48
click at [537, 362] on textarea "Hi {{first_name}}, thanks for letting us know about the exterior lights above t…" at bounding box center [513, 373] width 343 height 48
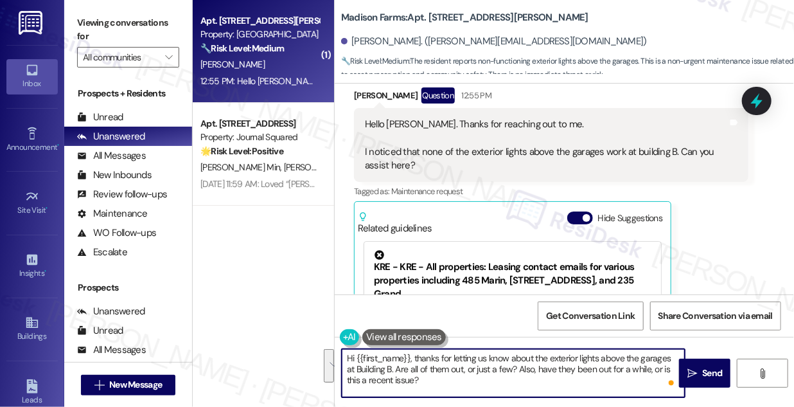
click at [528, 381] on textarea "Hi {{first_name}}, thanks for letting us know about the exterior lights above t…" at bounding box center [513, 373] width 343 height 48
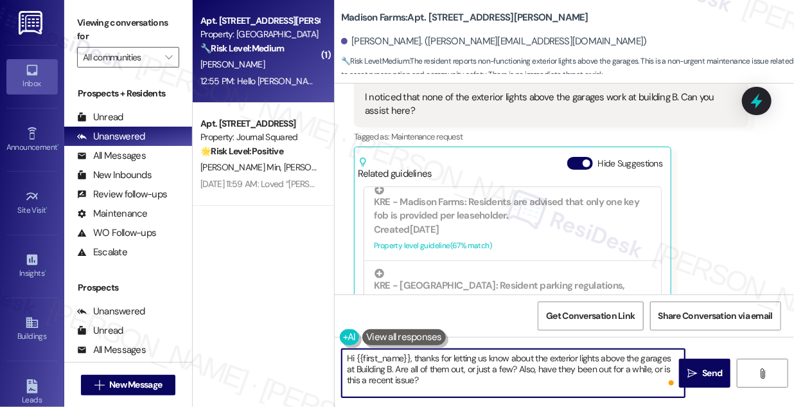
scroll to position [1651, 0]
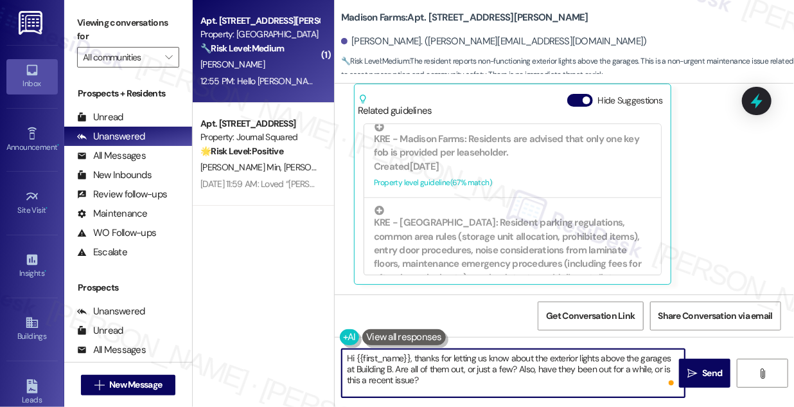
click at [385, 366] on textarea "Hi {{first_name}}, thanks for letting us know about the exterior lights above t…" at bounding box center [513, 373] width 343 height 48
click at [415, 375] on textarea "Hi {{first_name}}, thanks for letting us know about the exterior lights above t…" at bounding box center [513, 373] width 343 height 48
click at [588, 373] on textarea "Hi {{first_name}}, thanks for letting us know about the exterior lights above t…" at bounding box center [513, 373] width 343 height 48
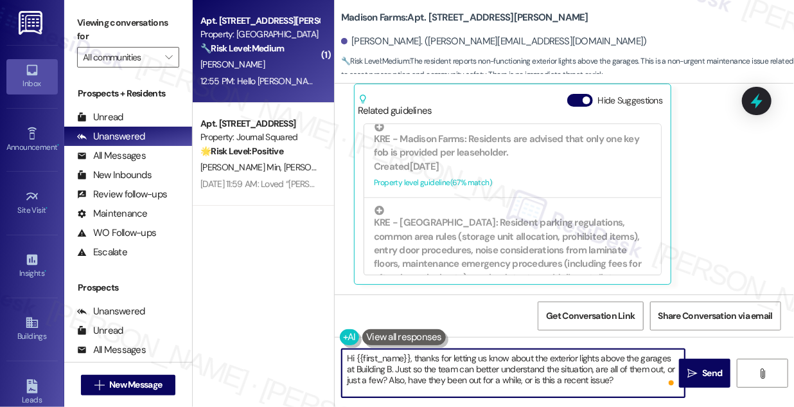
click at [644, 382] on textarea "Hi {{first_name}}, thanks for letting us know about the exterior lights above t…" at bounding box center [513, 373] width 343 height 48
drag, startPoint x: 381, startPoint y: 380, endPoint x: 371, endPoint y: 380, distance: 10.3
click at [371, 380] on textarea "Hi {{first_name}}, thanks for letting us know about the exterior lights above t…" at bounding box center [513, 373] width 343 height 48
click at [509, 378] on textarea "Hi {{first_name}}, thanks for letting us know about the exterior lights above t…" at bounding box center [513, 373] width 343 height 48
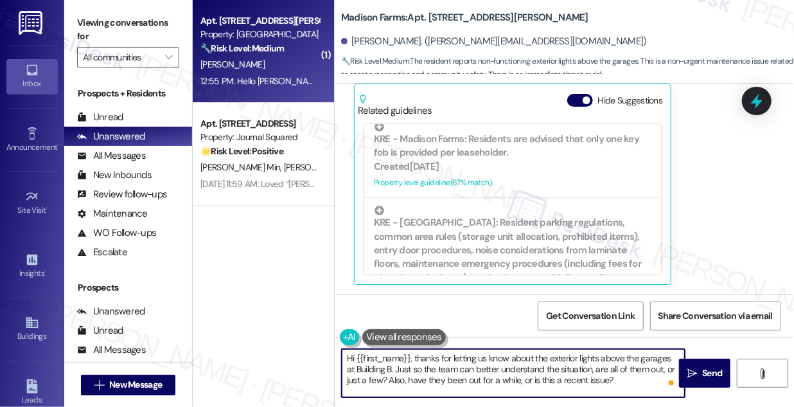
click at [509, 378] on textarea "Hi {{first_name}}, thanks for letting us know about the exterior lights above t…" at bounding box center [513, 373] width 343 height 48
click at [544, 378] on textarea "Hi {{first_name}}, thanks for letting us know about the exterior lights above t…" at bounding box center [513, 373] width 343 height 48
drag, startPoint x: 519, startPoint y: 380, endPoint x: 608, endPoint y: 378, distance: 88.7
click at [608, 378] on textarea "Hi {{first_name}}, thanks for letting us know about the exterior lights above t…" at bounding box center [513, 373] width 343 height 48
click at [420, 378] on textarea "Hi {{first_name}}, thanks for letting us know about the exterior lights above t…" at bounding box center [513, 373] width 343 height 48
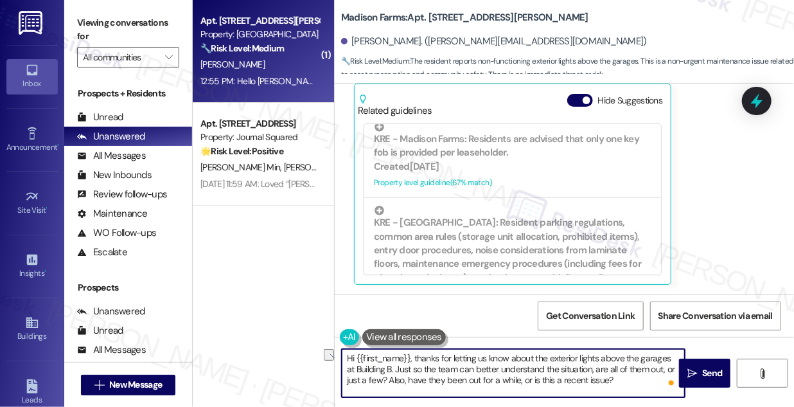
drag, startPoint x: 412, startPoint y: 380, endPoint x: 606, endPoint y: 378, distance: 194.0
click at [606, 378] on textarea "Hi {{first_name}}, thanks for letting us know about the exterior lights above t…" at bounding box center [513, 373] width 343 height 48
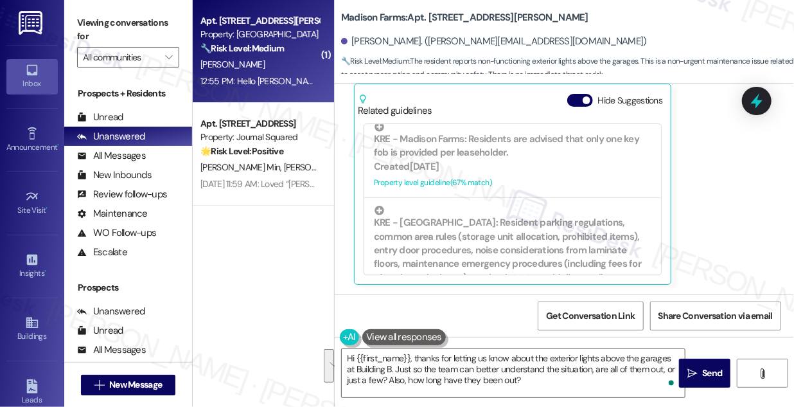
click at [94, 20] on label "Viewing conversations for" at bounding box center [128, 30] width 102 height 34
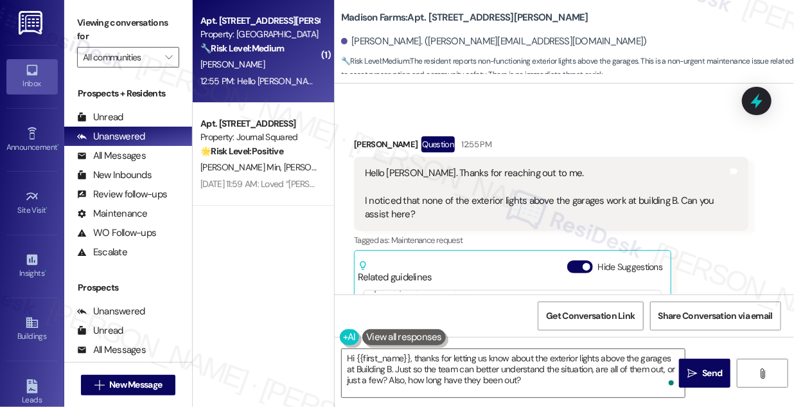
scroll to position [1417, 0]
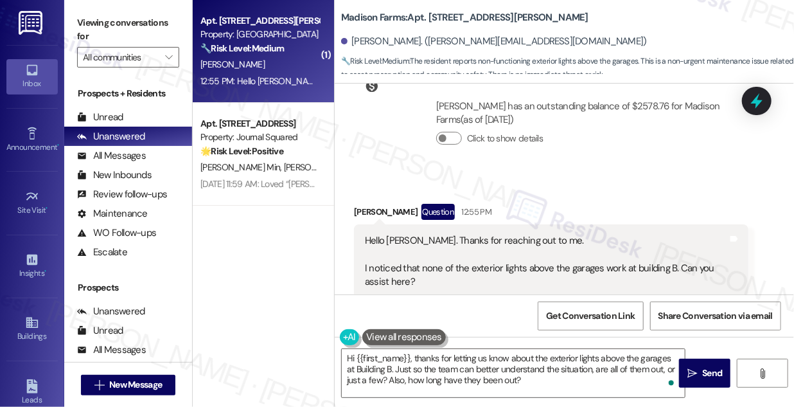
click at [87, 15] on label "Viewing conversations for" at bounding box center [128, 30] width 102 height 34
click at [536, 371] on textarea "Hi {{first_name}}, thanks for letting us know about the exterior lights above t…" at bounding box center [513, 373] width 343 height 48
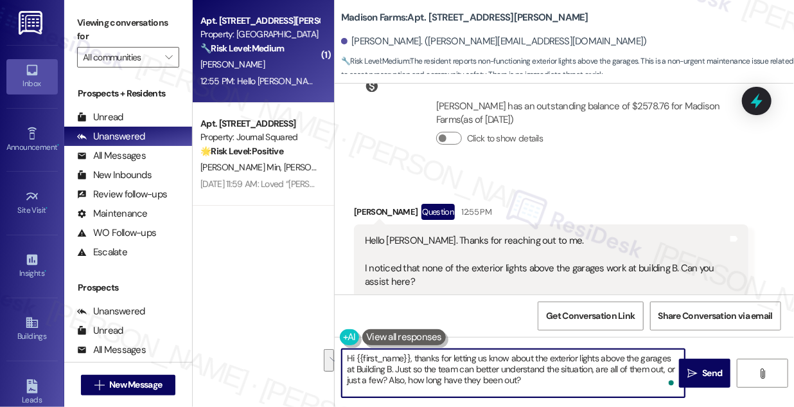
drag, startPoint x: 536, startPoint y: 385, endPoint x: 402, endPoint y: 373, distance: 134.9
click at [400, 374] on textarea "Hi {{first_name}}, thanks for letting us know about the exterior lights above t…" at bounding box center [513, 373] width 343 height 48
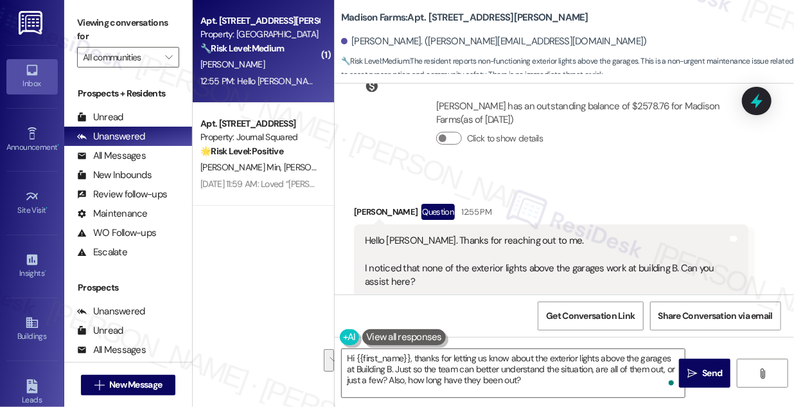
click at [96, 1] on div "Viewing conversations for All communities " at bounding box center [128, 40] width 128 height 80
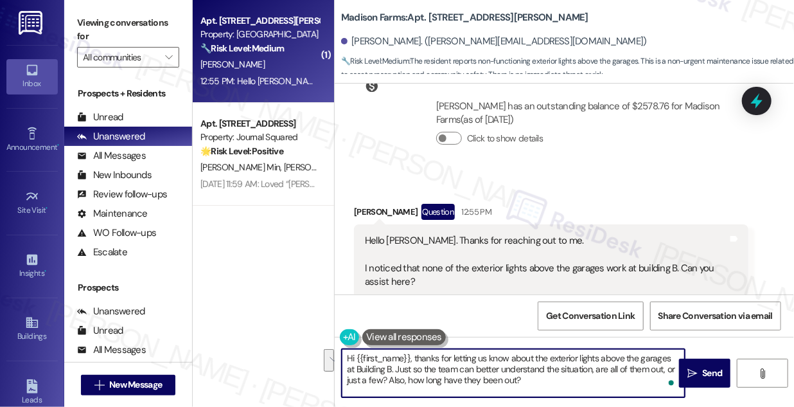
drag, startPoint x: 562, startPoint y: 380, endPoint x: 387, endPoint y: 367, distance: 175.2
click at [387, 367] on textarea "Hi {{first_name}}, thanks for letting us know about the exterior lights above t…" at bounding box center [513, 373] width 343 height 48
paste textarea "get a better idea, are all of them out or only a few? And do you know how long …"
click at [508, 378] on textarea "Hi {{first_name}}, thanks for letting us know about the exterior lights above t…" at bounding box center [513, 373] width 343 height 48
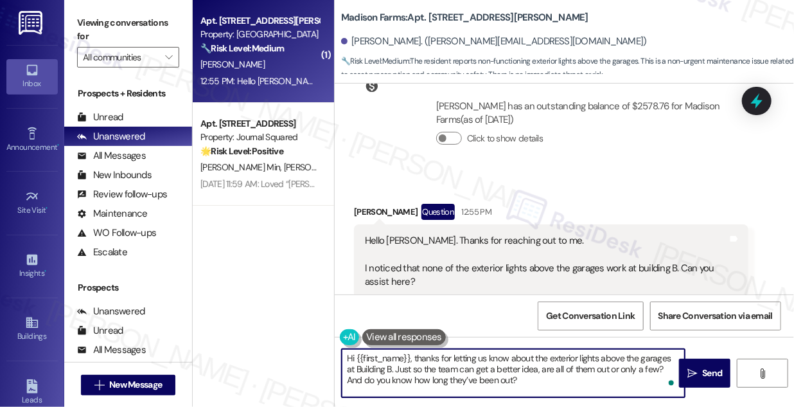
click at [508, 378] on textarea "Hi {{first_name}}, thanks for letting us know about the exterior lights above t…" at bounding box center [513, 373] width 343 height 48
click at [526, 379] on textarea "Hi {{first_name}}, thanks for letting us know about the exterior lights above t…" at bounding box center [513, 373] width 343 height 48
click at [511, 378] on textarea "Hi {{first_name}}, thanks for letting us know about the exterior lights above t…" at bounding box center [513, 373] width 343 height 48
click at [510, 378] on textarea "Hi {{first_name}}, thanks for letting us know about the exterior lights above t…" at bounding box center [513, 373] width 343 height 48
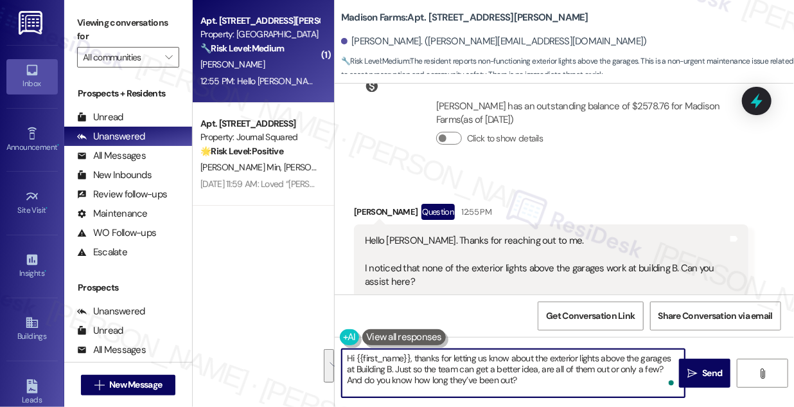
click at [580, 377] on textarea "Hi {{first_name}}, thanks for letting us know about the exterior lights above t…" at bounding box center [513, 373] width 343 height 48
type textarea "Hi {{first_name}}, thanks for letting us know about the exterior lights above t…"
click at [706, 369] on span "Send" at bounding box center [712, 372] width 20 height 13
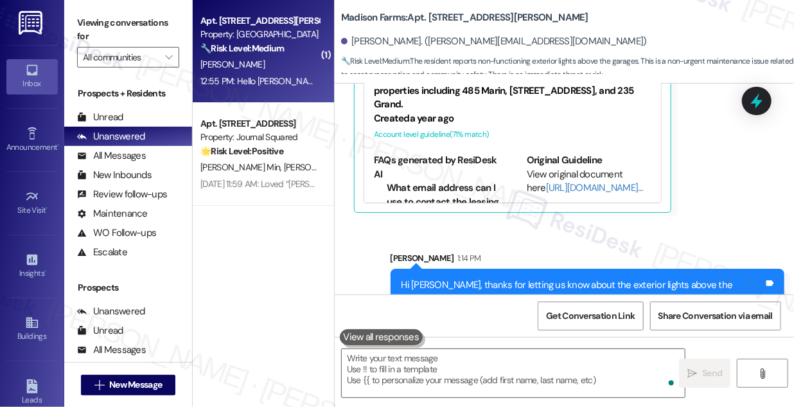
scroll to position [1768, 0]
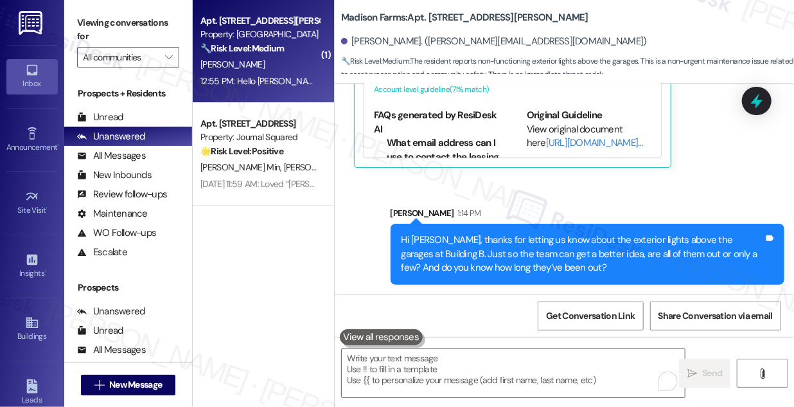
click at [464, 249] on div "Hi Kyle, thanks for letting us know about the exterior lights above the garages…" at bounding box center [583, 253] width 363 height 41
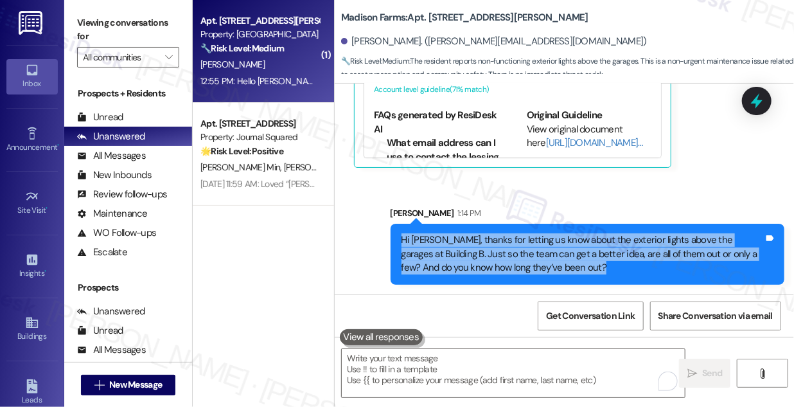
click at [464, 249] on div "Hi Kyle, thanks for letting us know about the exterior lights above the garages…" at bounding box center [583, 253] width 363 height 41
click at [605, 240] on div "Hi Kyle, thanks for letting us know about the exterior lights above the garages…" at bounding box center [583, 253] width 363 height 41
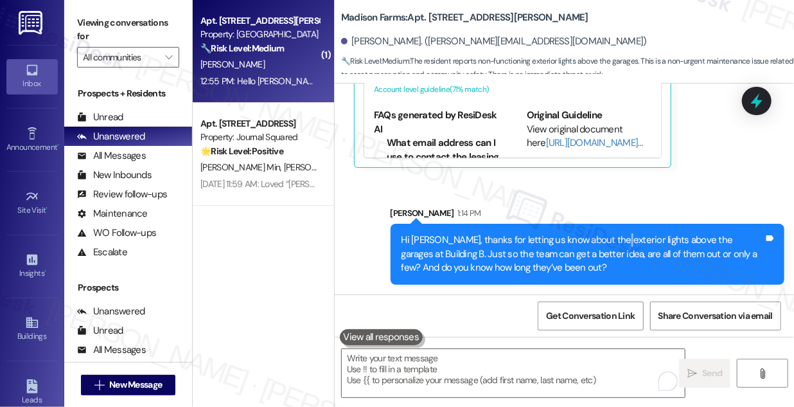
click at [605, 240] on div "Hi Kyle, thanks for letting us know about the exterior lights above the garages…" at bounding box center [583, 253] width 363 height 41
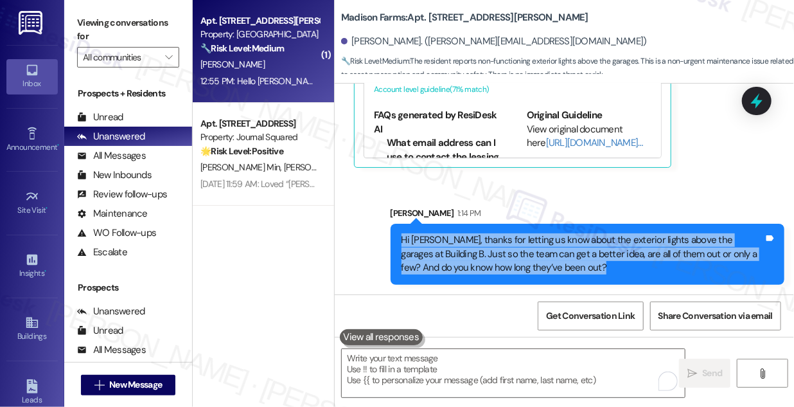
click at [605, 240] on div "Hi Kyle, thanks for letting us know about the exterior lights above the garages…" at bounding box center [583, 253] width 363 height 41
click at [579, 256] on div "Hi Kyle, thanks for letting us know about the exterior lights above the garages…" at bounding box center [583, 253] width 363 height 41
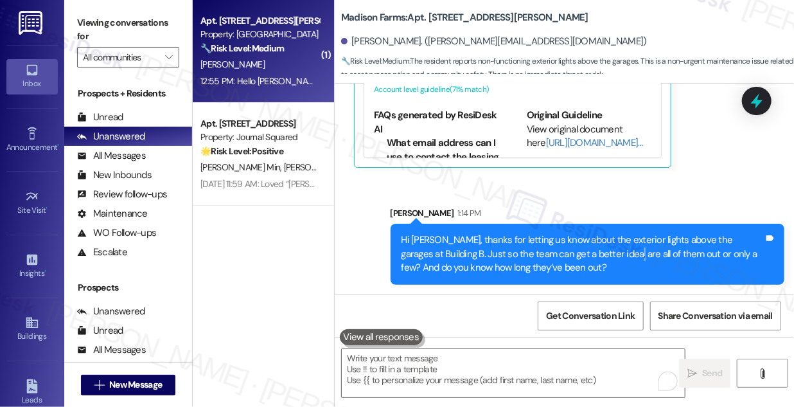
click at [579, 256] on div "Hi Kyle, thanks for letting us know about the exterior lights above the garages…" at bounding box center [583, 253] width 363 height 41
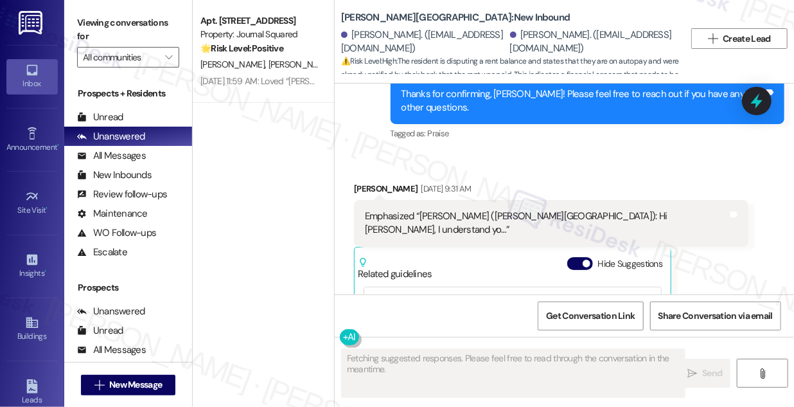
scroll to position [4017, 0]
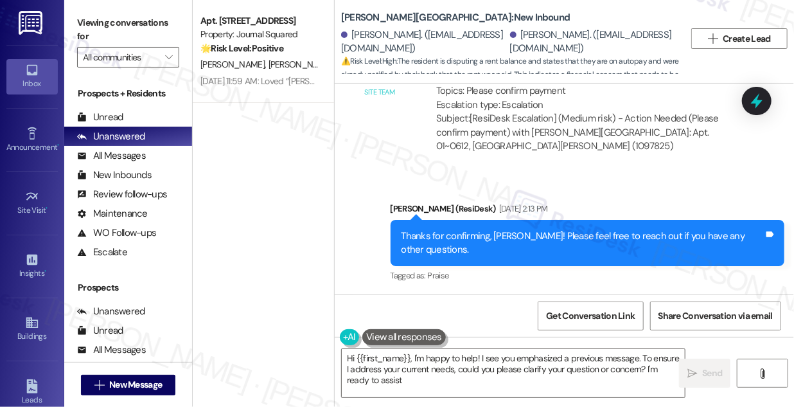
type textarea "Hi {{first_name}}, I'm happy to help! I see you emphasized a previous message. …"
click at [527, 229] on div "Thanks for confirming, [PERSON_NAME]! Please feel free to reach out if you have…" at bounding box center [583, 243] width 363 height 28
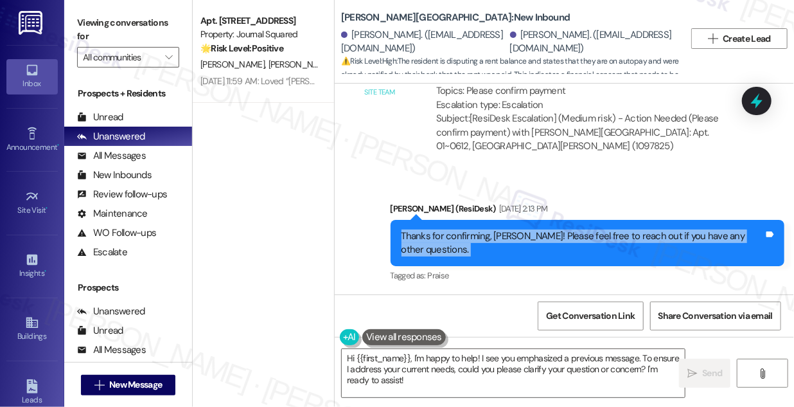
click at [527, 229] on div "Thanks for confirming, [PERSON_NAME]! Please feel free to reach out if you have…" at bounding box center [583, 243] width 363 height 28
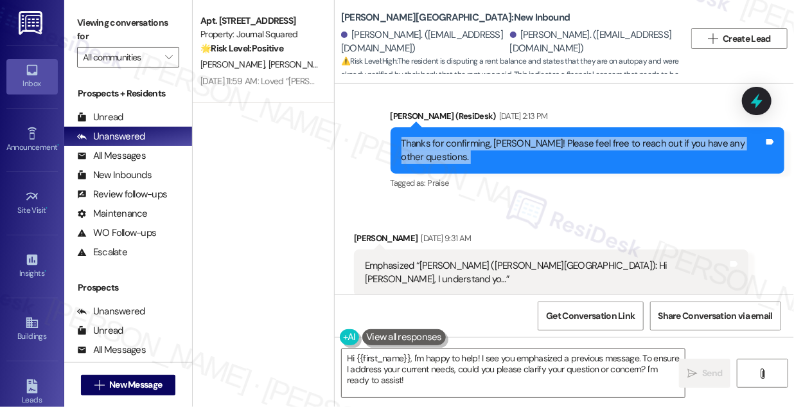
scroll to position [4193, 0]
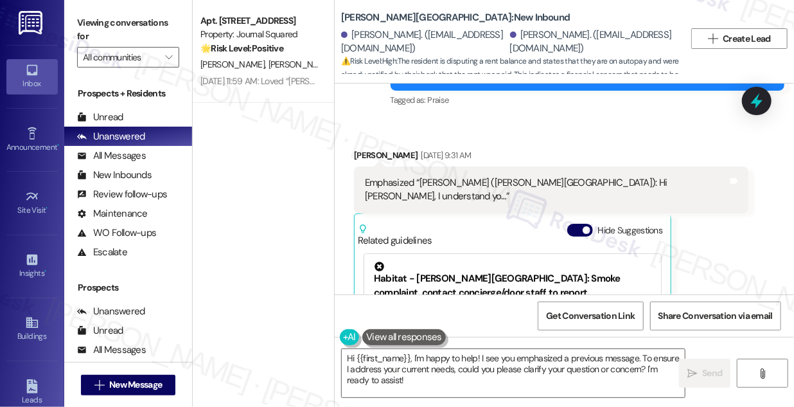
click at [418, 176] on div "Emphasized “[PERSON_NAME] ([PERSON_NAME][GEOGRAPHIC_DATA]): Hi [PERSON_NAME], I…" at bounding box center [546, 190] width 363 height 28
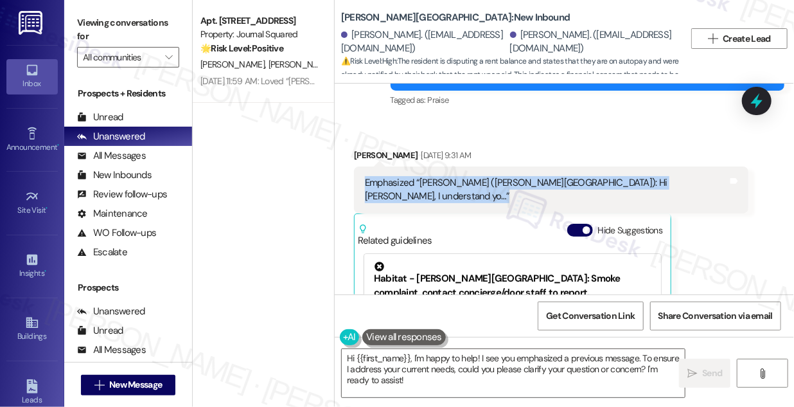
click at [418, 176] on div "Emphasized “[PERSON_NAME] ([PERSON_NAME][GEOGRAPHIC_DATA]): Hi [PERSON_NAME], I…" at bounding box center [546, 190] width 363 height 28
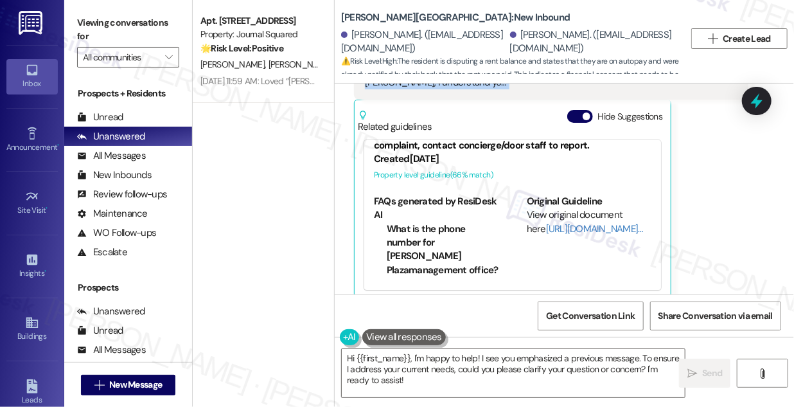
scroll to position [4346, 0]
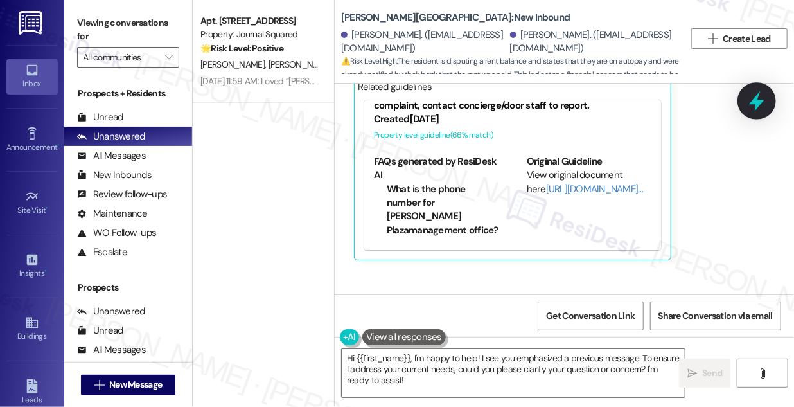
click at [767, 100] on icon at bounding box center [757, 101] width 22 height 22
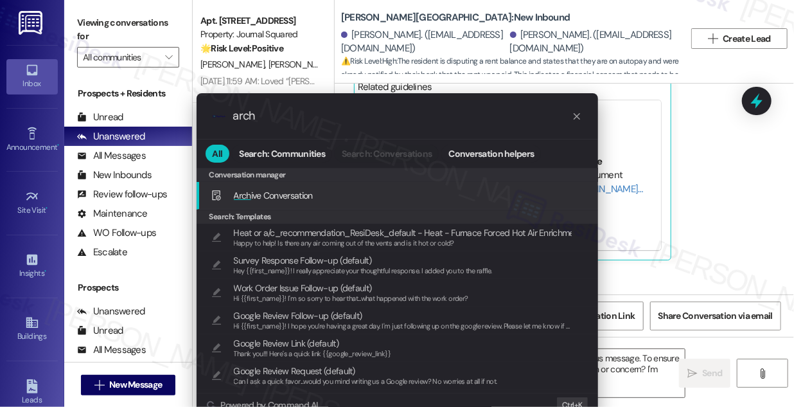
type input "arch"
click at [303, 192] on span "Arch ive Conversation" at bounding box center [273, 196] width 79 height 12
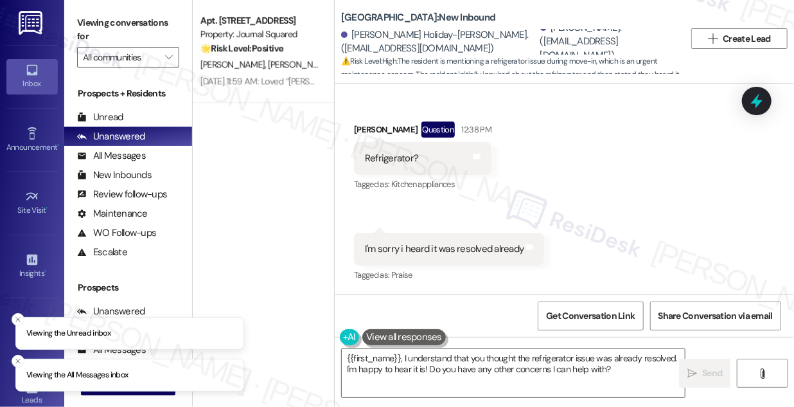
click at [396, 241] on div "I'm sorry i heard it was resolved already Tags and notes" at bounding box center [449, 249] width 190 height 33
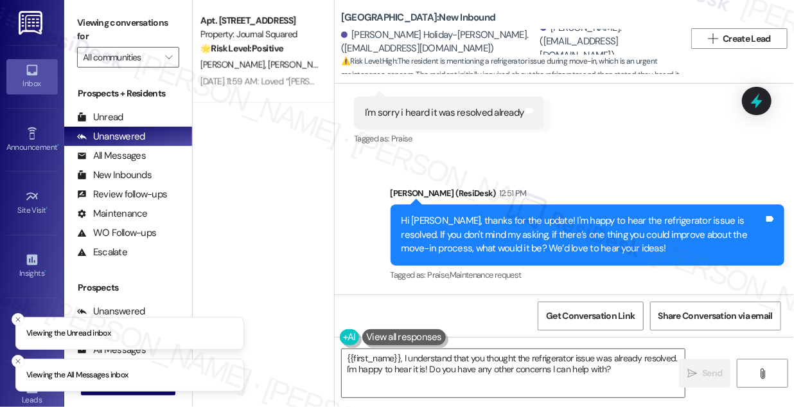
click at [466, 251] on div "Hi Kharree, thanks for the update! I'm happy to hear the refrigerator issue is …" at bounding box center [583, 234] width 363 height 41
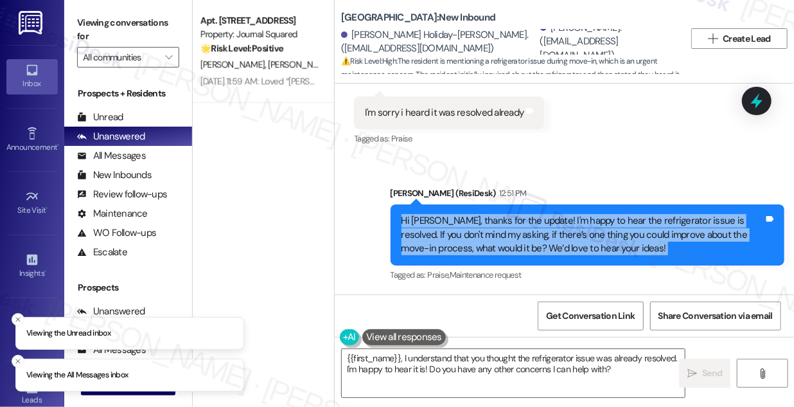
click at [466, 251] on div "Hi Kharree, thanks for the update! I'm happy to hear the refrigerator issue is …" at bounding box center [583, 234] width 363 height 41
click at [589, 219] on div "Hi Kharree, thanks for the update! I'm happy to hear the refrigerator issue is …" at bounding box center [583, 234] width 363 height 41
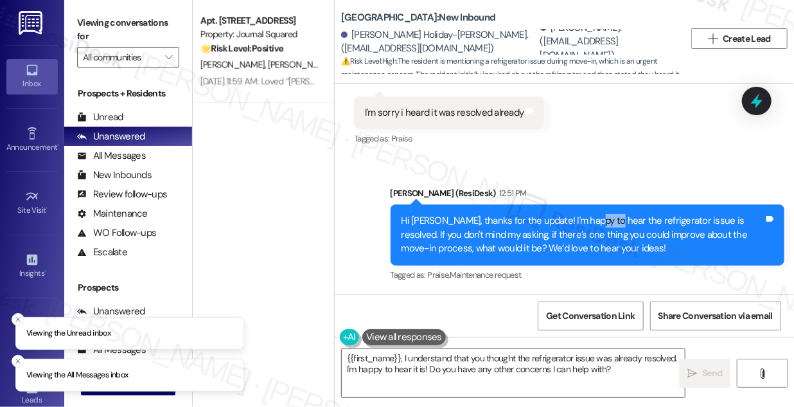
click at [589, 219] on div "Hi Kharree, thanks for the update! I'm happy to hear the refrigerator issue is …" at bounding box center [583, 234] width 363 height 41
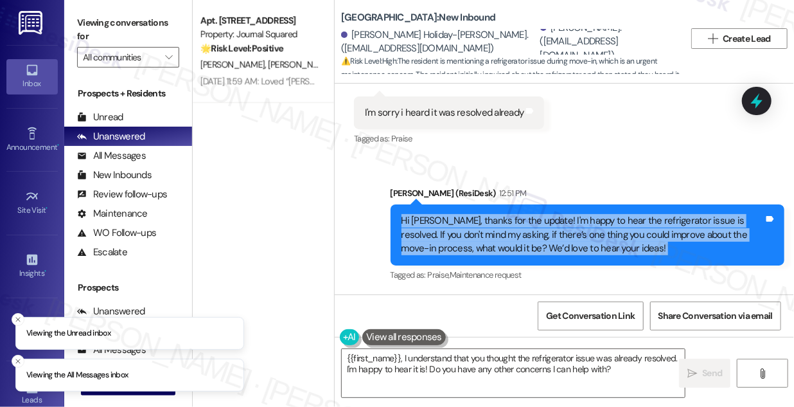
click at [589, 219] on div "Hi Kharree, thanks for the update! I'm happy to hear the refrigerator issue is …" at bounding box center [583, 234] width 363 height 41
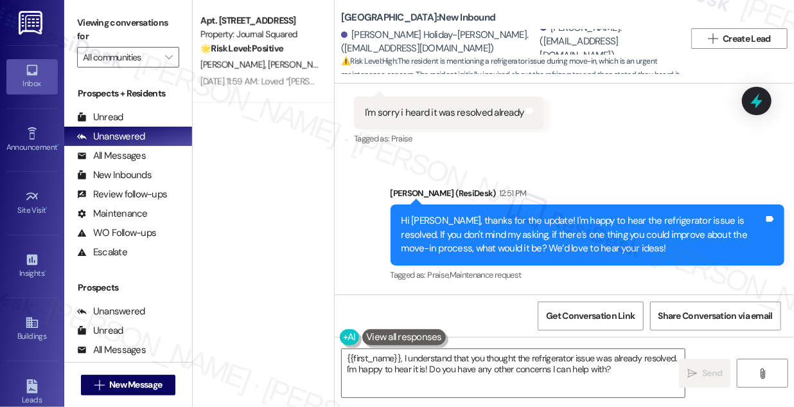
click at [615, 161] on div "Sent via SMS Sarah (ResiDesk) 12:51 PM Hi Kharree, thanks for the update! I'm h…" at bounding box center [564, 225] width 459 height 136
click at [540, 222] on div "Hi Kharree, thanks for the update! I'm happy to hear the refrigerator issue is …" at bounding box center [583, 234] width 363 height 41
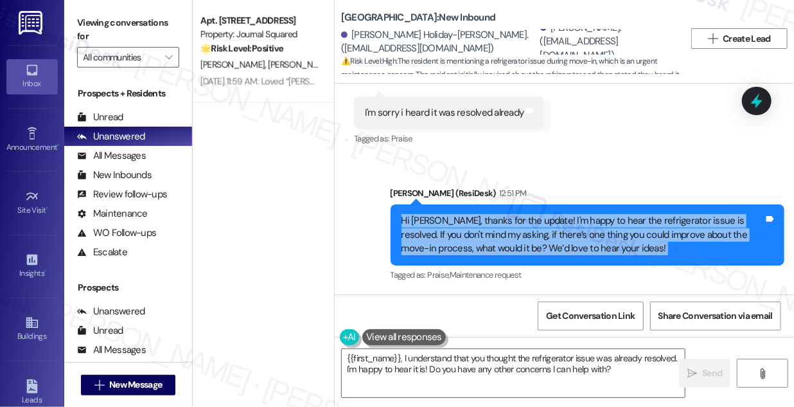
click at [540, 222] on div "Hi Kharree, thanks for the update! I'm happy to hear the refrigerator issue is …" at bounding box center [583, 234] width 363 height 41
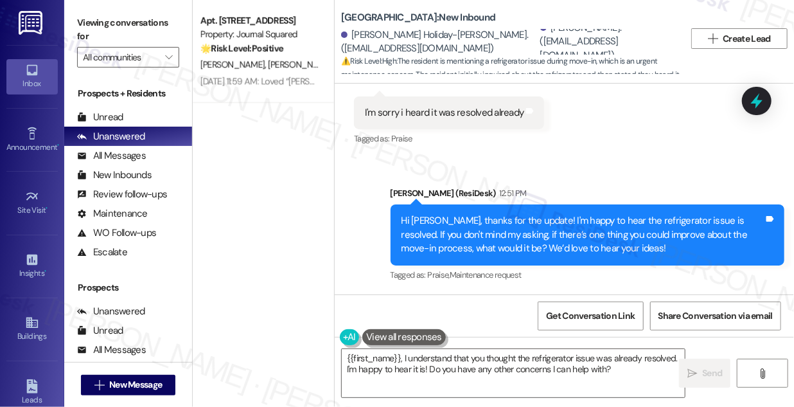
click at [579, 161] on div "Sent via SMS Sarah (ResiDesk) 12:51 PM Hi Kharree, thanks for the update! I'm h…" at bounding box center [564, 225] width 459 height 136
click at [544, 226] on div "Hi Kharree, thanks for the update! I'm happy to hear the refrigerator issue is …" at bounding box center [583, 234] width 363 height 41
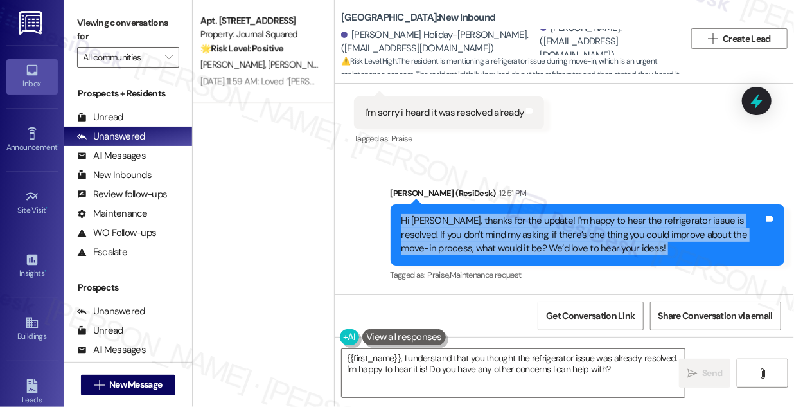
click at [544, 227] on div "Hi Kharree, thanks for the update! I'm happy to hear the refrigerator issue is …" at bounding box center [583, 234] width 363 height 41
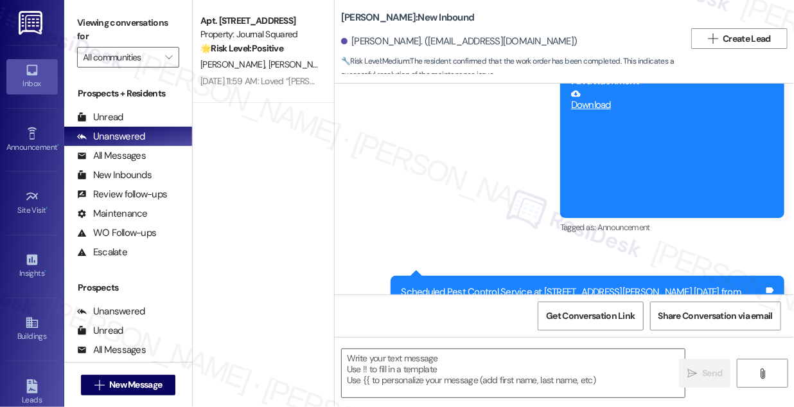
type textarea "Fetching suggested responses. Please feel free to read through the conversation…"
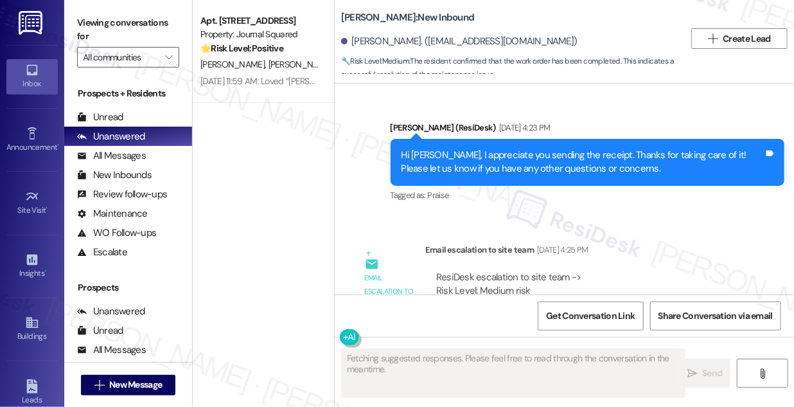
scroll to position [9493, 0]
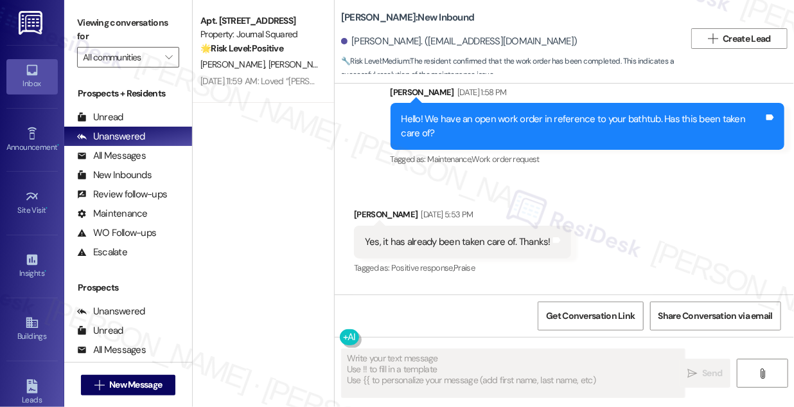
click at [457, 235] on div "Yes, it has already been taken care of. Thanks!" at bounding box center [458, 241] width 186 height 13
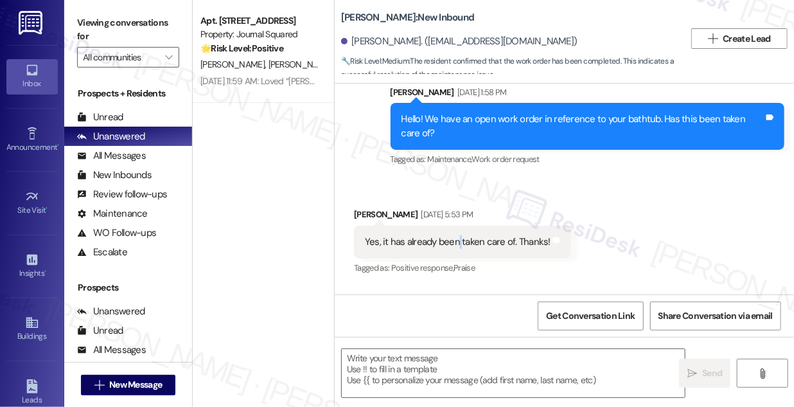
click at [458, 235] on div "Yes, it has already been taken care of. Thanks!" at bounding box center [458, 241] width 186 height 13
click at [459, 235] on div "Yes, it has already been taken care of. Thanks!" at bounding box center [458, 241] width 186 height 13
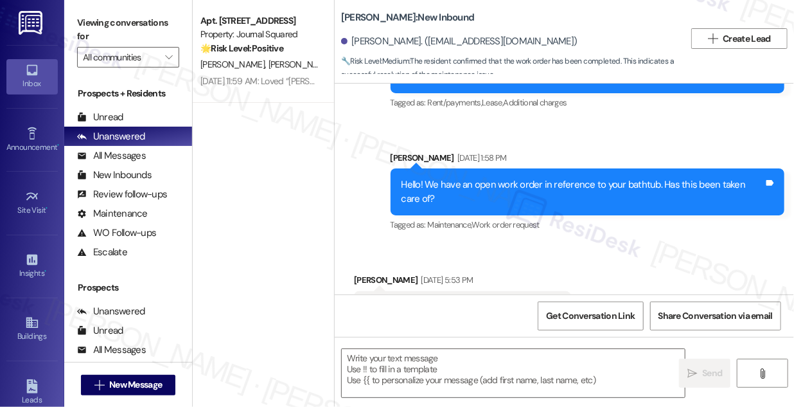
scroll to position [9368, 0]
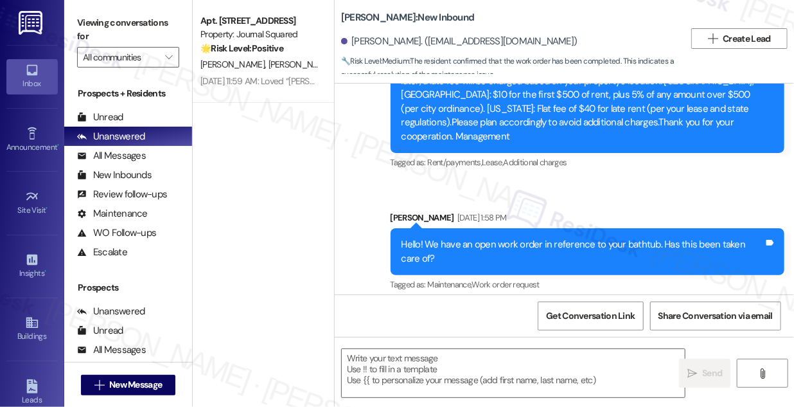
click at [468, 238] on div "Hello! We have an open work order in reference to your bathtub. Has this been t…" at bounding box center [583, 252] width 363 height 28
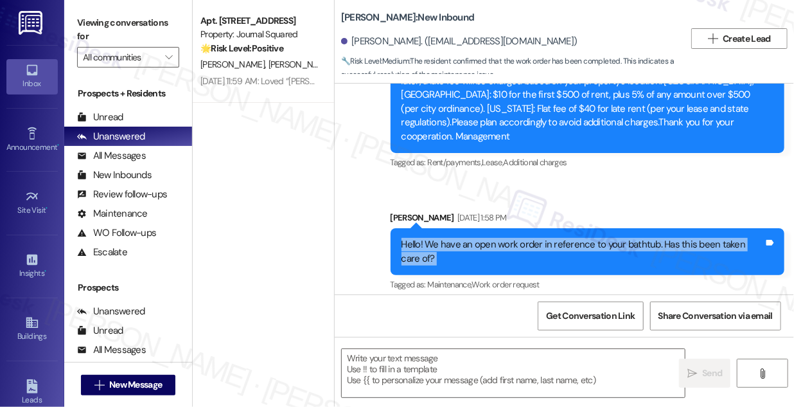
click at [468, 238] on div "Hello! We have an open work order in reference to your bathtub. Has this been t…" at bounding box center [583, 252] width 363 height 28
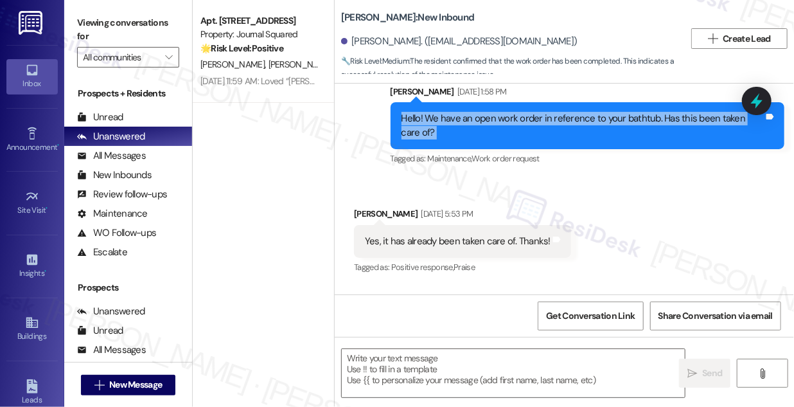
scroll to position [9543, 0]
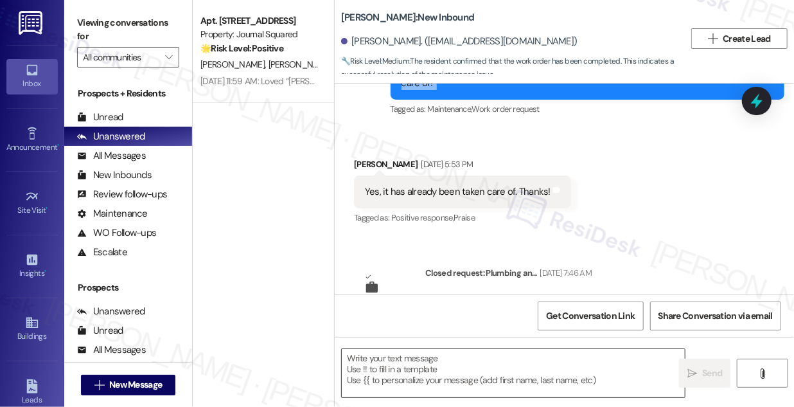
click at [411, 351] on textarea at bounding box center [513, 373] width 343 height 48
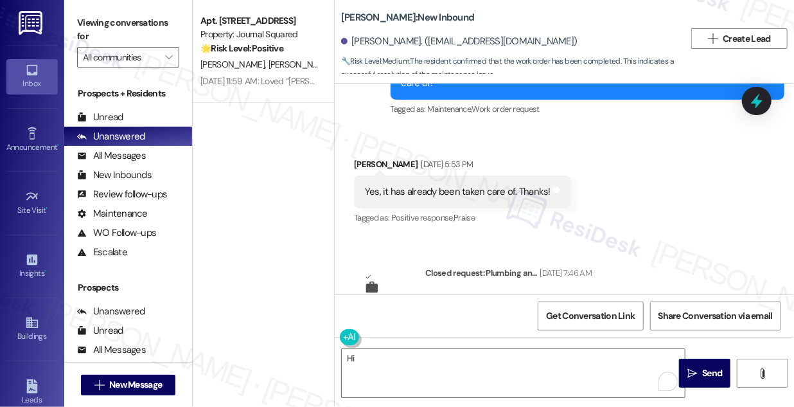
click at [364, 157] on div "[PERSON_NAME] [DATE] 5:53 PM" at bounding box center [462, 166] width 217 height 18
click at [364, 157] on div "Vishal Wadhvani Aug 11, 2025 at 5:53 PM" at bounding box center [462, 166] width 217 height 18
copy div "Vishal"
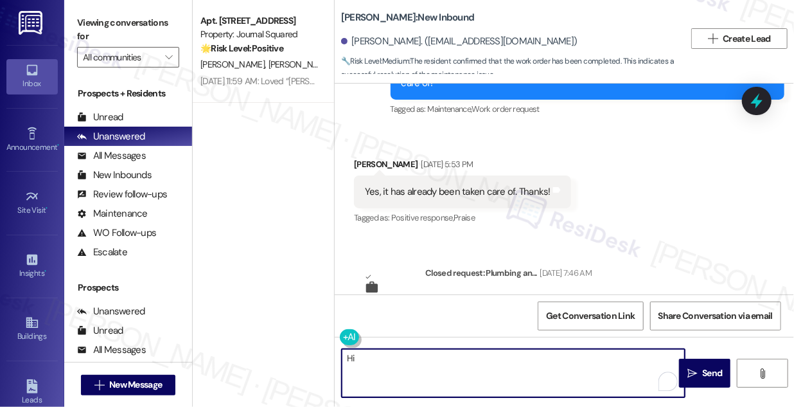
click at [373, 362] on textarea "Hi" at bounding box center [513, 373] width 343 height 48
paste textarea "Vishal"
click at [512, 358] on textarea "Hi Vishal, thanks for confirming!" at bounding box center [513, 373] width 343 height 48
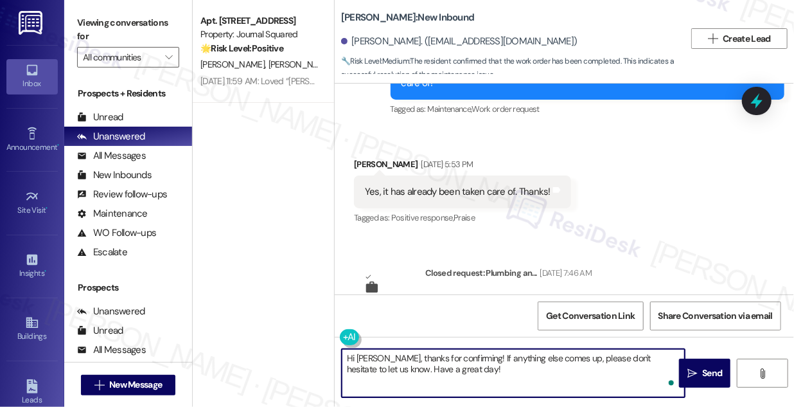
type textarea "Hi Vishal, thanks for confirming! If anything else comes up, please don't hesit…"
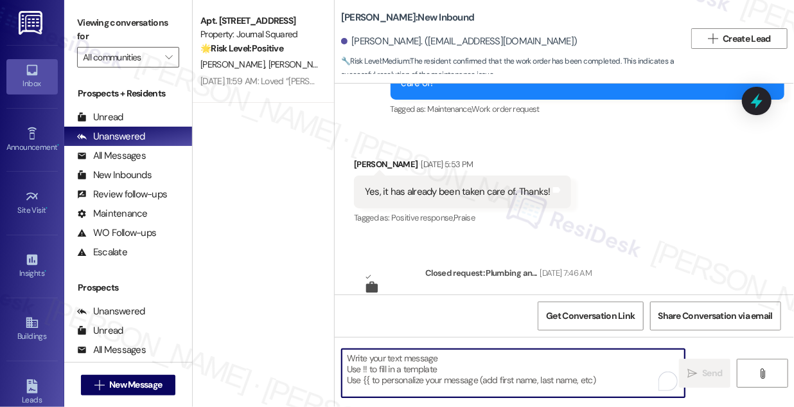
scroll to position [9601, 0]
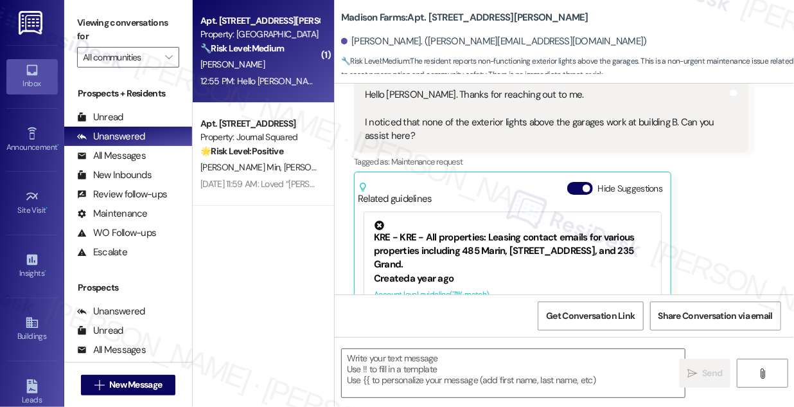
scroll to position [1650, 0]
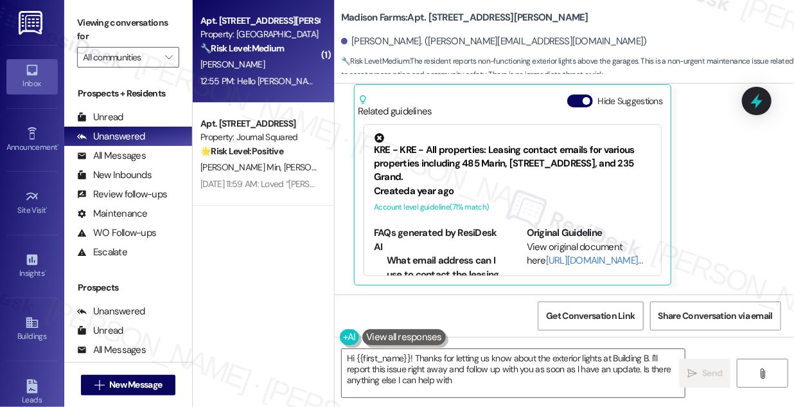
type textarea "Hi {{first_name}}! Thanks for letting us know about the exterior lights at Buil…"
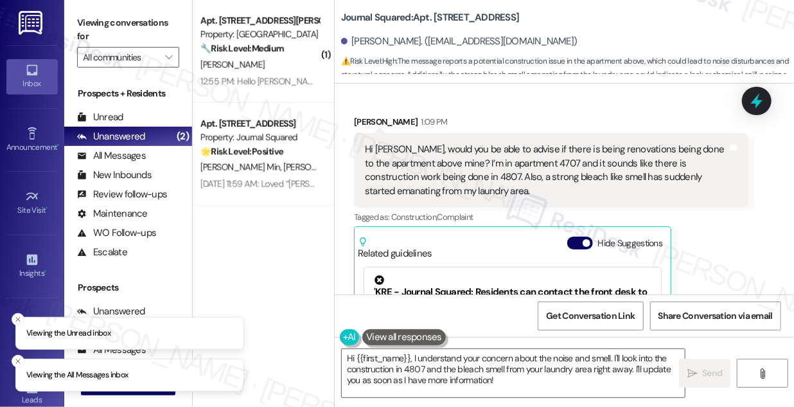
scroll to position [76, 0]
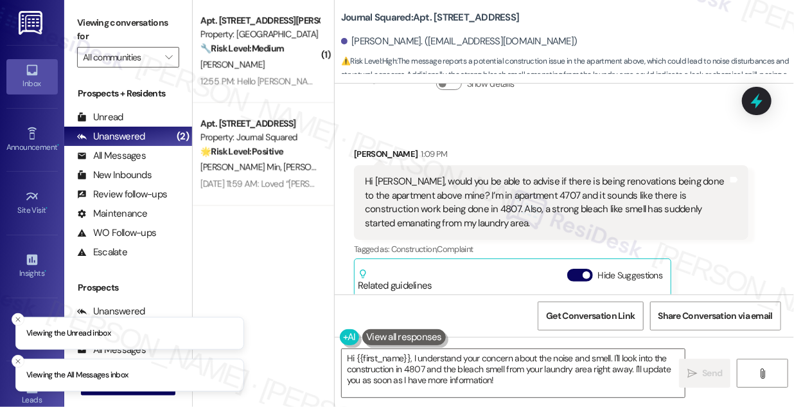
click at [425, 189] on div "Hi [PERSON_NAME], would you be able to advise if there is being renovations bei…" at bounding box center [546, 202] width 363 height 55
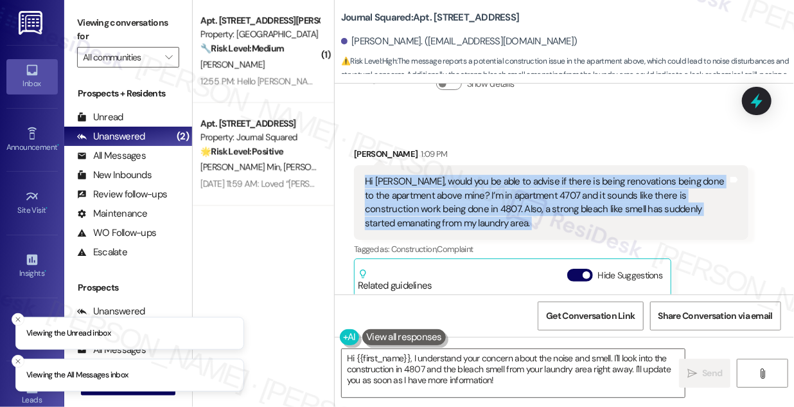
click at [425, 189] on div "Hi [PERSON_NAME], would you be able to advise if there is being renovations bei…" at bounding box center [546, 202] width 363 height 55
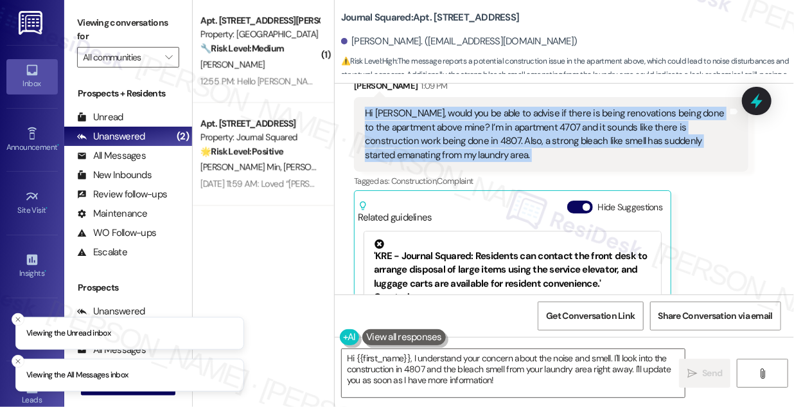
scroll to position [116, 0]
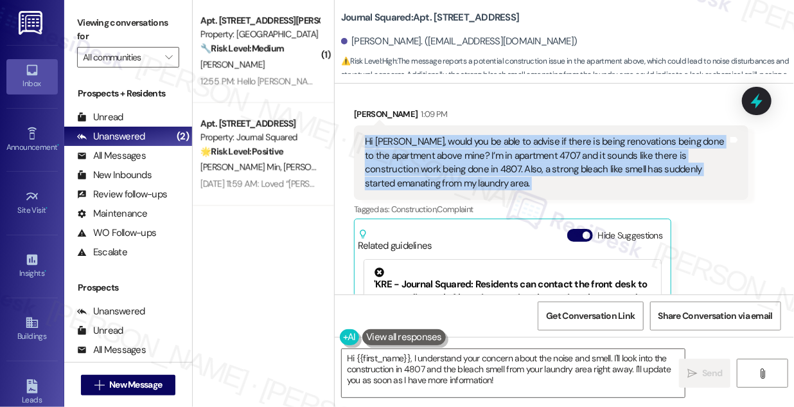
click at [581, 138] on div "Hi [PERSON_NAME], would you be able to advise if there is being renovations bei…" at bounding box center [546, 162] width 363 height 55
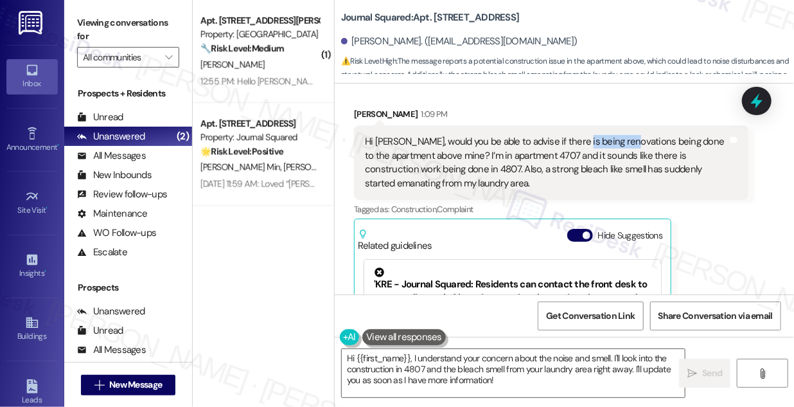
click at [581, 138] on div "Hi [PERSON_NAME], would you be able to advise if there is being renovations bei…" at bounding box center [546, 162] width 363 height 55
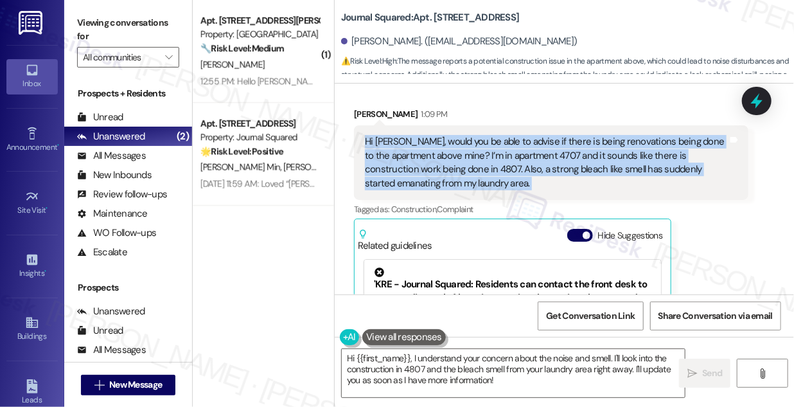
click at [581, 138] on div "Hi [PERSON_NAME], would you be able to advise if there is being renovations bei…" at bounding box center [546, 162] width 363 height 55
click at [416, 166] on div "Hi [PERSON_NAME], would you be able to advise if there is being renovations bei…" at bounding box center [546, 162] width 363 height 55
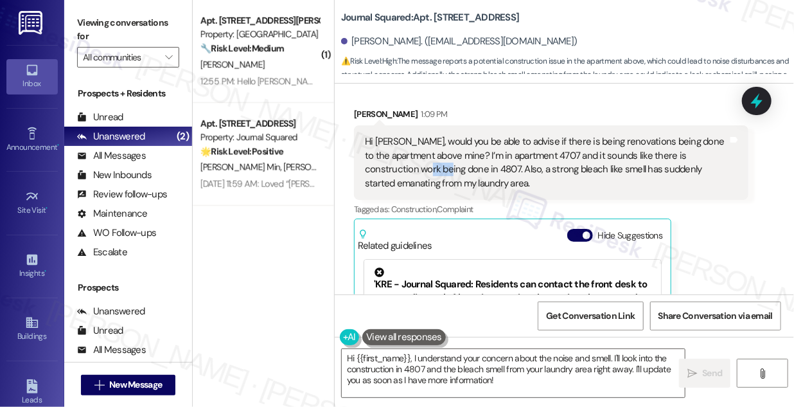
click at [416, 166] on div "Hi [PERSON_NAME], would you be able to advise if there is being renovations bei…" at bounding box center [546, 162] width 363 height 55
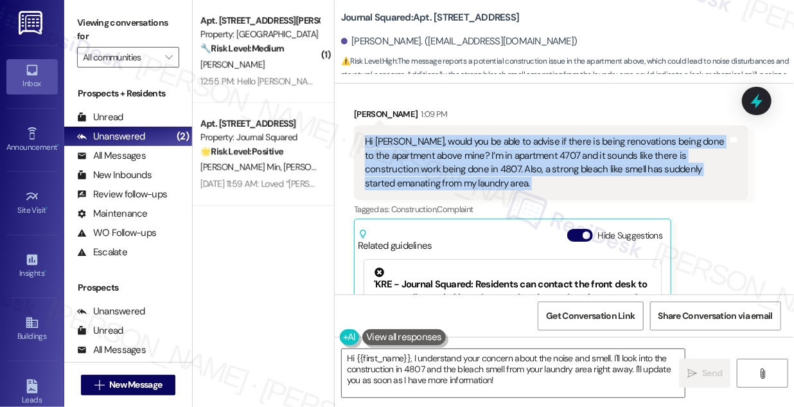
click at [416, 166] on div "Hi [PERSON_NAME], would you be able to advise if there is being renovations bei…" at bounding box center [546, 162] width 363 height 55
click at [497, 155] on div "Hi [PERSON_NAME], would you be able to advise if there is being renovations bei…" at bounding box center [546, 162] width 363 height 55
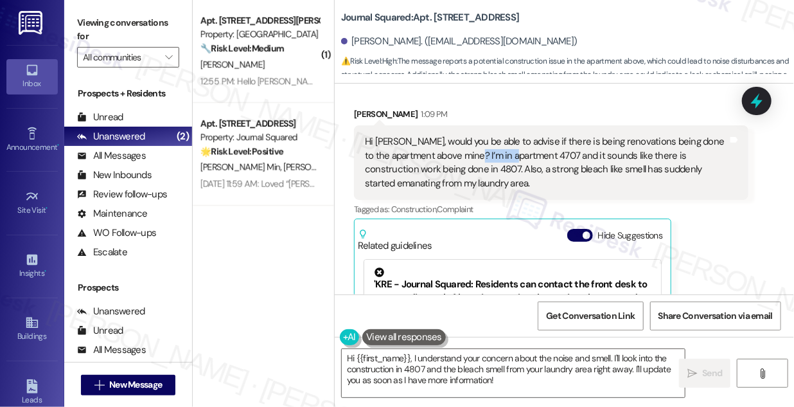
click at [497, 155] on div "Hi [PERSON_NAME], would you be able to advise if there is being renovations bei…" at bounding box center [546, 162] width 363 height 55
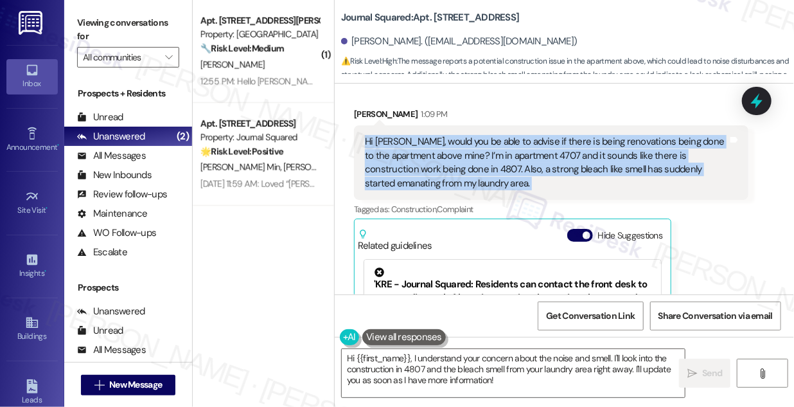
click at [497, 155] on div "Hi [PERSON_NAME], would you be able to advise if there is being renovations bei…" at bounding box center [546, 162] width 363 height 55
click at [574, 152] on div "Hi [PERSON_NAME], would you be able to advise if there is being renovations bei…" at bounding box center [546, 162] width 363 height 55
click at [573, 153] on div "Hi [PERSON_NAME], would you be able to advise if there is being renovations bei…" at bounding box center [546, 162] width 363 height 55
click at [462, 154] on div "Hi [PERSON_NAME], would you be able to advise if there is being renovations bei…" at bounding box center [546, 162] width 363 height 55
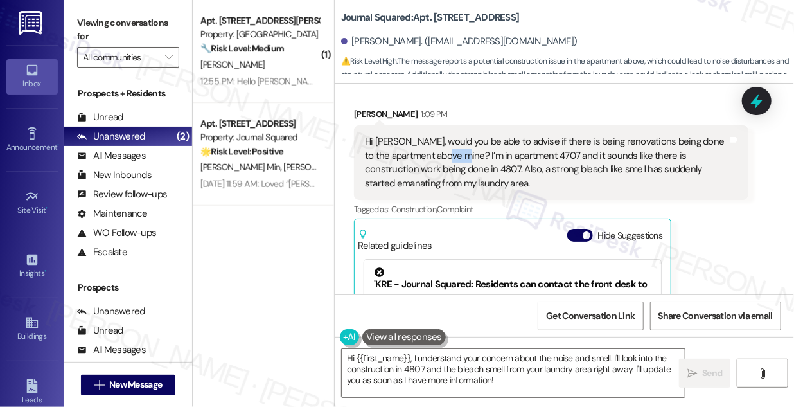
click at [462, 154] on div "Hi [PERSON_NAME], would you be able to advise if there is being renovations bei…" at bounding box center [546, 162] width 363 height 55
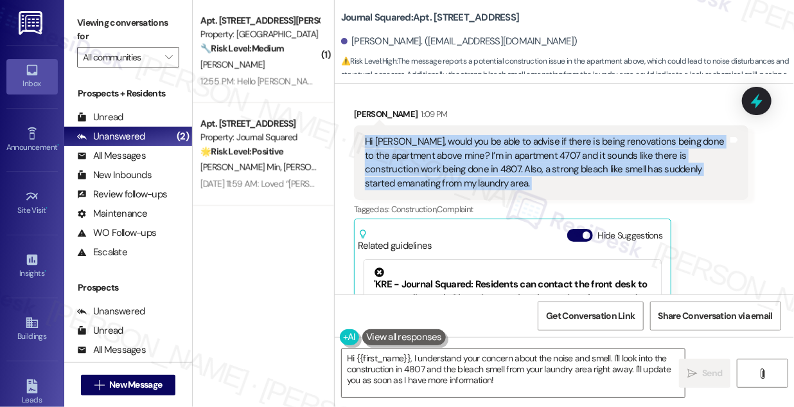
click at [462, 154] on div "Hi [PERSON_NAME], would you be able to advise if there is being renovations bei…" at bounding box center [546, 162] width 363 height 55
click at [411, 176] on div "Hi [PERSON_NAME], would you be able to advise if there is being renovations bei…" at bounding box center [546, 162] width 363 height 55
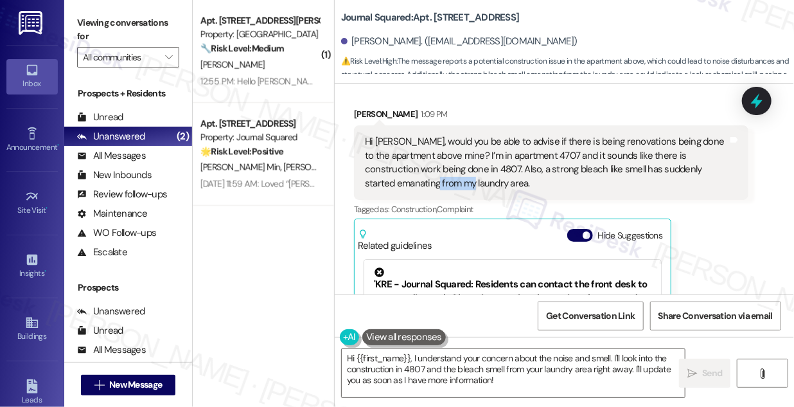
click at [411, 176] on div "Hi [PERSON_NAME], would you be able to advise if there is being renovations bei…" at bounding box center [546, 162] width 363 height 55
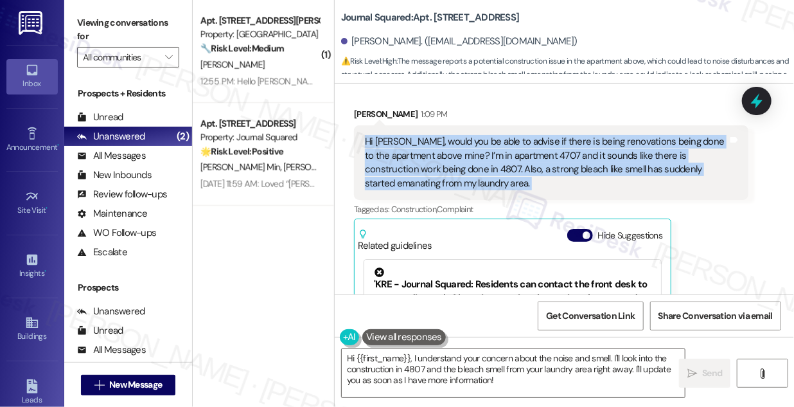
click at [411, 176] on div "Hi [PERSON_NAME], would you be able to advise if there is being renovations bei…" at bounding box center [546, 162] width 363 height 55
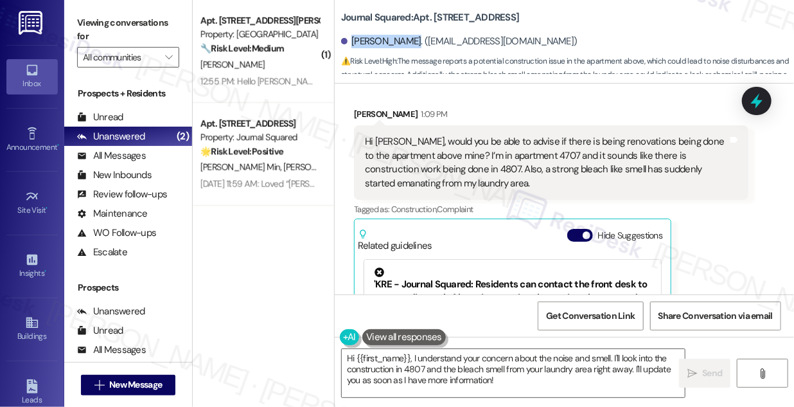
drag, startPoint x: 353, startPoint y: 42, endPoint x: 409, endPoint y: 40, distance: 55.9
click at [409, 40] on div "[PERSON_NAME]. ([EMAIL_ADDRESS][DOMAIN_NAME])" at bounding box center [459, 41] width 236 height 13
click at [401, 24] on b "Journal Squared: Apt. 4707, [STREET_ADDRESS]" at bounding box center [430, 17] width 178 height 13
click at [590, 141] on div "Hi [PERSON_NAME], would you be able to advise if there is being renovations bei…" at bounding box center [546, 162] width 363 height 55
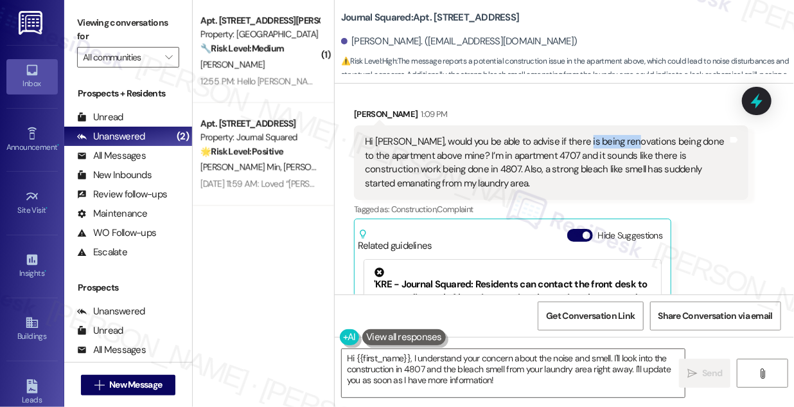
click at [590, 141] on div "Hi [PERSON_NAME], would you be able to advise if there is being renovations bei…" at bounding box center [546, 162] width 363 height 55
click at [114, 17] on label "Viewing conversations for" at bounding box center [128, 30] width 102 height 34
click at [551, 145] on div "Hi [PERSON_NAME], would you be able to advise if there is being renovations bei…" at bounding box center [546, 162] width 363 height 55
click at [589, 142] on div "Hi [PERSON_NAME], would you be able to advise if there is being renovations bei…" at bounding box center [546, 162] width 363 height 55
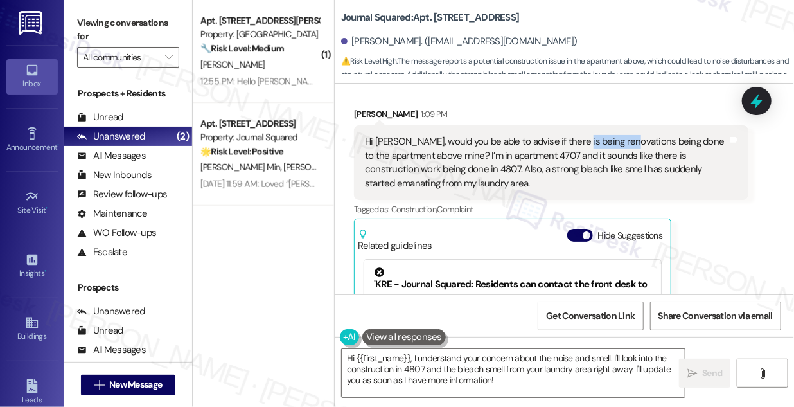
click at [589, 142] on div "Hi [PERSON_NAME], would you be able to advise if there is being renovations bei…" at bounding box center [546, 162] width 363 height 55
copy div "renovations"
click at [111, 22] on label "Viewing conversations for" at bounding box center [128, 30] width 102 height 34
click at [437, 19] on b "Journal Squared: Apt. 4707, [STREET_ADDRESS]" at bounding box center [430, 17] width 178 height 13
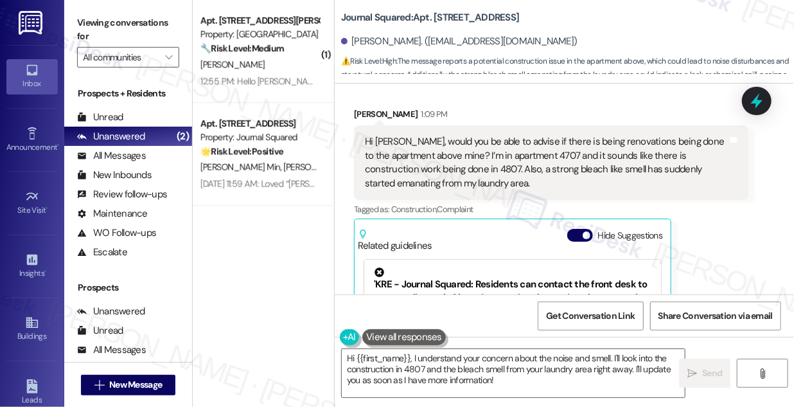
click at [471, 23] on b "Journal Squared: Apt. 4707, [STREET_ADDRESS]" at bounding box center [430, 17] width 178 height 13
click at [120, 22] on label "Viewing conversations for" at bounding box center [128, 30] width 102 height 34
click at [467, 15] on b "Journal Squared: Apt. 4707, [STREET_ADDRESS]" at bounding box center [430, 17] width 178 height 13
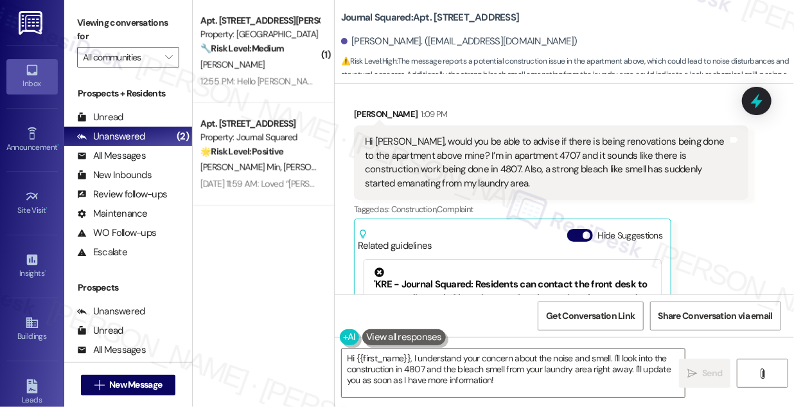
click at [126, 27] on label "Viewing conversations for" at bounding box center [128, 30] width 102 height 34
click at [463, 19] on b "Journal Squared: Apt. 4707, [STREET_ADDRESS]" at bounding box center [430, 17] width 178 height 13
click at [83, 15] on label "Viewing conversations for" at bounding box center [128, 30] width 102 height 34
click at [365, 112] on div "Conor Davidson 1:09 PM" at bounding box center [551, 116] width 394 height 18
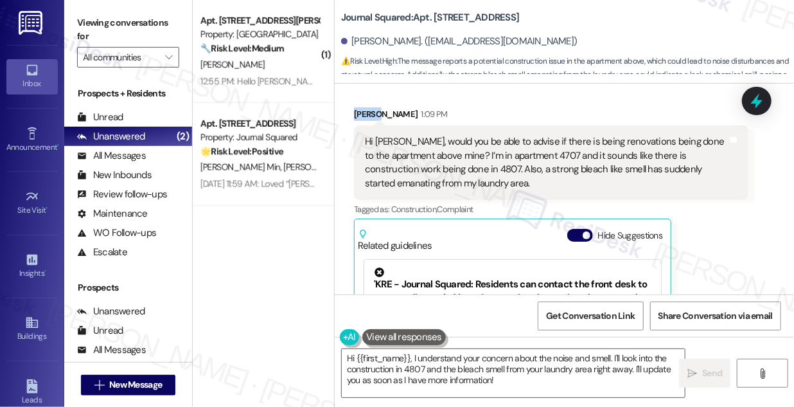
click at [365, 112] on div "Conor Davidson 1:09 PM" at bounding box center [551, 116] width 394 height 18
click at [513, 363] on textarea "Hi {{first_name}}, I understand your concern about the noise and smell. I'll lo…" at bounding box center [513, 373] width 343 height 48
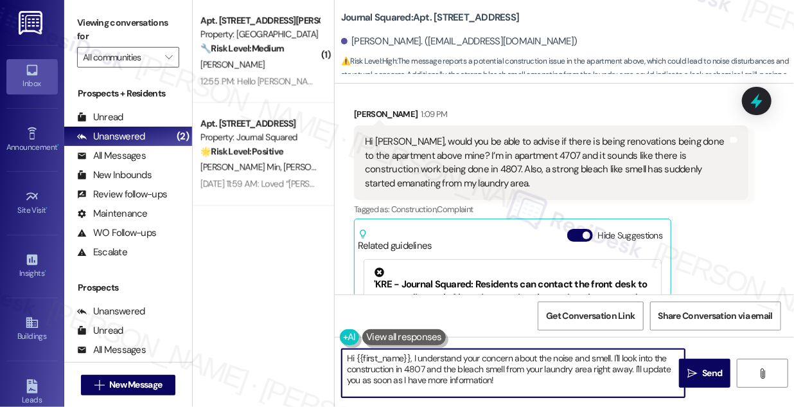
click at [513, 363] on textarea "Hi {{first_name}}, I understand your concern about the noise and smell. I'll lo…" at bounding box center [513, 373] width 343 height 48
click at [612, 360] on textarea "Hi {{first_name}}, I understand your concern about the noise and smell. I'll lo…" at bounding box center [513, 373] width 343 height 48
click at [418, 368] on textarea "Hi {{first_name}}, I understand your concern about the noise and smell. I'll lo…" at bounding box center [513, 373] width 343 height 48
click at [427, 166] on div "Hi Jane, would you be able to advise if there is being renovations being done t…" at bounding box center [546, 162] width 363 height 55
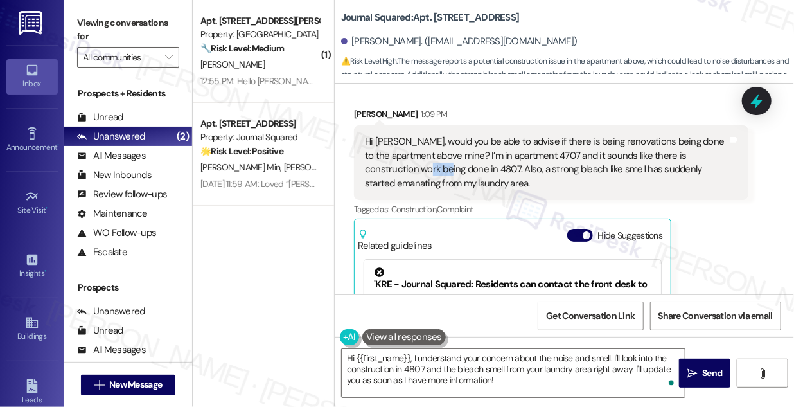
click at [427, 166] on div "Hi Jane, would you be able to advise if there is being renovations being done t…" at bounding box center [546, 162] width 363 height 55
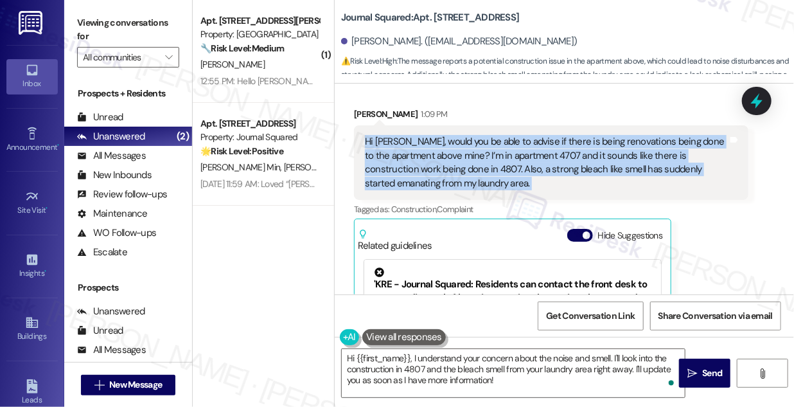
click at [427, 166] on div "Hi Jane, would you be able to advise if there is being renovations being done t…" at bounding box center [546, 162] width 363 height 55
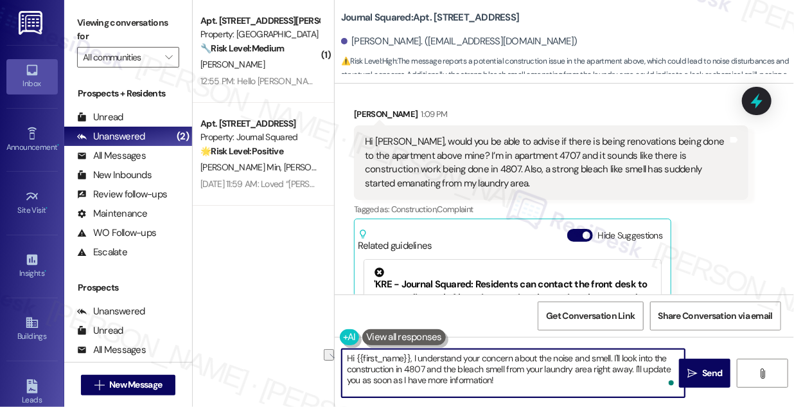
drag, startPoint x: 620, startPoint y: 356, endPoint x: 641, endPoint y: 356, distance: 20.6
click at [641, 356] on textarea "Hi {{first_name}}, I understand your concern about the noise and smell. I'll lo…" at bounding box center [513, 373] width 343 height 48
click at [628, 364] on textarea "Hi {{first_name}}, I understand your concern about the noise and smell. I'll lo…" at bounding box center [513, 373] width 343 height 48
drag, startPoint x: 622, startPoint y: 356, endPoint x: 632, endPoint y: 367, distance: 15.5
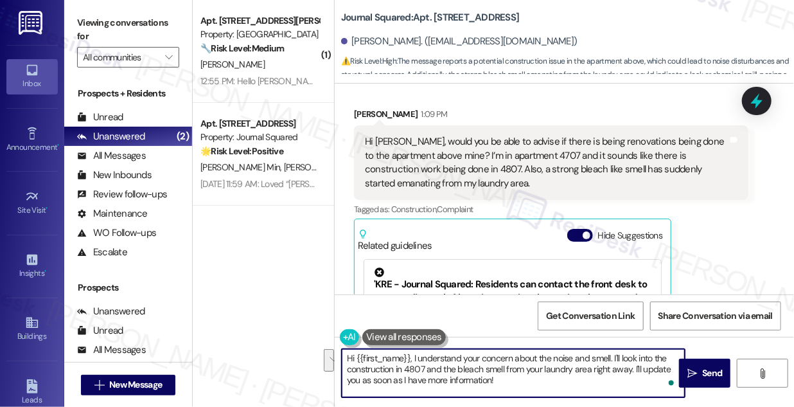
click at [632, 367] on textarea "Hi {{first_name}}, I understand your concern about the noise and smell. I'll lo…" at bounding box center [513, 373] width 343 height 48
drag, startPoint x: 455, startPoint y: 369, endPoint x: 447, endPoint y: 366, distance: 8.7
click at [447, 366] on textarea "Hi {{first_name}}, I understand your concern about the noise and smell. I'll ne…" at bounding box center [513, 373] width 343 height 48
click at [531, 370] on textarea "Hi {{first_name}}, I understand your concern about the noise and smell. I'll ne…" at bounding box center [513, 373] width 343 height 48
click at [531, 371] on textarea "Hi {{first_name}}, I understand your concern about the noise and smell. I'll ne…" at bounding box center [513, 373] width 343 height 48
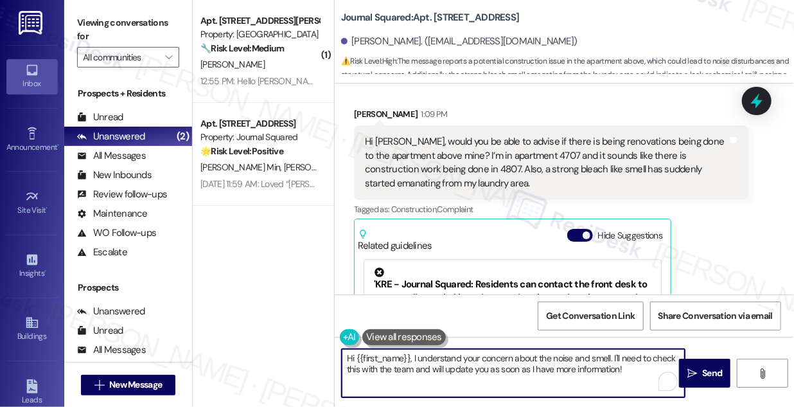
click at [635, 371] on textarea "Hi {{first_name}}, I understand your concern about the noise and smell. I'll ne…" at bounding box center [513, 373] width 343 height 48
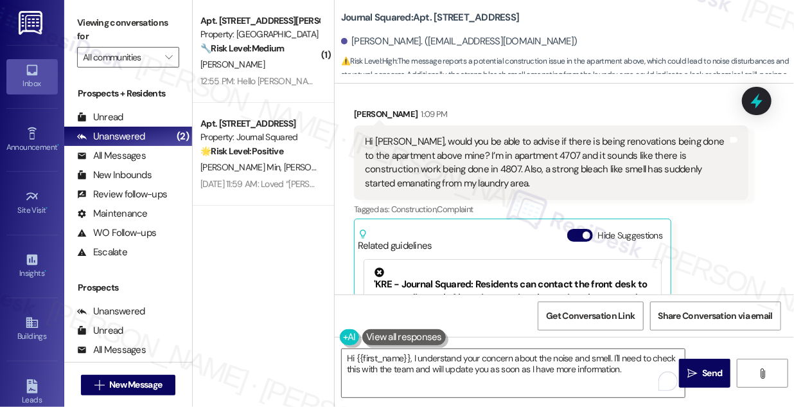
click at [396, 166] on div "Hi Jane, would you be able to advise if there is being renovations being done t…" at bounding box center [546, 162] width 363 height 55
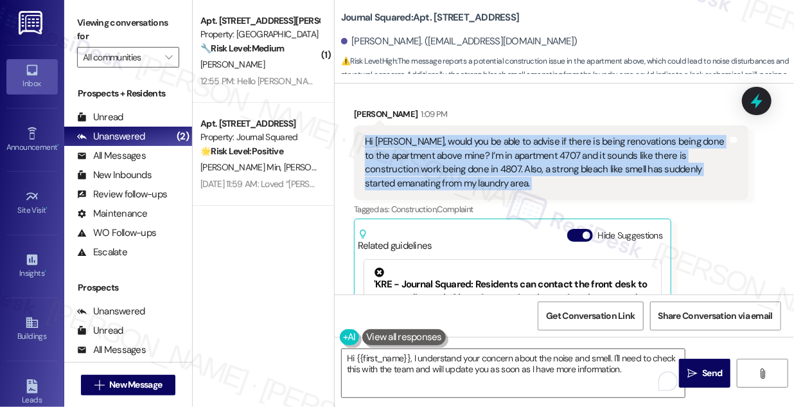
click at [396, 166] on div "Hi Jane, would you be able to advise if there is being renovations being done t…" at bounding box center [546, 162] width 363 height 55
click at [478, 155] on div "Hi Jane, would you be able to advise if there is being renovations being done t…" at bounding box center [546, 162] width 363 height 55
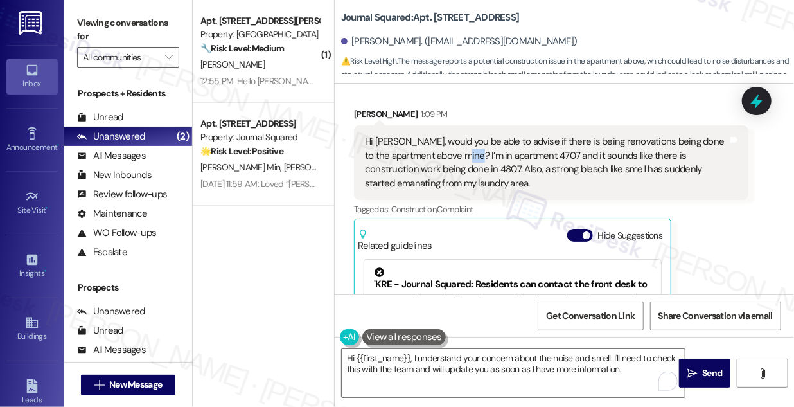
click at [478, 155] on div "Hi Jane, would you be able to advise if there is being renovations being done t…" at bounding box center [546, 162] width 363 height 55
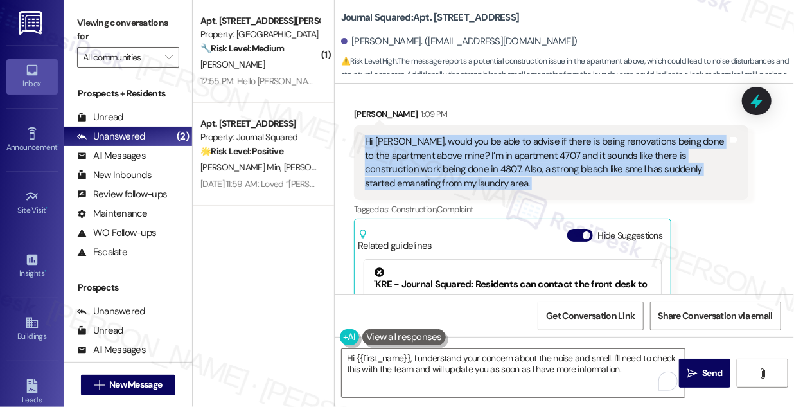
click at [478, 155] on div "Hi Jane, would you be able to advise if there is being renovations being done t…" at bounding box center [546, 162] width 363 height 55
click at [557, 154] on div "Hi Jane, would you be able to advise if there is being renovations being done t…" at bounding box center [546, 162] width 363 height 55
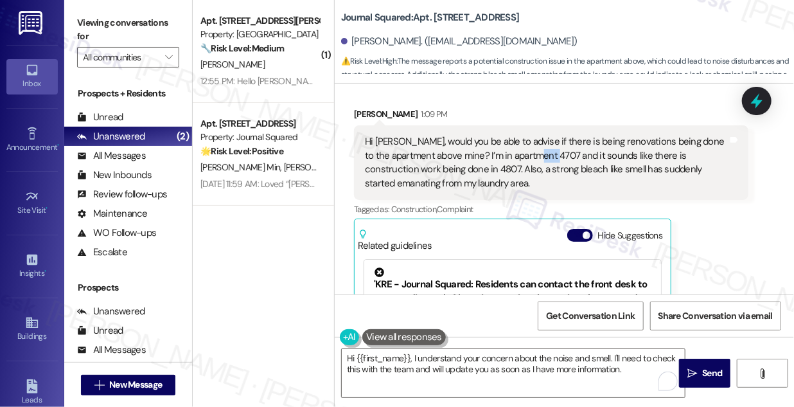
click at [557, 154] on div "Hi Jane, would you be able to advise if there is being renovations being done t…" at bounding box center [546, 162] width 363 height 55
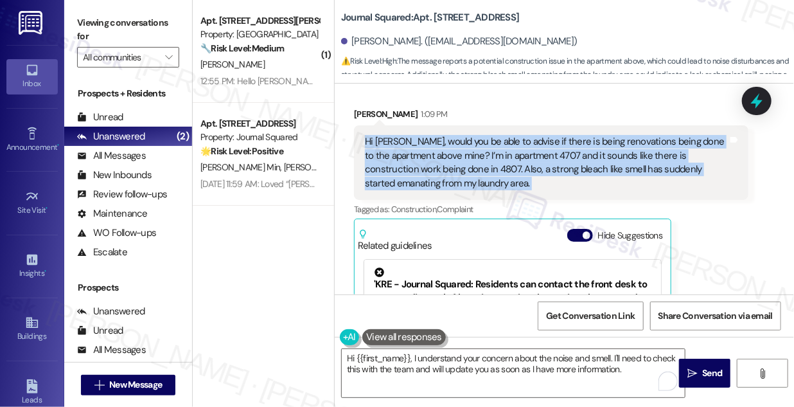
click at [557, 154] on div "Hi Jane, would you be able to advise if there is being renovations being done t…" at bounding box center [546, 162] width 363 height 55
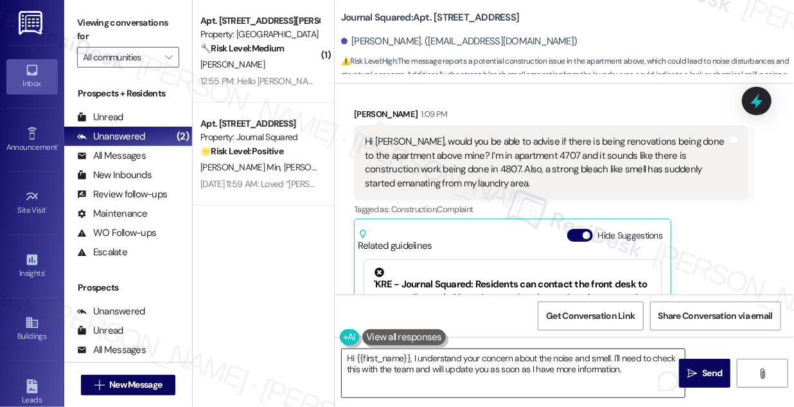
click at [553, 359] on textarea "Hi {{first_name}}, I understand your concern about the noise and smell. I'll ne…" at bounding box center [513, 373] width 343 height 48
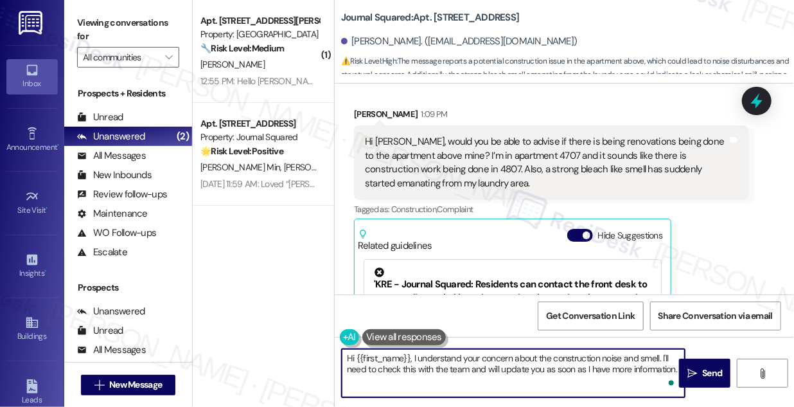
click at [640, 358] on textarea "Hi {{first_name}}, I understand your concern about the construction noise and s…" at bounding box center [513, 373] width 343 height 48
click at [366, 367] on textarea "Hi {{first_name}}, I understand your concern about the construction noise and b…" at bounding box center [513, 373] width 343 height 48
click at [425, 171] on div "Hi Jane, would you be able to advise if there is being renovations being done t…" at bounding box center [546, 162] width 363 height 55
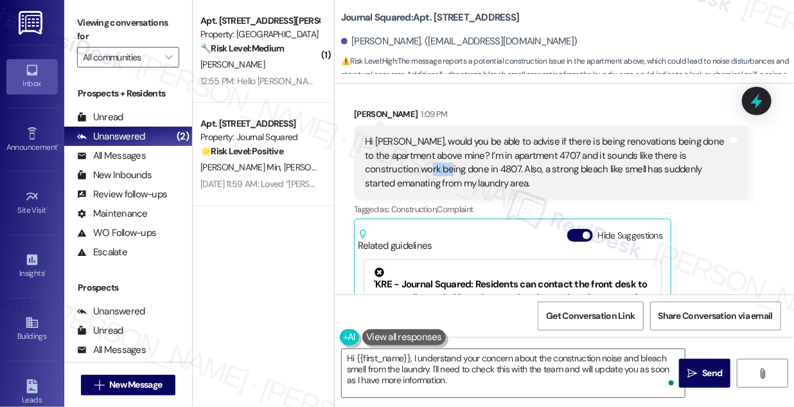
click at [425, 171] on div "Hi Jane, would you be able to advise if there is being renovations being done t…" at bounding box center [546, 162] width 363 height 55
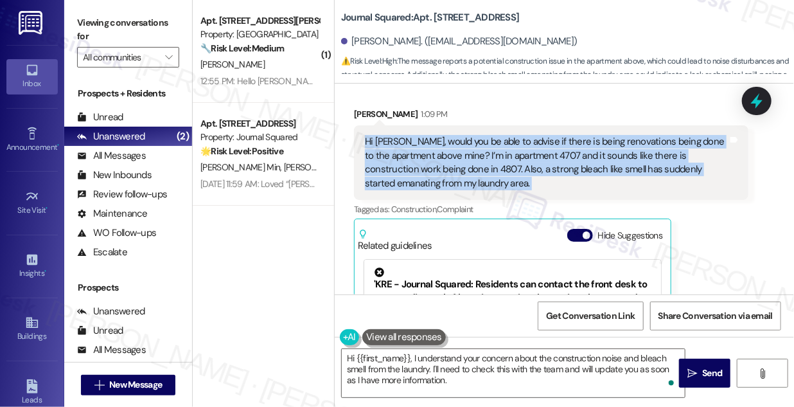
click at [425, 171] on div "Hi Jane, would you be able to advise if there is being renovations being done t…" at bounding box center [546, 162] width 363 height 55
copy div "Hi Jane, would you be able to advise if there is being renovations being done t…"
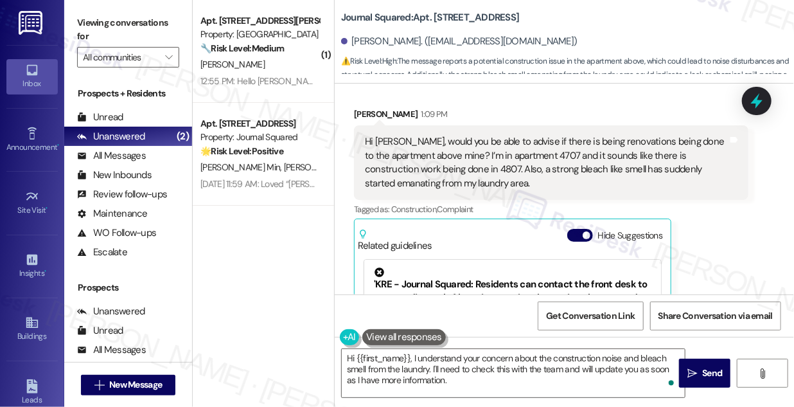
click at [91, 13] on label "Viewing conversations for" at bounding box center [128, 30] width 102 height 34
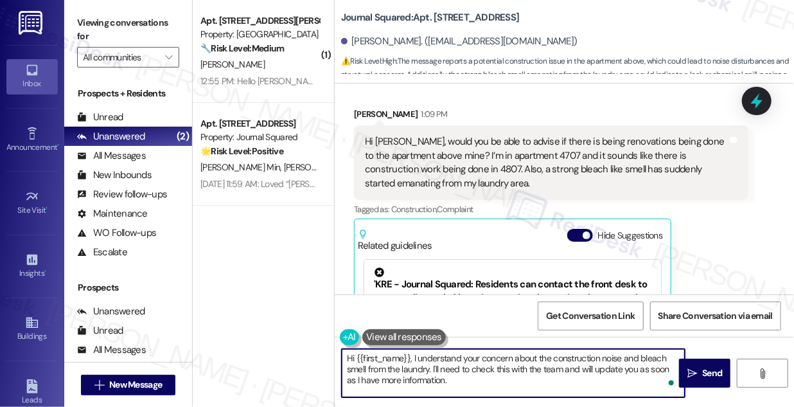
click at [566, 371] on textarea "Hi {{first_name}}, I understand your concern about the construction noise and b…" at bounding box center [513, 373] width 343 height 48
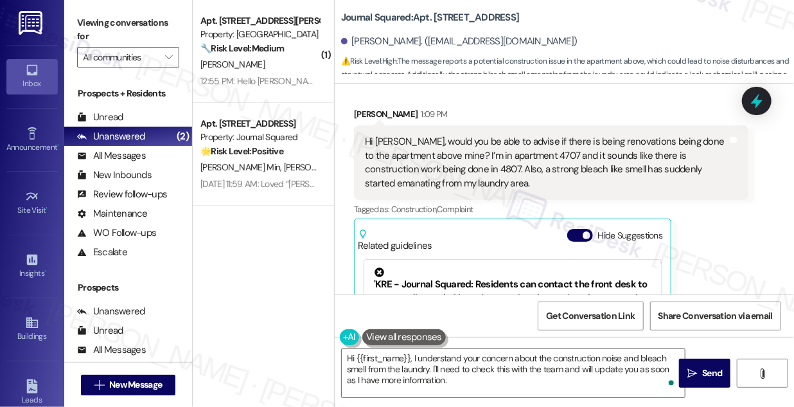
click at [103, 8] on div "Viewing conversations for All communities " at bounding box center [128, 40] width 128 height 80
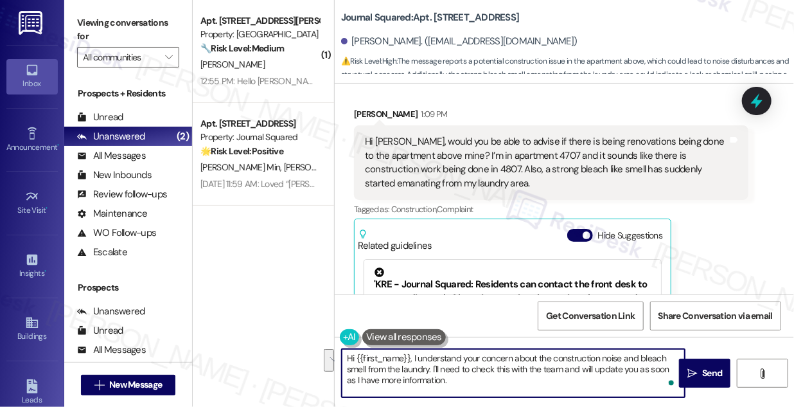
drag, startPoint x: 485, startPoint y: 381, endPoint x: 432, endPoint y: 368, distance: 54.8
click at [432, 368] on textarea "Hi {{first_name}}, I understand your concern about the construction noise and b…" at bounding box center [513, 373] width 343 height 48
paste textarea "When did you first notice the noise and odor, and how long have they been going…"
click at [508, 375] on textarea "Hi {{first_name}}, I understand your concern about the construction noise and b…" at bounding box center [513, 373] width 343 height 48
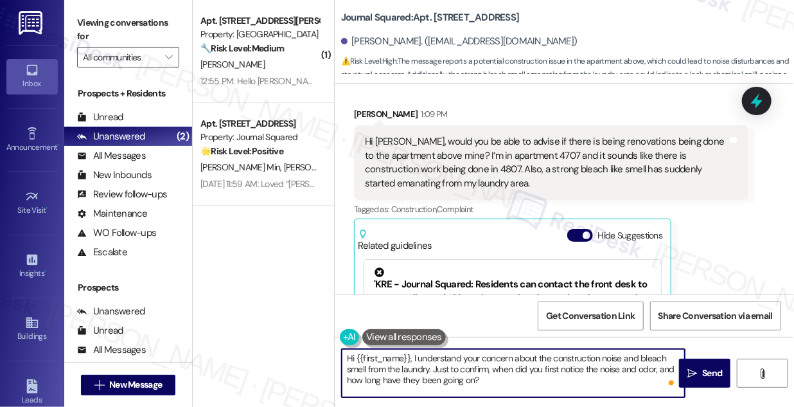
click at [508, 375] on textarea "Hi {{first_name}}, I understand your concern about the construction noise and b…" at bounding box center [513, 373] width 343 height 48
click at [553, 375] on textarea "Hi {{first_name}}, I understand your concern about the construction noise and b…" at bounding box center [513, 373] width 343 height 48
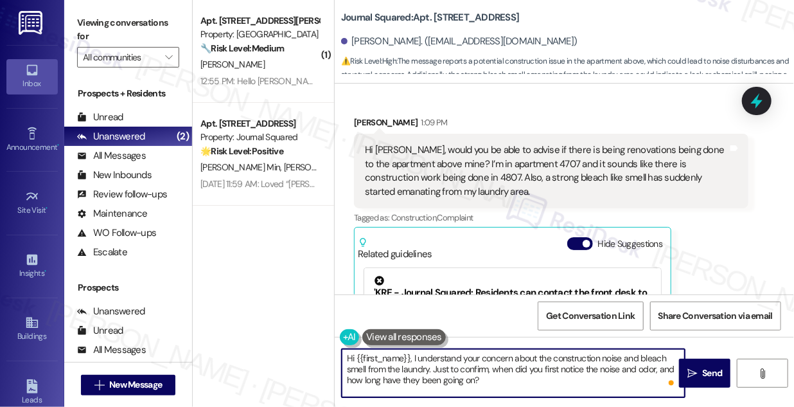
scroll to position [18, 0]
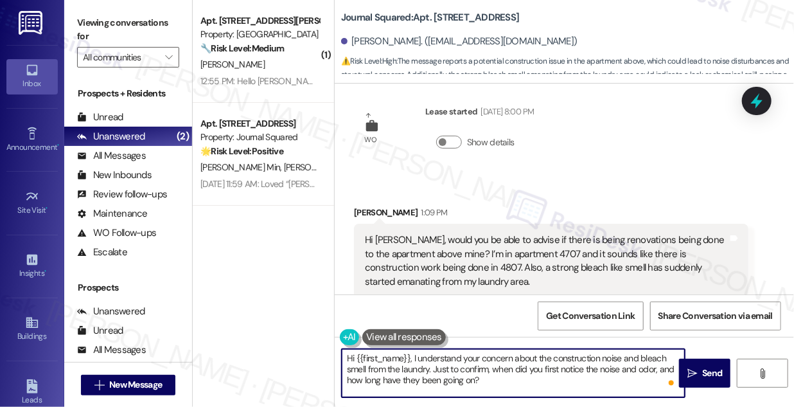
type textarea "Hi {{first_name}}, I understand your concern about the construction noise and b…"
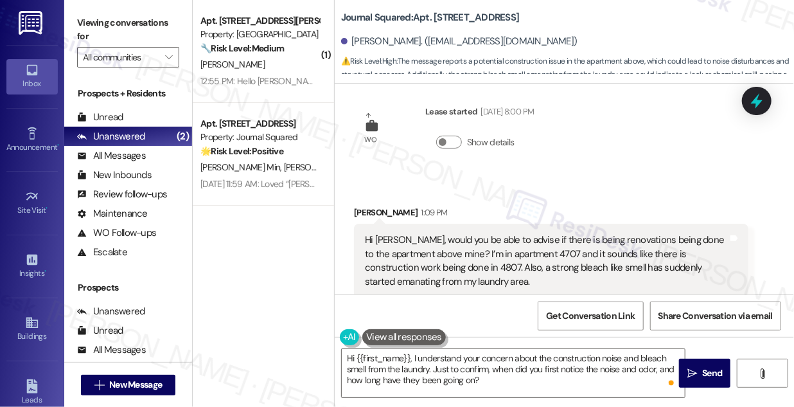
click at [567, 231] on div "Hi Jane, would you be able to advise if there is being renovations being done t…" at bounding box center [551, 261] width 394 height 75
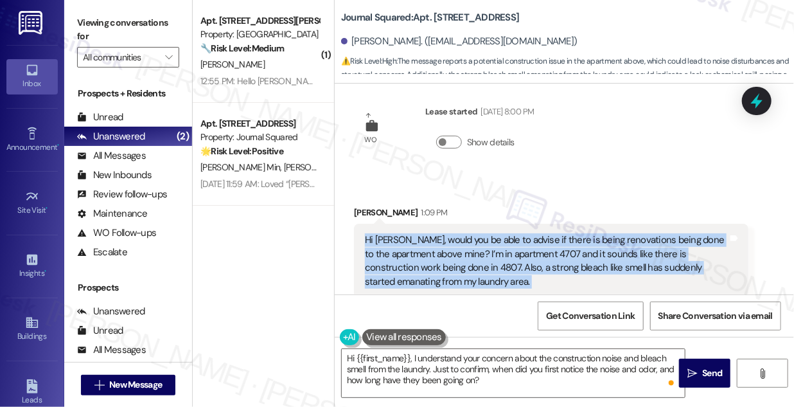
click at [567, 231] on div "Hi Jane, would you be able to advise if there is being renovations being done t…" at bounding box center [551, 261] width 394 height 75
click at [481, 267] on div "Hi Jane, would you be able to advise if there is being renovations being done t…" at bounding box center [546, 260] width 363 height 55
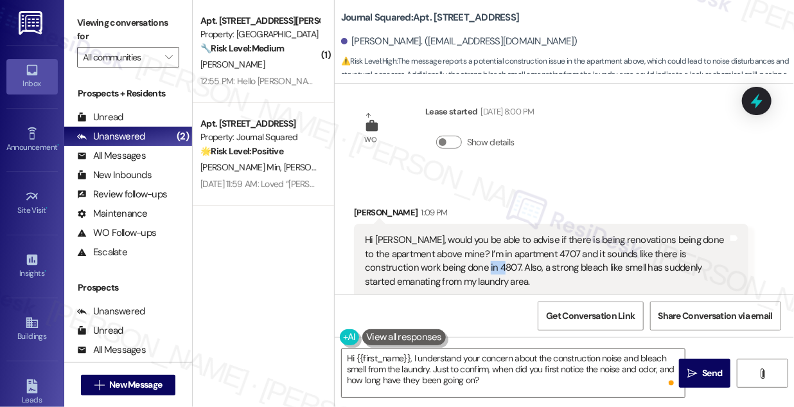
click at [481, 267] on div "Hi Jane, would you be able to advise if there is being renovations being done t…" at bounding box center [546, 260] width 363 height 55
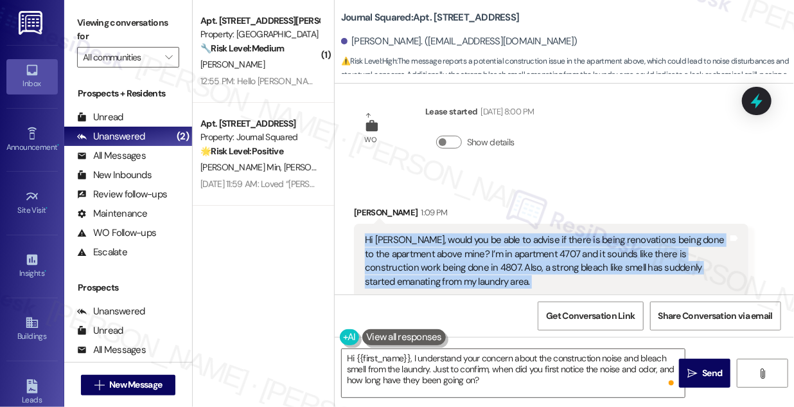
click at [481, 267] on div "Hi Jane, would you be able to advise if there is being renovations being done t…" at bounding box center [546, 260] width 363 height 55
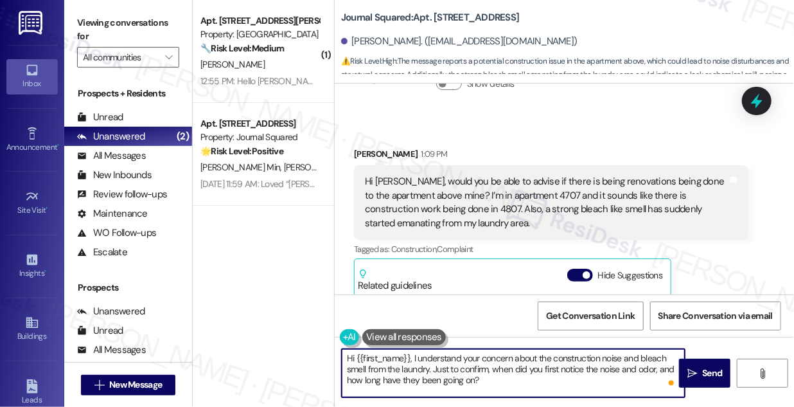
click at [495, 380] on textarea "Hi {{first_name}}, I understand your concern about the construction noise and b…" at bounding box center [513, 373] width 343 height 48
click at [542, 374] on textarea "Hi {{first_name}}, I understand your concern about the construction noise and b…" at bounding box center [513, 373] width 343 height 48
click at [536, 380] on textarea "Hi {{first_name}}, I understand your concern about the construction noise and b…" at bounding box center [513, 373] width 343 height 48
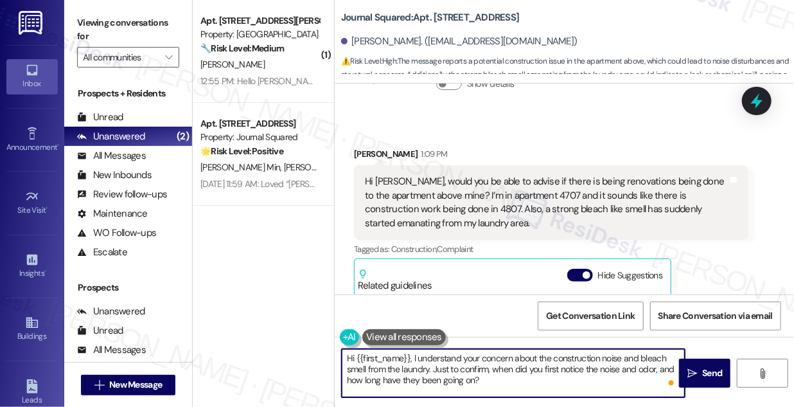
click at [599, 191] on div "Hi Jane, would you be able to advise if there is being renovations being done t…" at bounding box center [546, 202] width 363 height 55
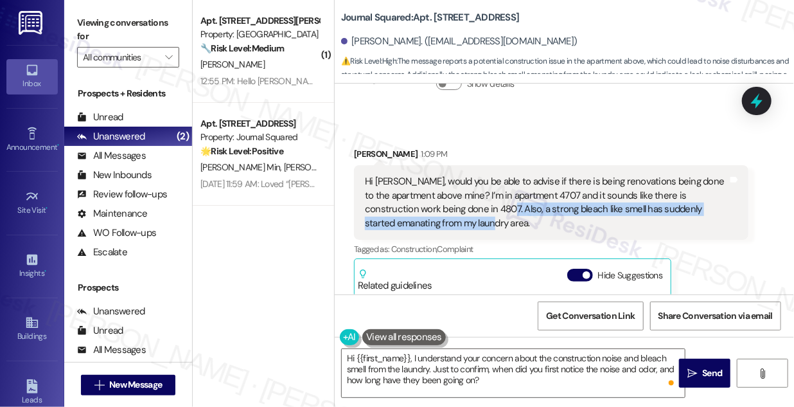
drag, startPoint x: 486, startPoint y: 206, endPoint x: 463, endPoint y: 223, distance: 29.4
click at [463, 223] on div "Hi Jane, would you be able to advise if there is being renovations being done t…" at bounding box center [546, 202] width 363 height 55
copy div "a strong bleach like smell has suddenly started emanating from my laundry area."
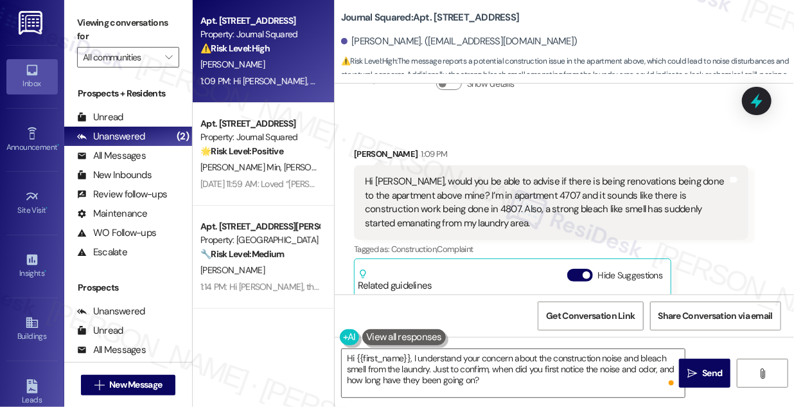
drag, startPoint x: 94, startPoint y: 25, endPoint x: 111, endPoint y: 35, distance: 19.6
click at [94, 25] on label "Viewing conversations for" at bounding box center [128, 30] width 102 height 34
click at [527, 376] on textarea "Hi {{first_name}}, I understand your concern about the construction noise and b…" at bounding box center [513, 373] width 343 height 48
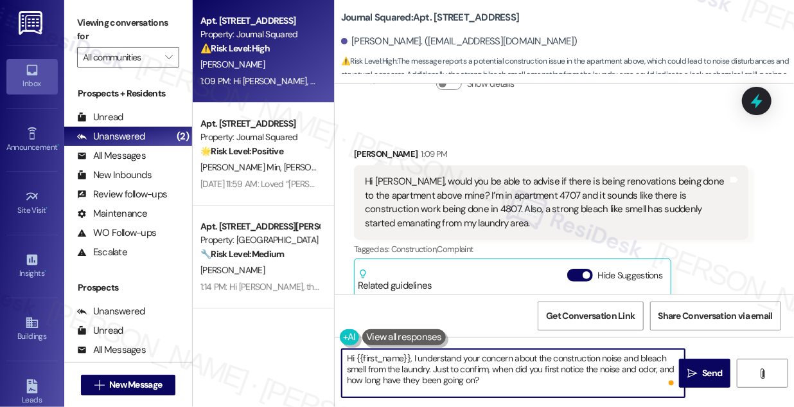
click at [527, 376] on textarea "Hi {{first_name}}, I understand your concern about the construction noise and b…" at bounding box center [513, 373] width 343 height 48
click at [554, 378] on textarea "Hi {{first_name}}, I understand your concern about the construction noise and b…" at bounding box center [513, 373] width 343 height 48
click at [556, 376] on textarea "Hi {{first_name}}, I understand your concern about the construction noise and b…" at bounding box center [513, 373] width 343 height 48
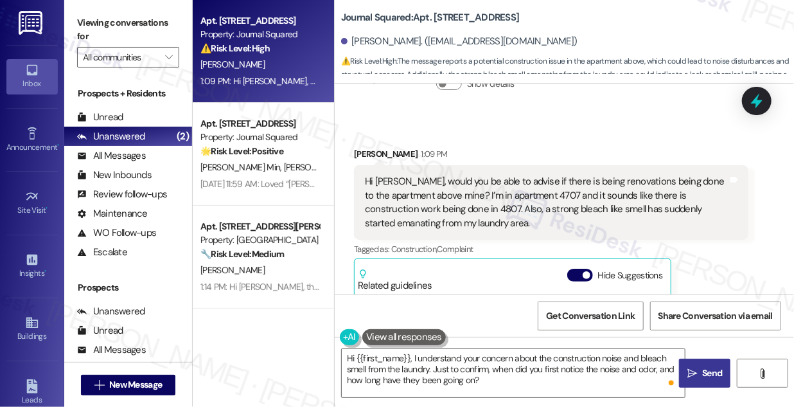
click at [684, 370] on button " Send" at bounding box center [704, 372] width 51 height 29
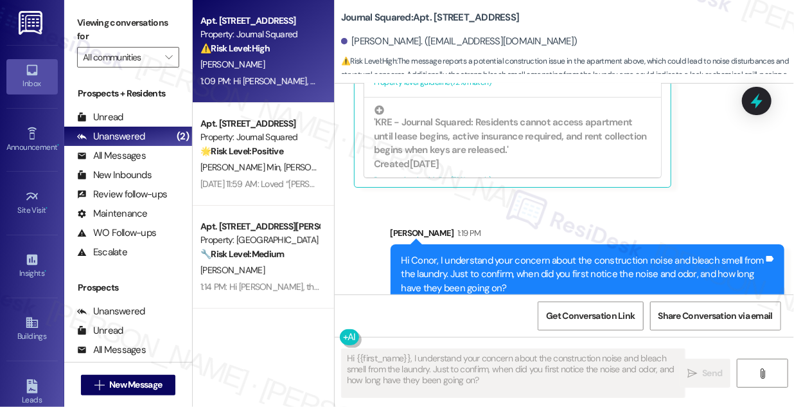
scroll to position [368, 0]
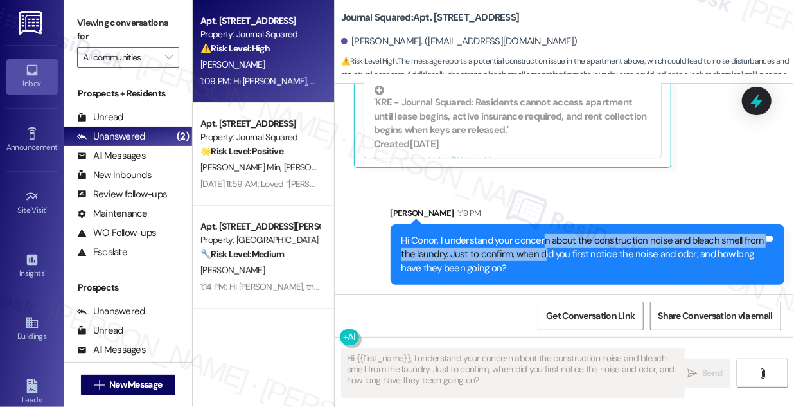
click at [540, 246] on div "Hi Conor, I understand your concern about the construction noise and bleach sme…" at bounding box center [583, 254] width 363 height 41
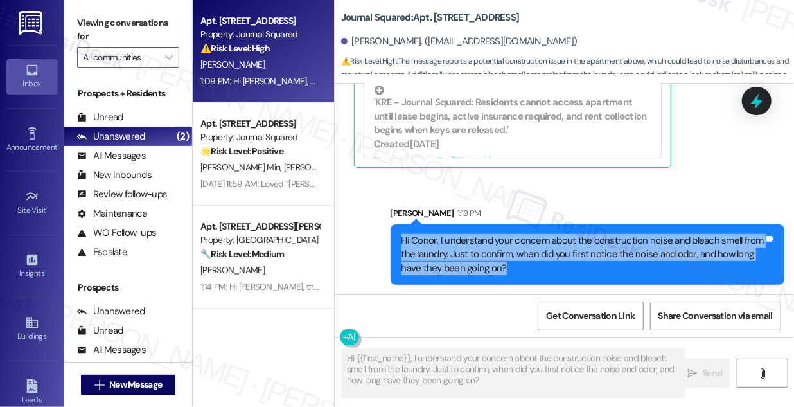
click at [540, 246] on div "Hi Conor, I understand your concern about the construction noise and bleach sme…" at bounding box center [583, 254] width 363 height 41
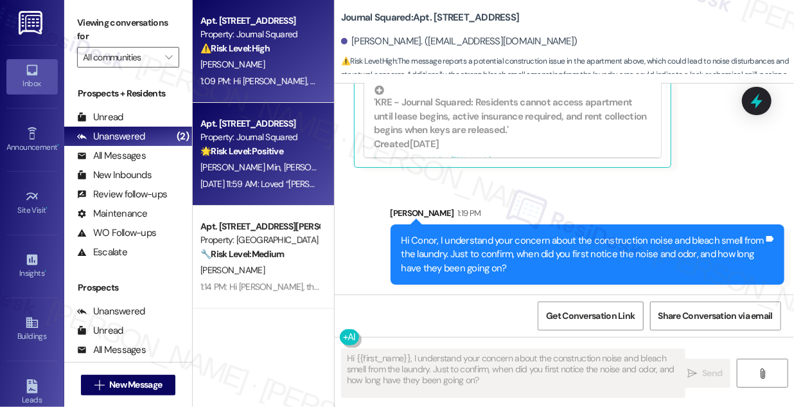
click at [217, 134] on div "Property: Journal Squared" at bounding box center [259, 136] width 119 height 13
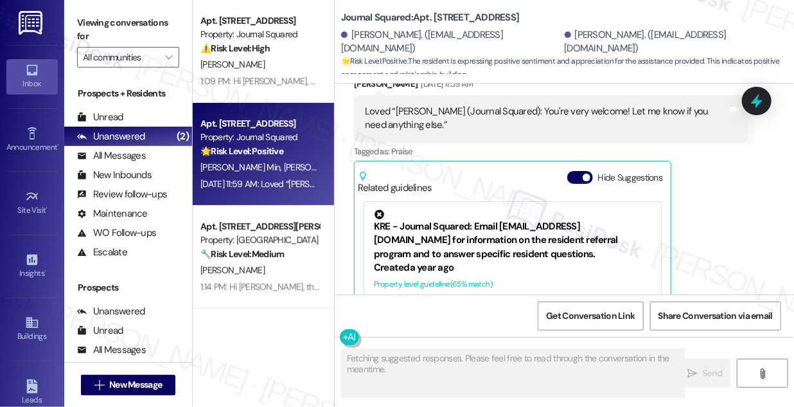
scroll to position [3598, 0]
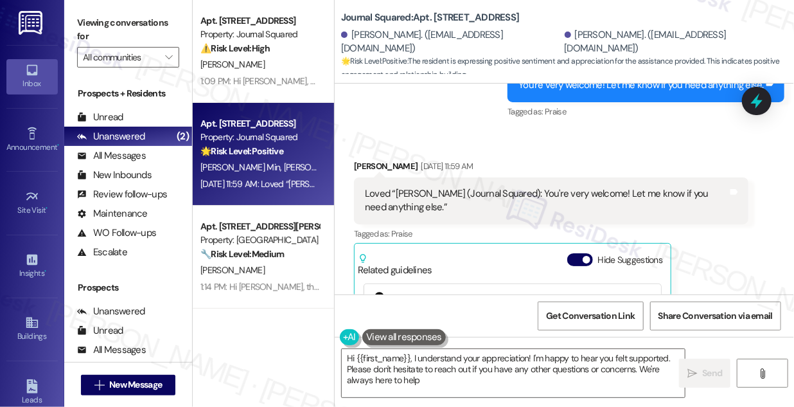
type textarea "Hi {{first_name}}, I understand your appreciation! I'm happy to hear you felt s…"
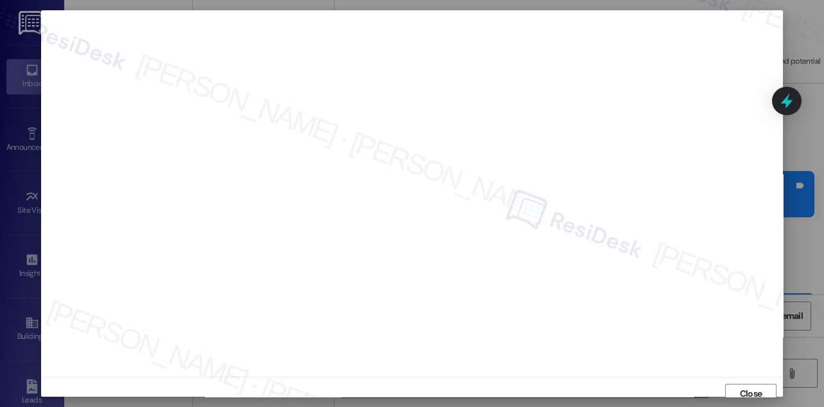
scroll to position [7, 0]
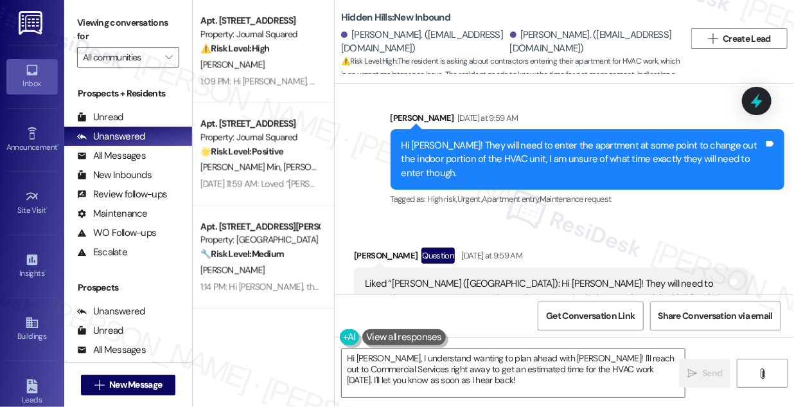
scroll to position [12299, 0]
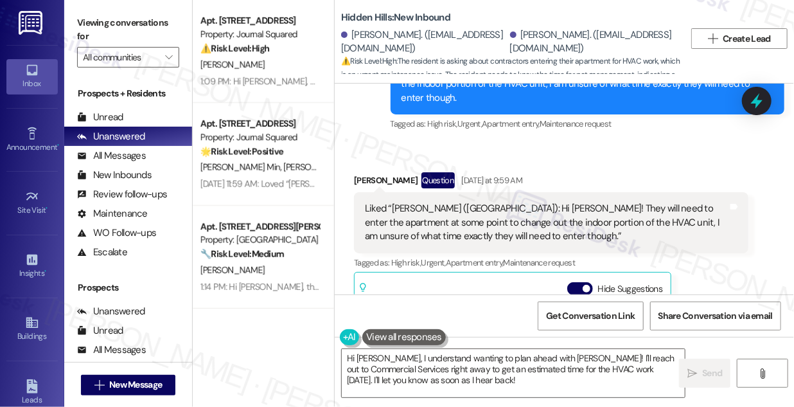
click at [399, 192] on div "Liked “Sarah Bayne (Hidden Hills): Hi Jordan! They will need to enter the apart…" at bounding box center [551, 222] width 394 height 60
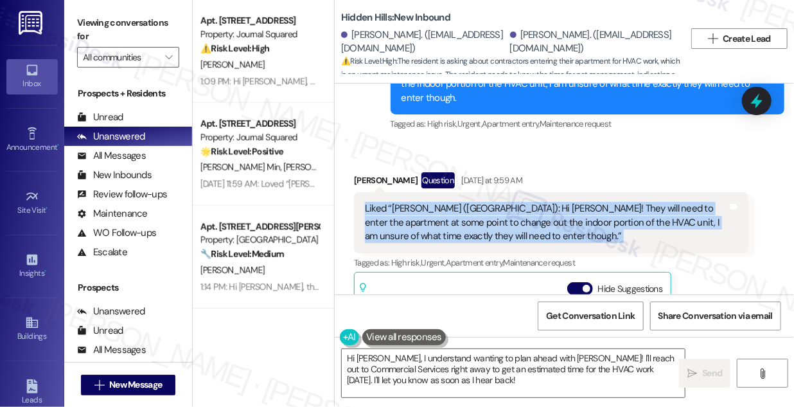
click at [399, 192] on div "Liked “Sarah Bayne (Hidden Hills): Hi Jordan! They will need to enter the apart…" at bounding box center [551, 222] width 394 height 60
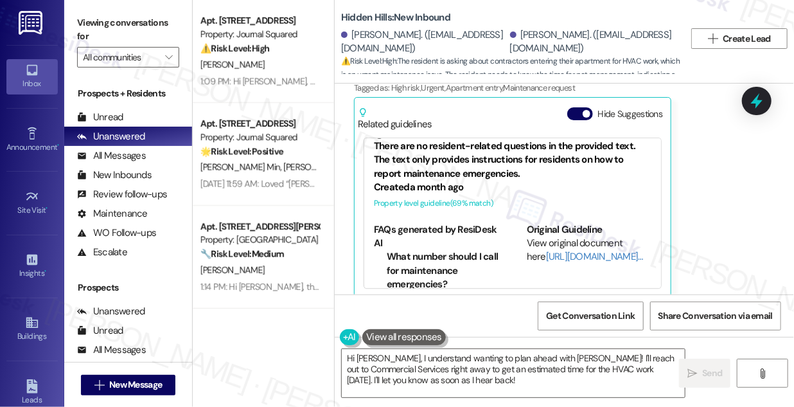
scroll to position [0, 0]
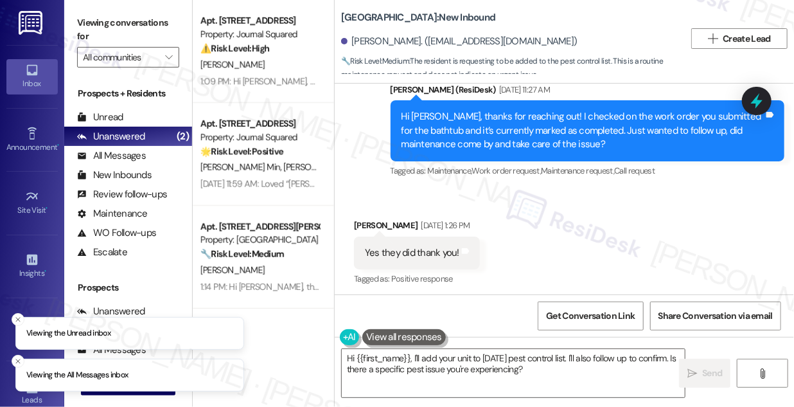
scroll to position [16875, 0]
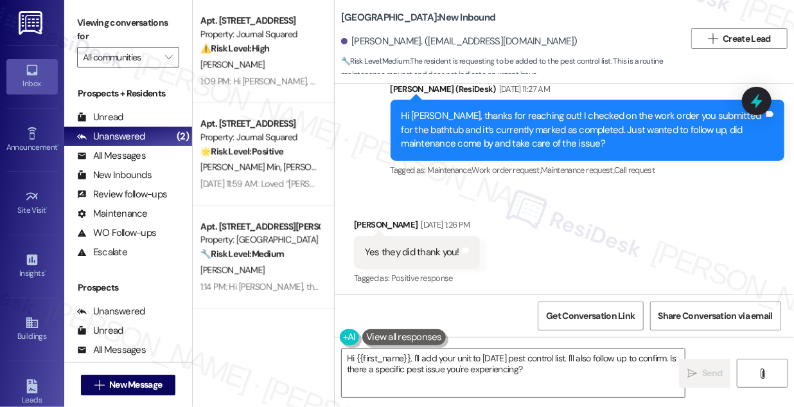
click at [519, 359] on textarea "Hi {{first_name}}, I'll add your unit to tomorrow's pest control list. I'll als…" at bounding box center [513, 373] width 343 height 48
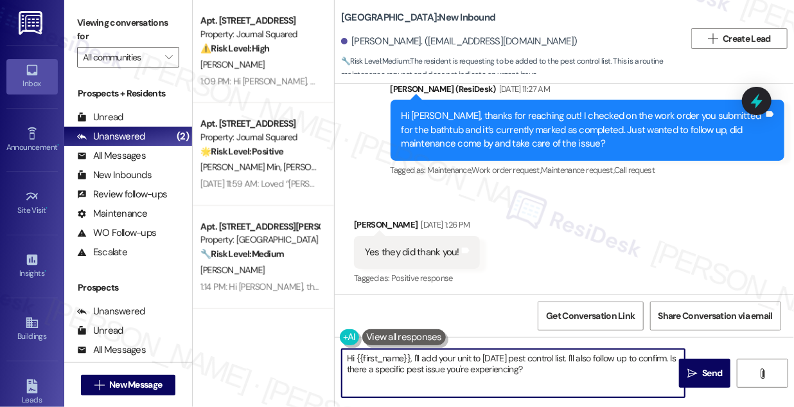
click at [519, 359] on textarea "Hi {{first_name}}, I'll add your unit to tomorrow's pest control list. I'll als…" at bounding box center [513, 373] width 343 height 48
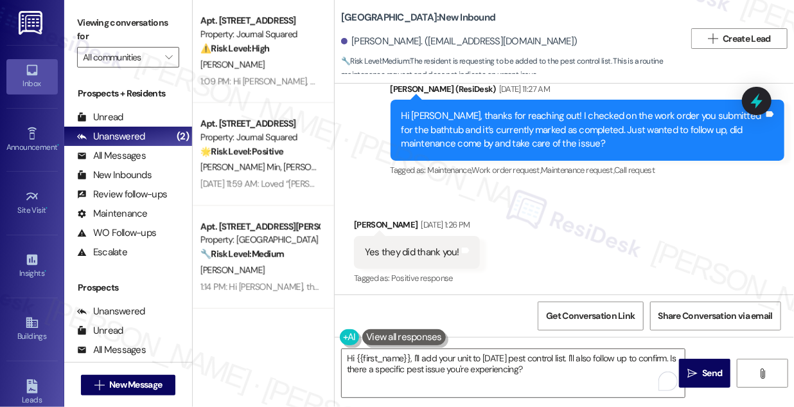
click at [547, 344] on div "Great! Glad to hear it's resolved. If you need anything else, I'm just a text a…" at bounding box center [609, 360] width 349 height 33
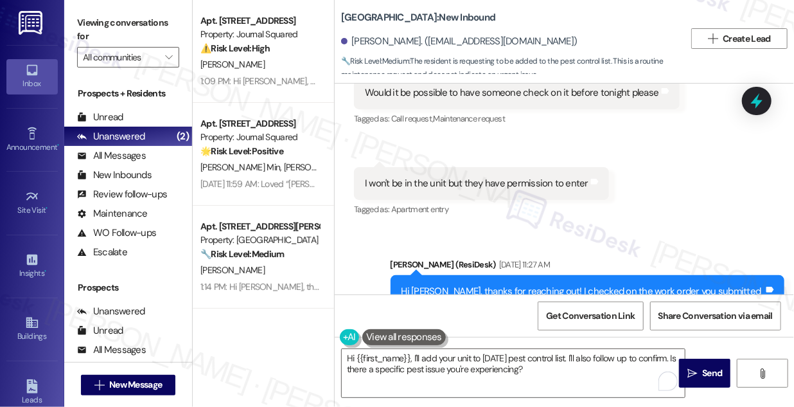
scroll to position [16584, 0]
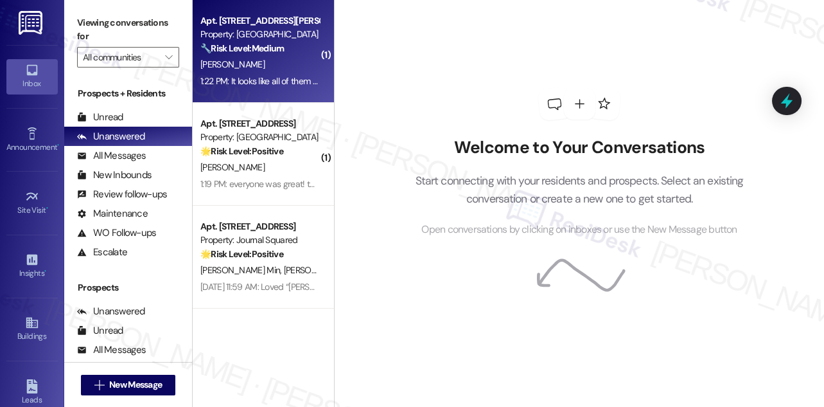
click at [281, 80] on div "1:22 PM: It looks like all of them are out. I've never seen any of them on. I'm…" at bounding box center [419, 81] width 438 height 12
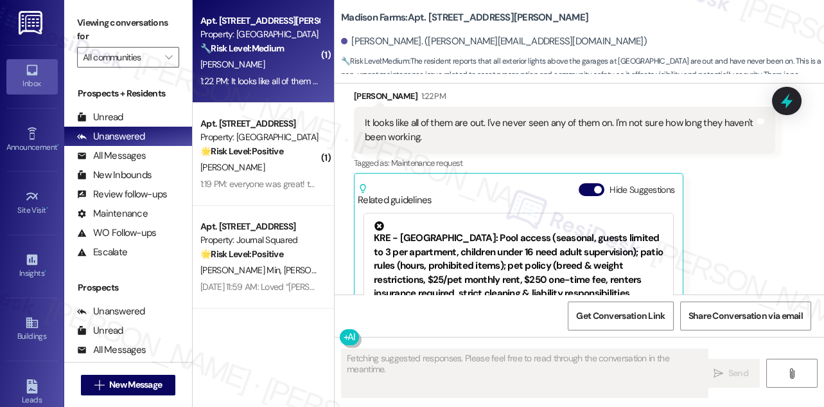
scroll to position [1758, 0]
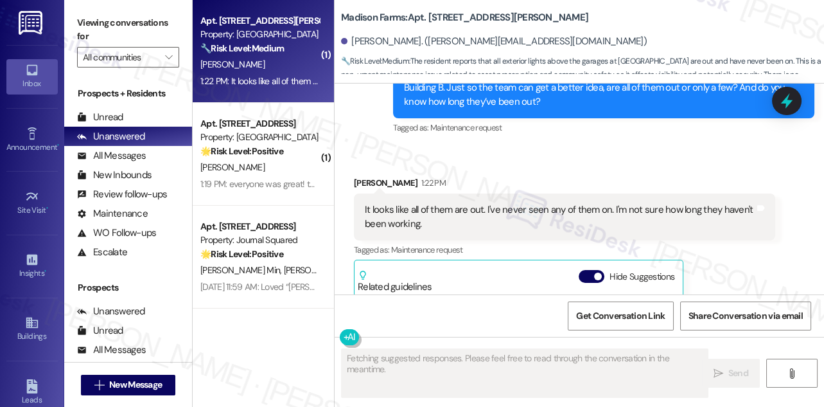
click at [455, 206] on div "It looks like all of them are out. I've never seen any of them on. I'm not sure…" at bounding box center [560, 217] width 390 height 28
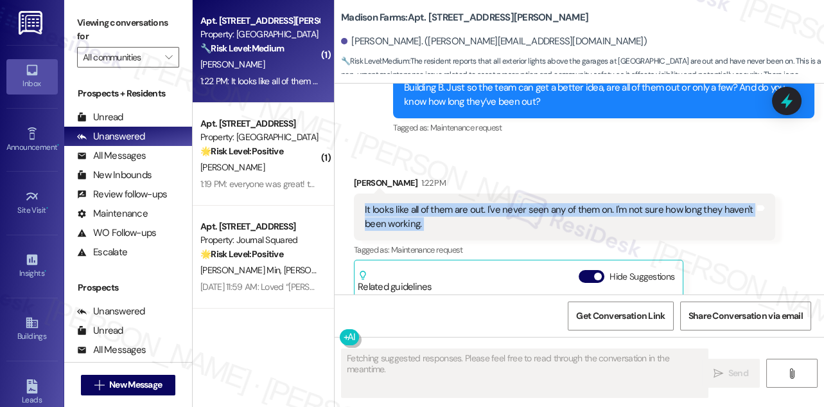
click at [455, 206] on div "It looks like all of them are out. I've never seen any of them on. I'm not sure…" at bounding box center [560, 217] width 390 height 28
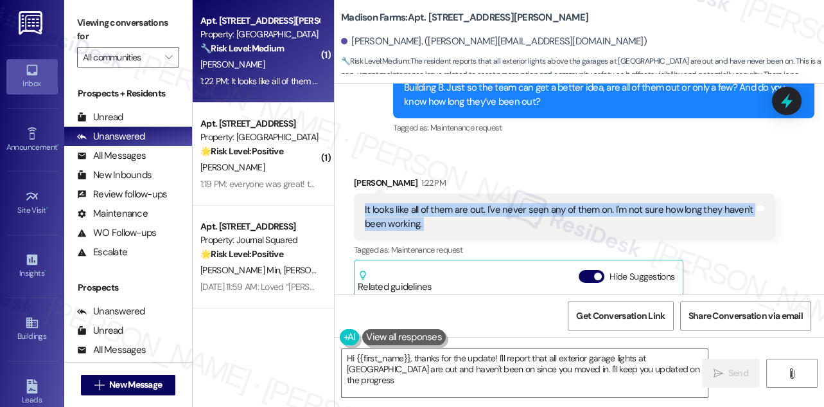
type textarea "Hi {{first_name}}, thanks for the update! I'll report that all exterior garage …"
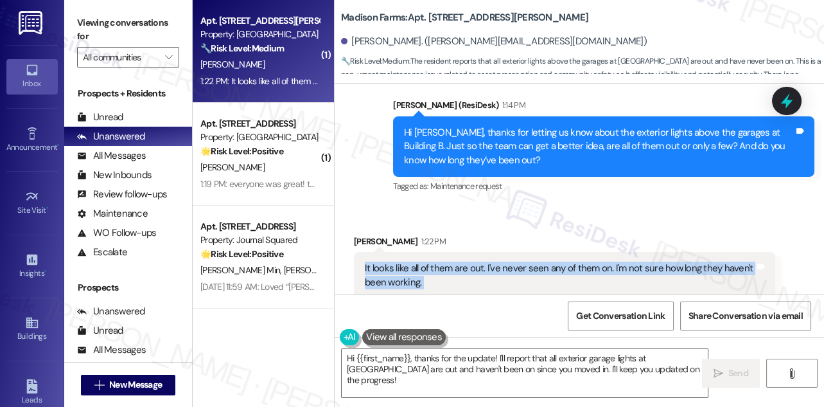
scroll to position [1699, 0]
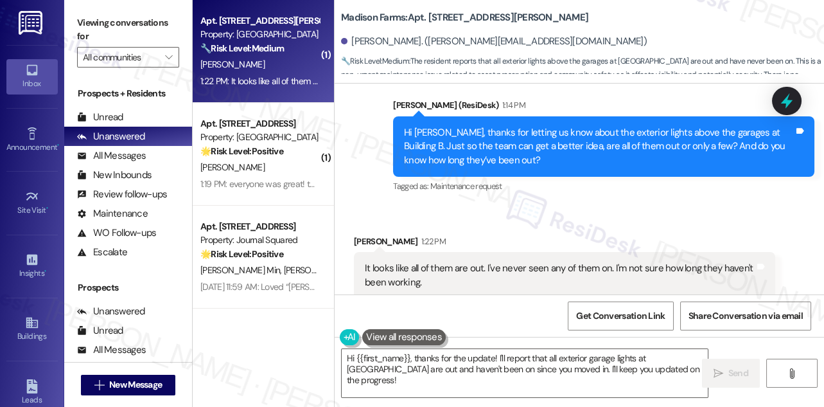
click at [459, 143] on div "Hi [PERSON_NAME], thanks for letting us know about the exterior lights above th…" at bounding box center [599, 146] width 390 height 41
click at [457, 145] on div "Hi Kyle, thanks for letting us know about the exterior lights above the garages…" at bounding box center [599, 146] width 390 height 41
click at [472, 136] on div "Hi Kyle, thanks for letting us know about the exterior lights above the garages…" at bounding box center [599, 146] width 390 height 41
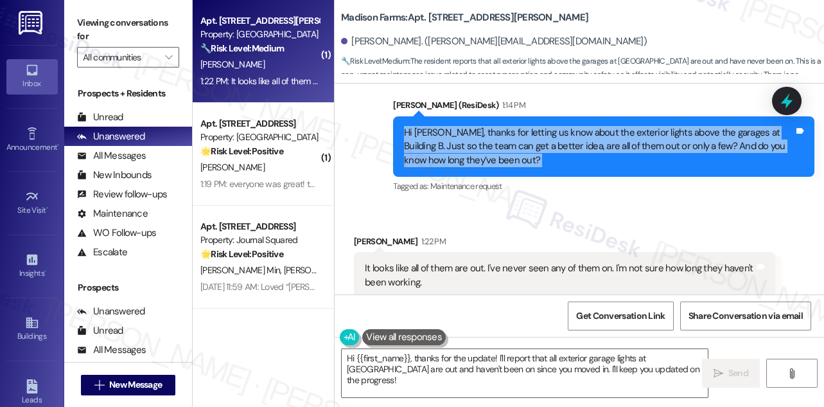
click at [472, 140] on div "Hi Kyle, thanks for letting us know about the exterior lights above the garages…" at bounding box center [599, 146] width 390 height 41
click at [522, 147] on div "Hi Kyle, thanks for letting us know about the exterior lights above the garages…" at bounding box center [599, 146] width 390 height 41
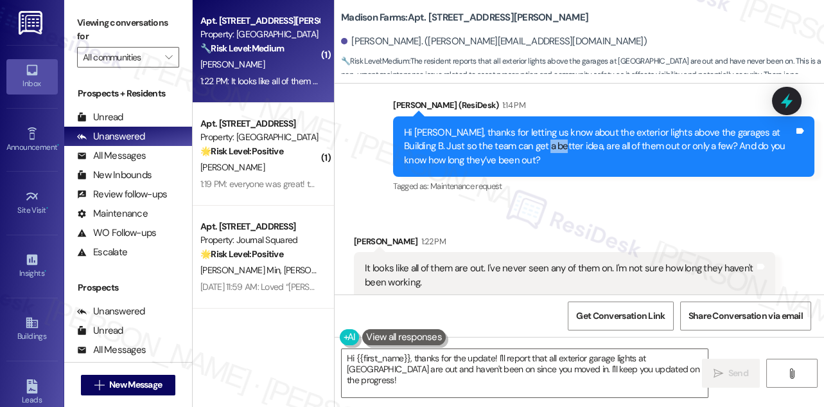
click at [522, 147] on div "Hi Kyle, thanks for letting us know about the exterior lights above the garages…" at bounding box center [599, 146] width 390 height 41
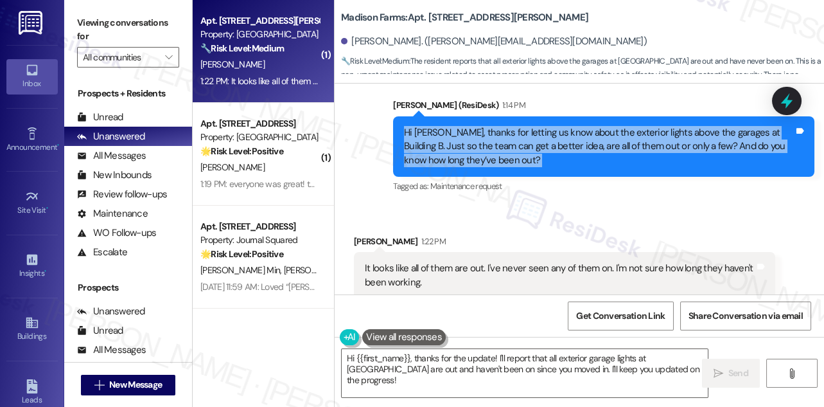
click at [522, 148] on div "Hi Kyle, thanks for letting us know about the exterior lights above the garages…" at bounding box center [599, 146] width 390 height 41
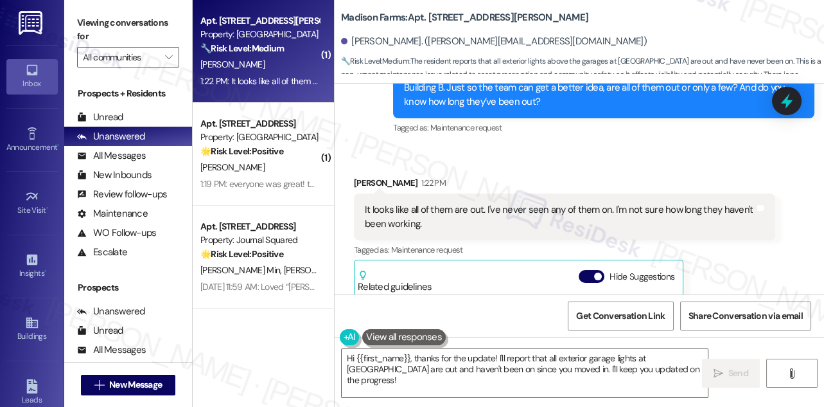
click at [519, 214] on div "It looks like all of them are out. I've never seen any of them on. I'm not sure…" at bounding box center [560, 217] width 390 height 28
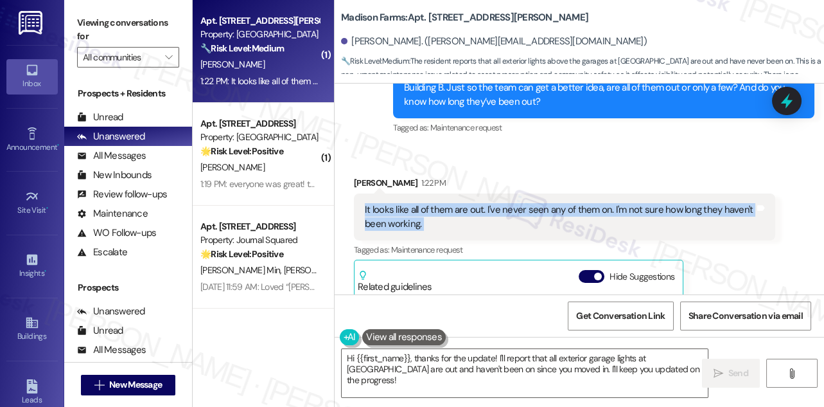
click at [519, 214] on div "It looks like all of them are out. I've never seen any of them on. I'm not sure…" at bounding box center [560, 217] width 390 height 28
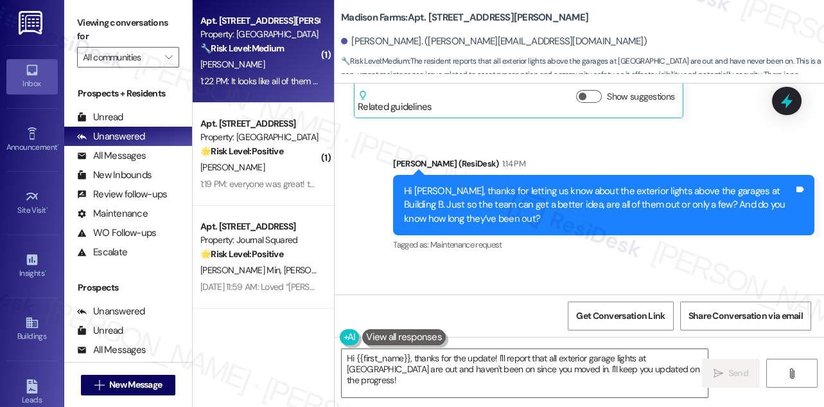
click at [518, 184] on div "Hi Kyle, thanks for letting us know about the exterior lights above the garages…" at bounding box center [599, 204] width 390 height 41
click at [517, 184] on div "Hi Kyle, thanks for letting us know about the exterior lights above the garages…" at bounding box center [599, 204] width 390 height 41
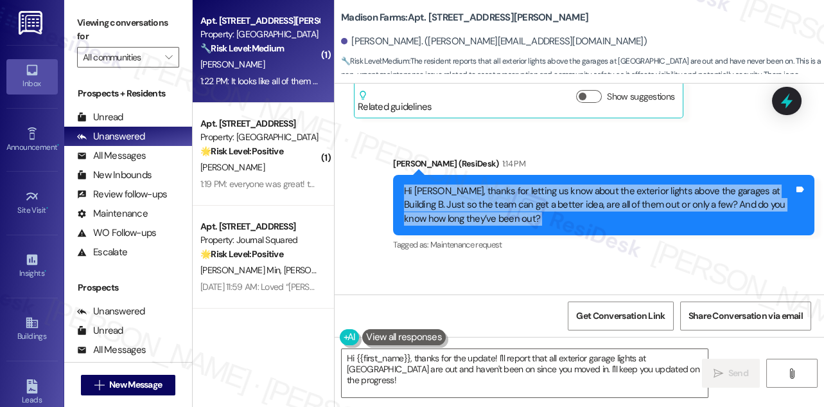
click at [517, 184] on div "Hi Kyle, thanks for letting us know about the exterior lights above the garages…" at bounding box center [599, 204] width 390 height 41
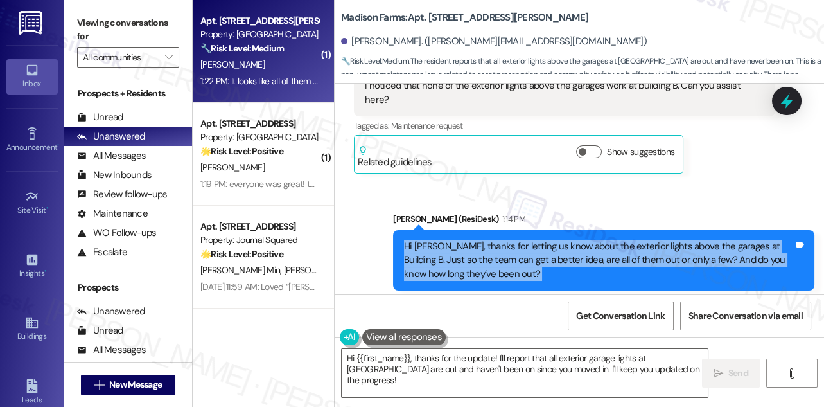
scroll to position [1524, 0]
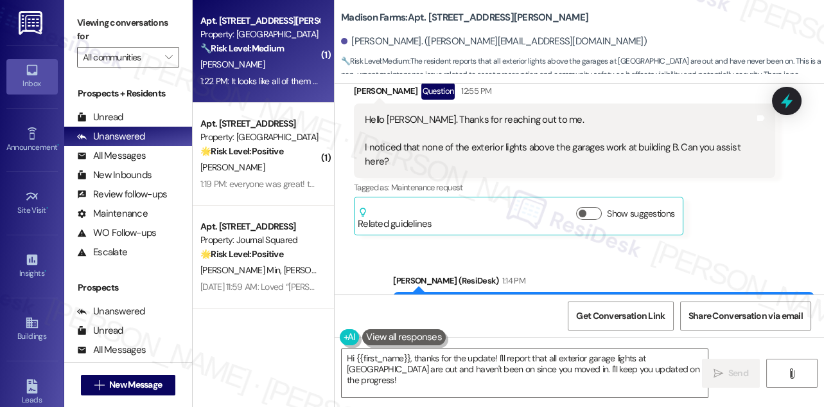
click at [468, 110] on div "Hello Jane. Thanks for reaching out to me. I noticed that none of the exterior …" at bounding box center [564, 140] width 421 height 75
click at [469, 110] on div "Hello Jane. Thanks for reaching out to me. I noticed that none of the exterior …" at bounding box center [564, 140] width 421 height 75
click at [96, 14] on label "Viewing conversations for" at bounding box center [128, 30] width 102 height 34
click at [442, 18] on b "Madison Farms: Apt. B2177, 4883 Riley Road" at bounding box center [464, 17] width 247 height 13
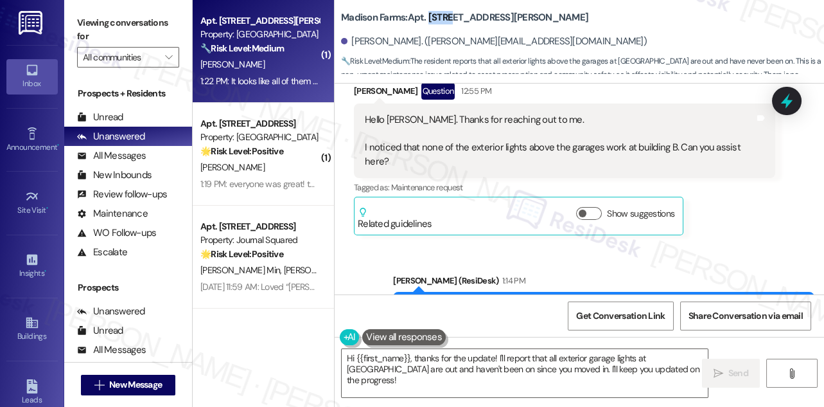
copy b "B2177"
click at [111, 25] on label "Viewing conversations for" at bounding box center [128, 30] width 102 height 34
click at [438, 13] on b "Madison Farms: Apt. B2177, 4883 Riley Road" at bounding box center [464, 17] width 247 height 13
drag, startPoint x: 98, startPoint y: 15, endPoint x: 112, endPoint y: 15, distance: 14.8
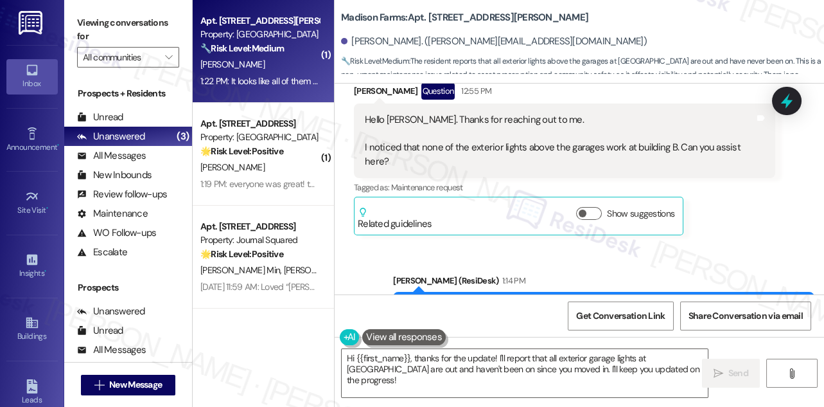
click at [98, 15] on label "Viewing conversations for" at bounding box center [128, 30] width 102 height 34
click at [438, 18] on b "Madison Farms: Apt. B2177, 4883 Riley Road" at bounding box center [464, 17] width 247 height 13
copy b "B2177"
click at [94, 25] on label "Viewing conversations for" at bounding box center [128, 30] width 102 height 34
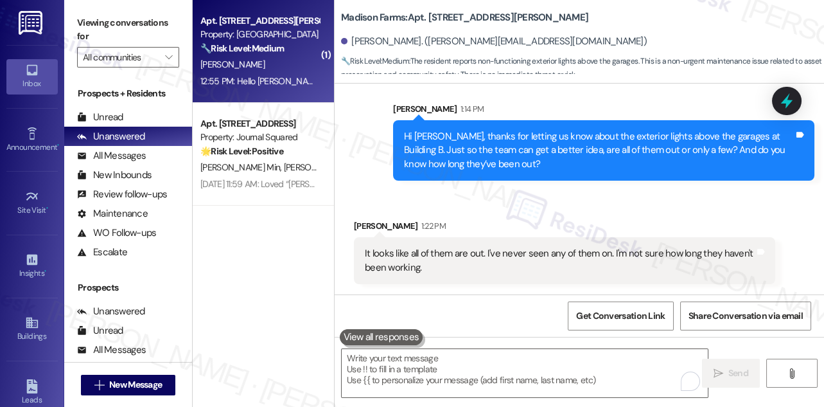
click at [422, 243] on div "It looks like all of them are out. I've never seen any of them on. I'm not sure…" at bounding box center [564, 260] width 421 height 47
click at [423, 243] on div "It looks like all of them are out. I've never seen any of them on. I'm not sure…" at bounding box center [564, 260] width 421 height 47
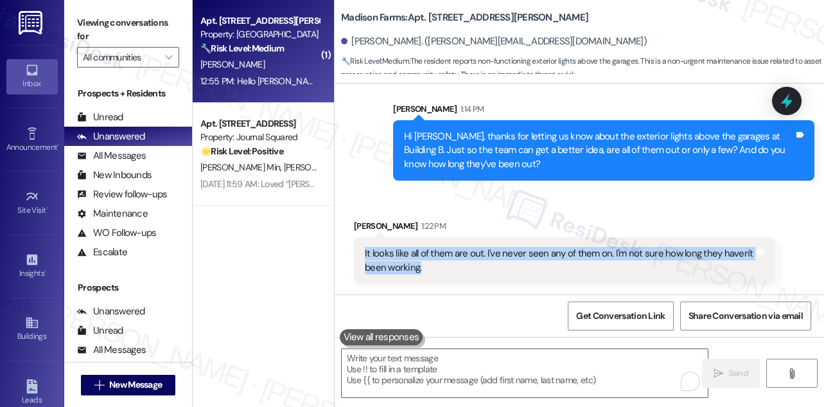
click at [423, 243] on div "It looks like all of them are out. I've never seen any of them on. I'm not sure…" at bounding box center [564, 260] width 421 height 47
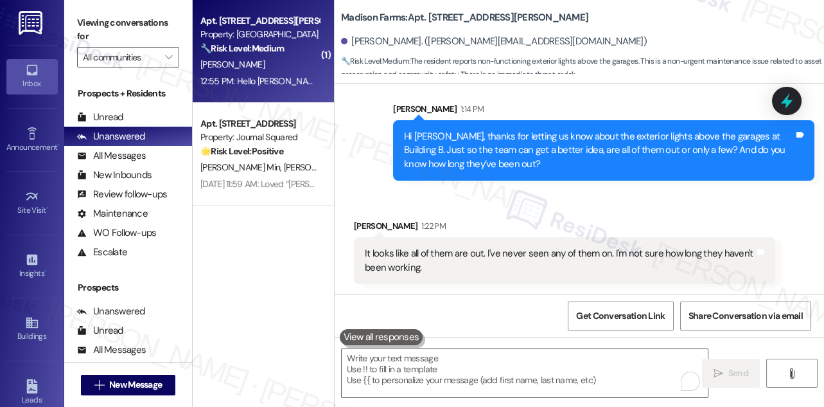
click at [439, 17] on b "Madison Farms: Apt. [STREET_ADDRESS][PERSON_NAME]" at bounding box center [464, 17] width 247 height 13
drag, startPoint x: 103, startPoint y: 32, endPoint x: 155, endPoint y: 37, distance: 52.3
click at [103, 32] on label "Viewing conversations for" at bounding box center [128, 30] width 102 height 34
click at [443, 17] on b "Madison Farms: Apt. [STREET_ADDRESS][PERSON_NAME]" at bounding box center [464, 17] width 247 height 13
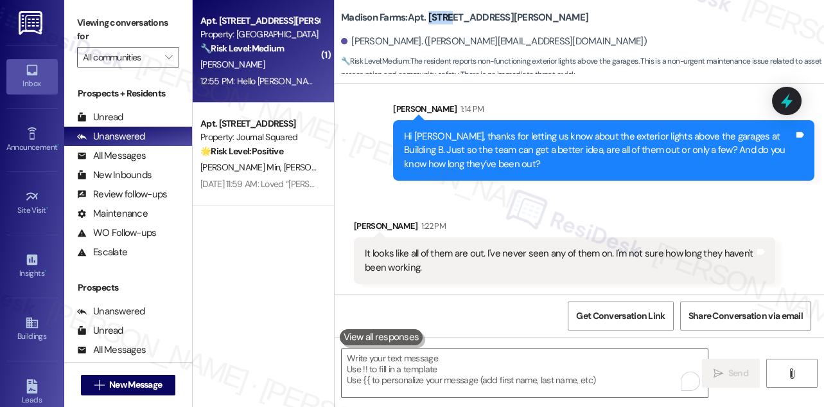
click at [443, 17] on b "Madison Farms: Apt. [STREET_ADDRESS][PERSON_NAME]" at bounding box center [464, 17] width 247 height 13
copy b "B2177"
click at [110, 22] on label "Viewing conversations for" at bounding box center [128, 30] width 102 height 34
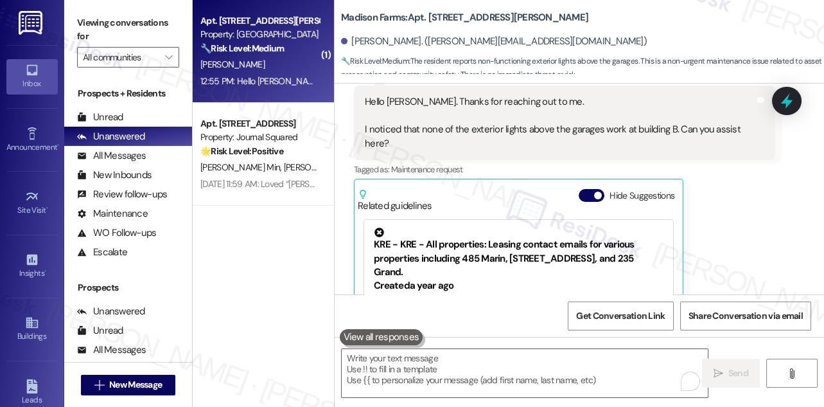
scroll to position [1507, 0]
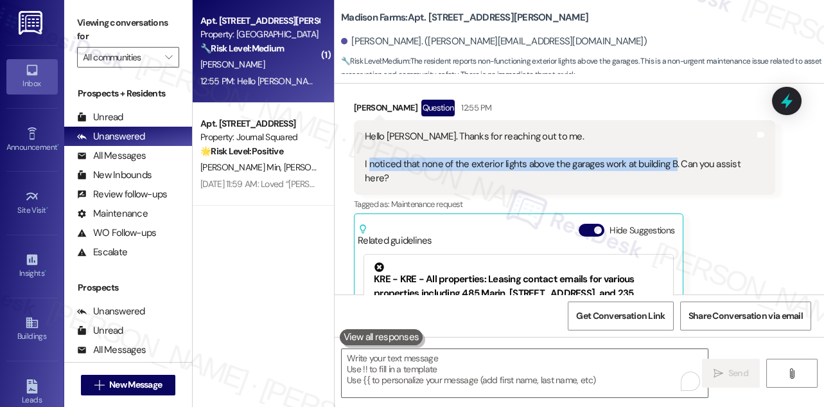
drag, startPoint x: 368, startPoint y: 163, endPoint x: 669, endPoint y: 165, distance: 301.3
click at [669, 165] on div "Hello Jane. Thanks for reaching out to me. I noticed that none of the exterior …" at bounding box center [560, 157] width 390 height 55
copy div "noticed that none of the exterior lights above the garages work at building B"
click at [114, 25] on label "Viewing conversations for" at bounding box center [128, 30] width 102 height 34
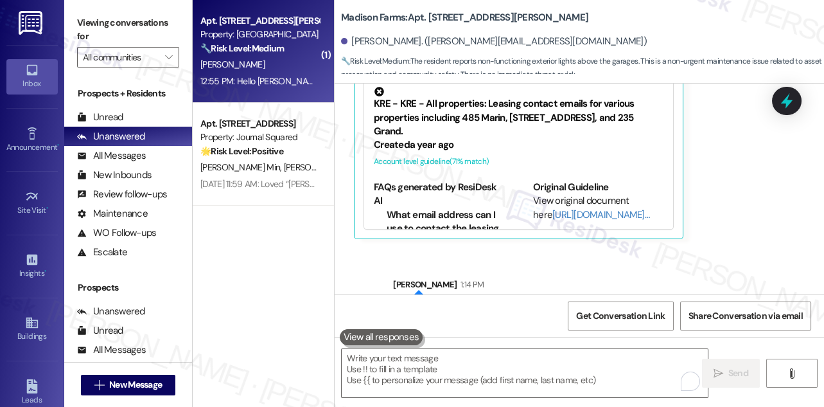
scroll to position [1858, 0]
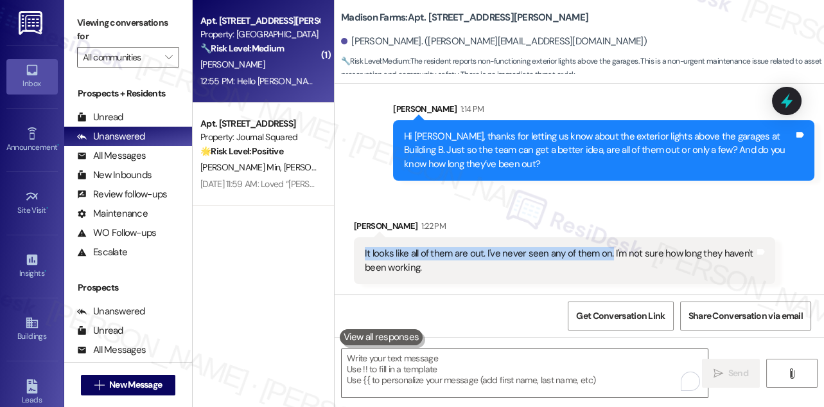
drag, startPoint x: 363, startPoint y: 253, endPoint x: 606, endPoint y: 252, distance: 243.5
click at [606, 252] on div "It looks like all of them are out. I've never seen any of them on. I'm not sure…" at bounding box center [560, 261] width 393 height 28
copy div "It looks like all of them are out. I've never seen any of them on."
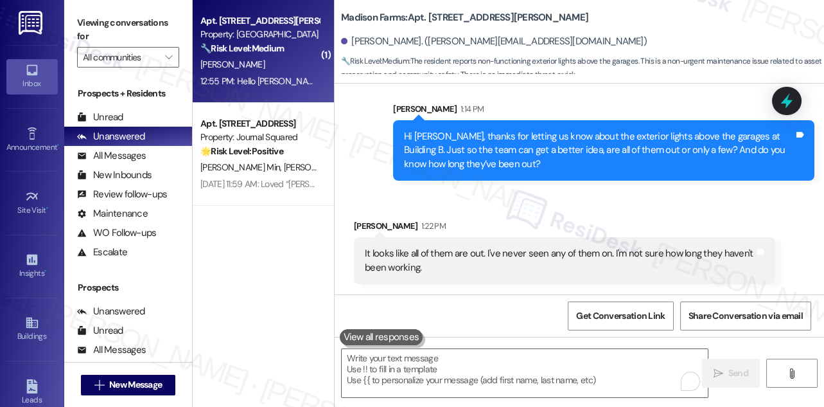
click at [124, 26] on label "Viewing conversations for" at bounding box center [128, 30] width 102 height 34
click at [130, 22] on label "Viewing conversations for" at bounding box center [128, 30] width 102 height 34
click at [119, 18] on label "Viewing conversations for" at bounding box center [128, 30] width 102 height 34
click at [545, 243] on div "It looks like all of them are out. I've never seen any of them on. I'm not sure…" at bounding box center [564, 260] width 421 height 47
click at [506, 366] on textarea "To enrich screen reader interactions, please activate Accessibility in Grammarl…" at bounding box center [525, 373] width 366 height 48
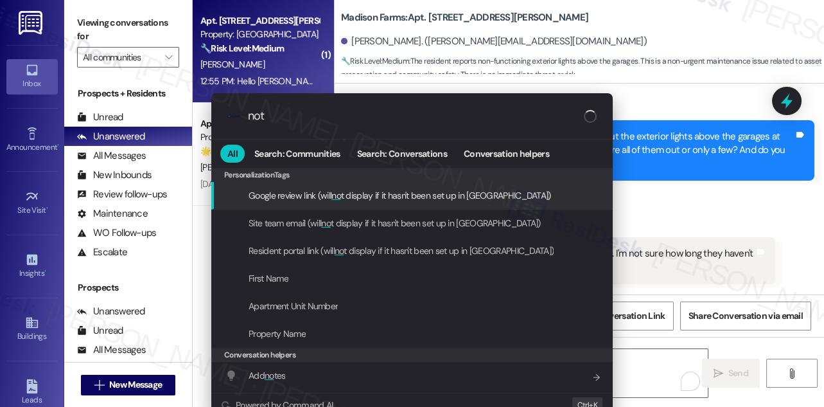
type input "note"
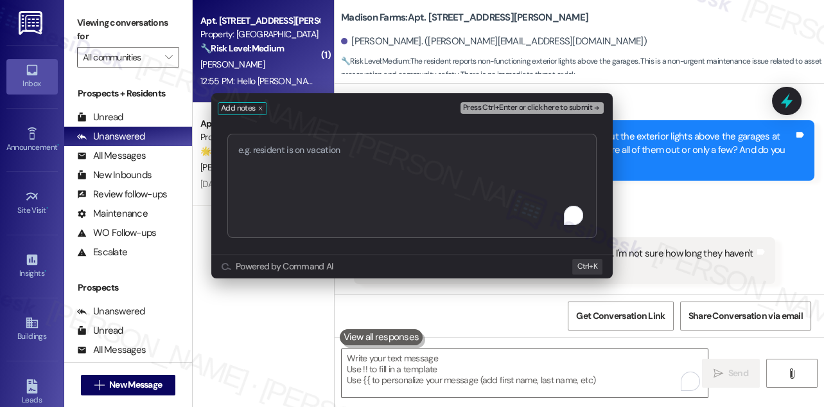
click at [334, 152] on textarea "To enrich screen reader interactions, please activate Accessibility in Grammarl…" at bounding box center [411, 186] width 369 height 104
type textarea "WO 22379 submitted"
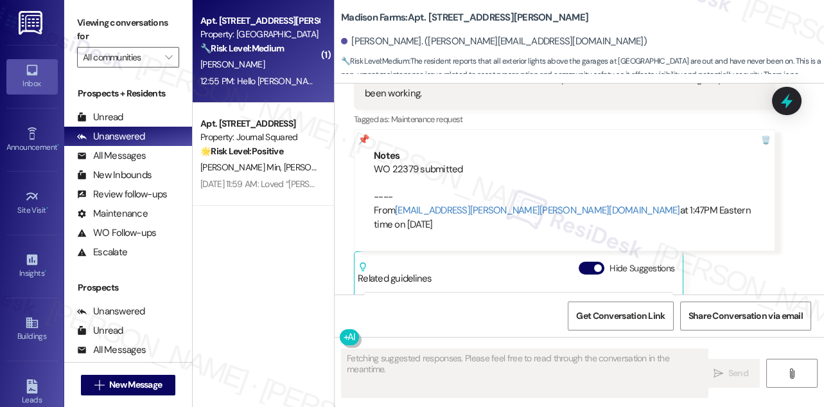
scroll to position [2041, 0]
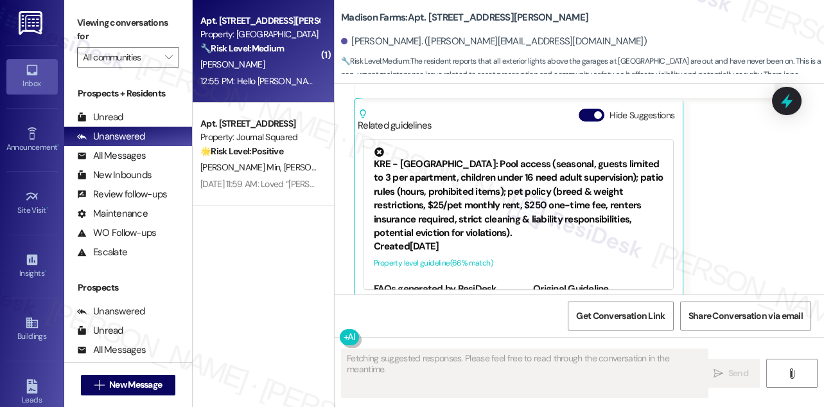
click at [112, 22] on label "Viewing conversations for" at bounding box center [128, 30] width 102 height 34
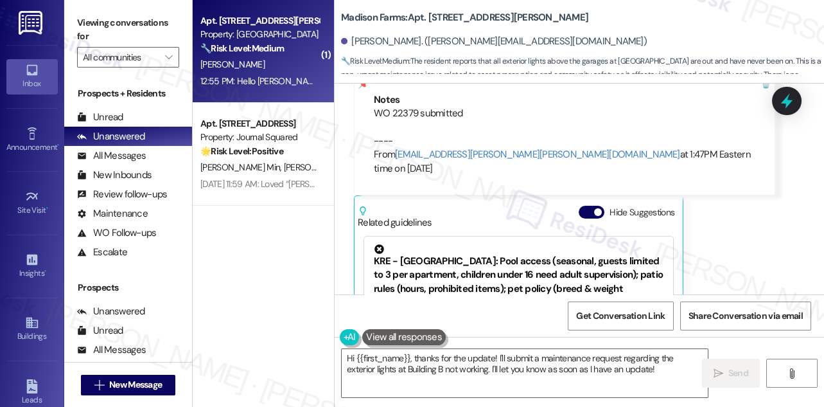
scroll to position [2042, 0]
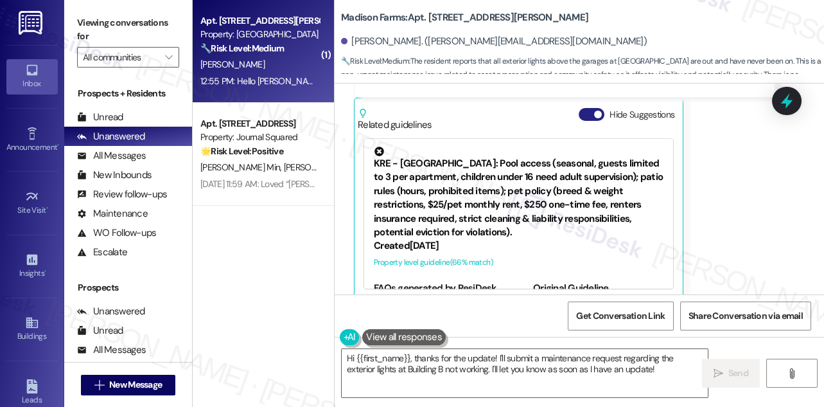
click at [590, 108] on button "Hide Suggestions" at bounding box center [592, 114] width 26 height 13
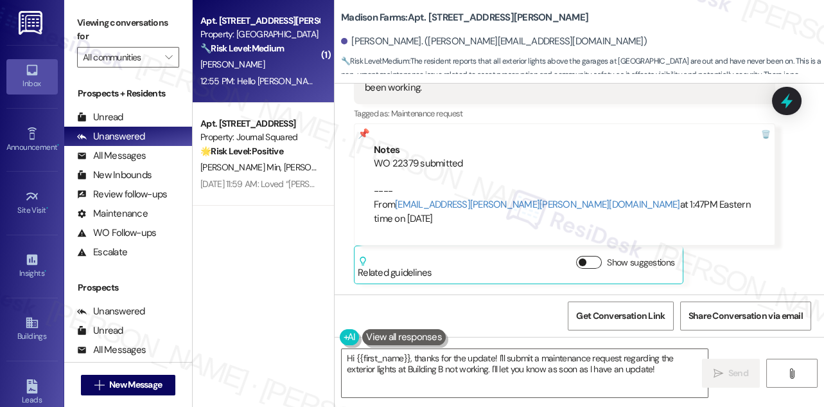
scroll to position [1879, 0]
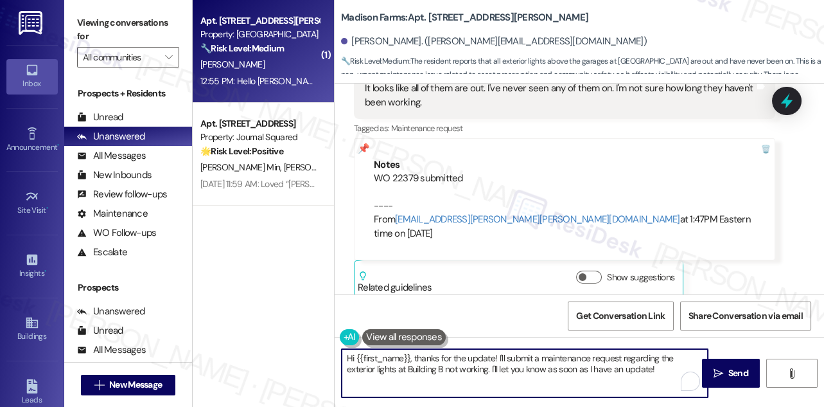
drag, startPoint x: 531, startPoint y: 357, endPoint x: 502, endPoint y: 357, distance: 28.9
click at [502, 357] on textarea "Hi {{first_name}}, thanks for the update! I'll submit a maintenance request reg…" at bounding box center [525, 373] width 366 height 48
click at [655, 370] on textarea "Hi {{first_name}}, thanks for the update! I've submitted a maintenance request …" at bounding box center [525, 373] width 366 height 48
click at [591, 366] on textarea "Hi {{first_name}}, thanks for the update! I've submitted a maintenance request …" at bounding box center [525, 373] width 366 height 48
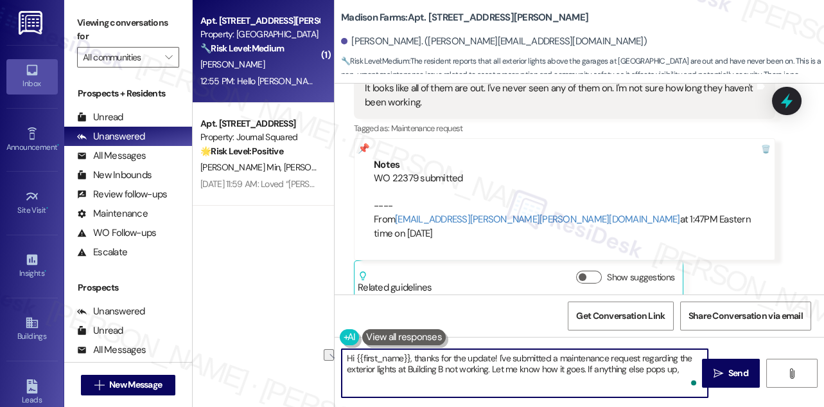
drag, startPoint x: 685, startPoint y: 370, endPoint x: 587, endPoint y: 364, distance: 97.8
click at [587, 364] on textarea "Hi {{first_name}}, thanks for the update! I've submitted a maintenance request …" at bounding box center [525, 373] width 366 height 48
type textarea "Hi {{first_name}}, thanks for the update! I've submitted a maintenance request …"
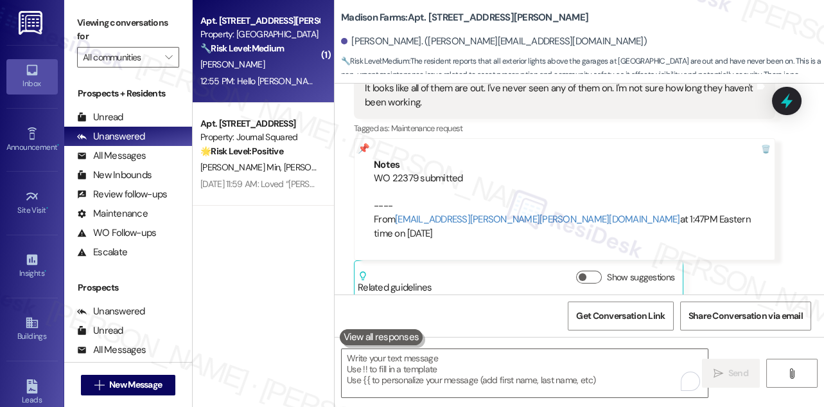
click at [122, 17] on label "Viewing conversations for" at bounding box center [128, 30] width 102 height 34
drag, startPoint x: 98, startPoint y: 8, endPoint x: 123, endPoint y: 24, distance: 30.1
click at [98, 8] on div "Viewing conversations for All communities " at bounding box center [128, 40] width 128 height 80
click at [374, 357] on textarea "To enrich screen reader interactions, please activate Accessibility in Grammarl…" at bounding box center [525, 373] width 366 height 48
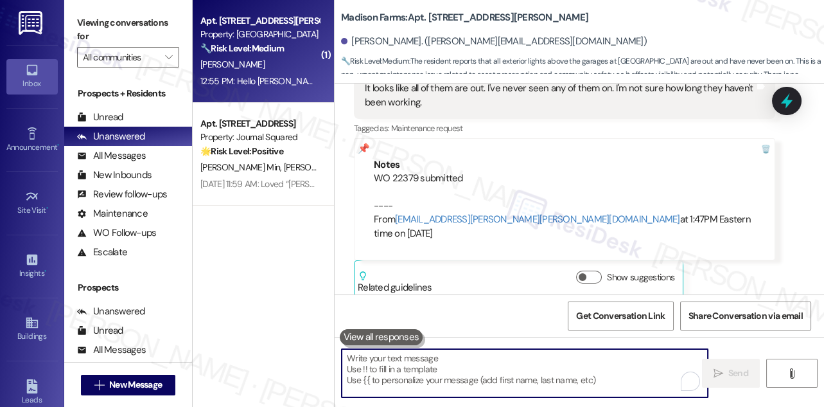
paste textarea "Thanks for the update! I’ve submitted a maintenance request for the exterior li…"
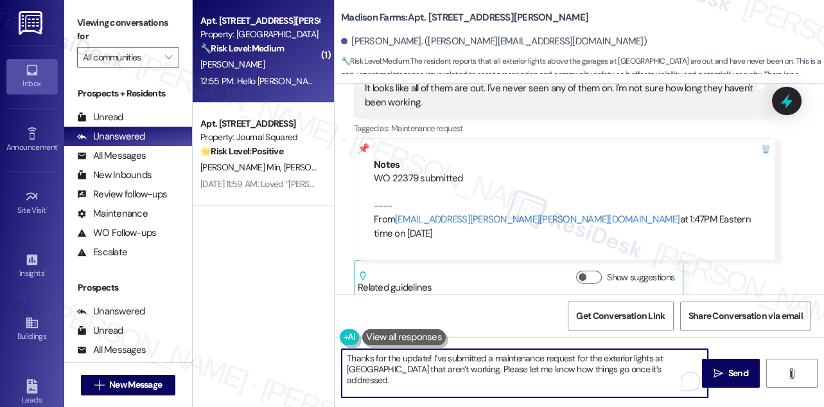
click at [348, 355] on textarea "Thanks for the update! I’ve submitted a maintenance request for the exterior li…" at bounding box center [525, 373] width 366 height 48
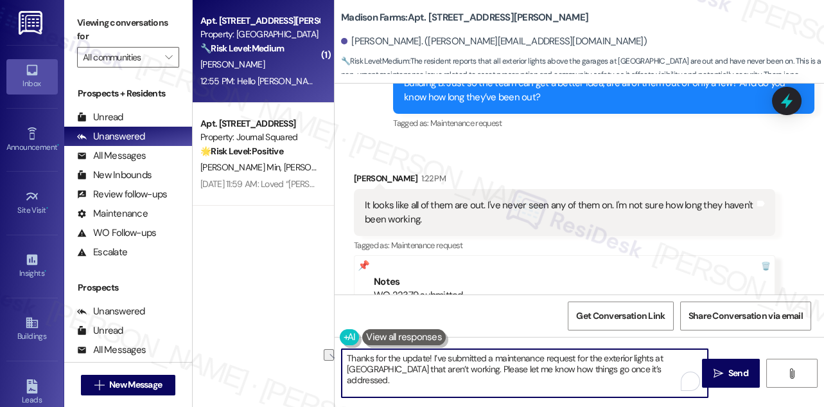
drag, startPoint x: 427, startPoint y: 357, endPoint x: 335, endPoint y: 357, distance: 91.9
click at [335, 357] on div "Thanks for the update! I’ve submitted a maintenance request for the exterior li…" at bounding box center [518, 372] width 367 height 49
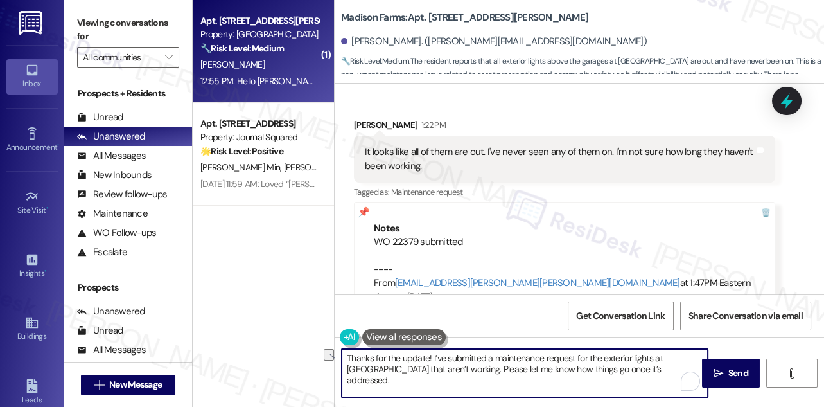
scroll to position [1821, 0]
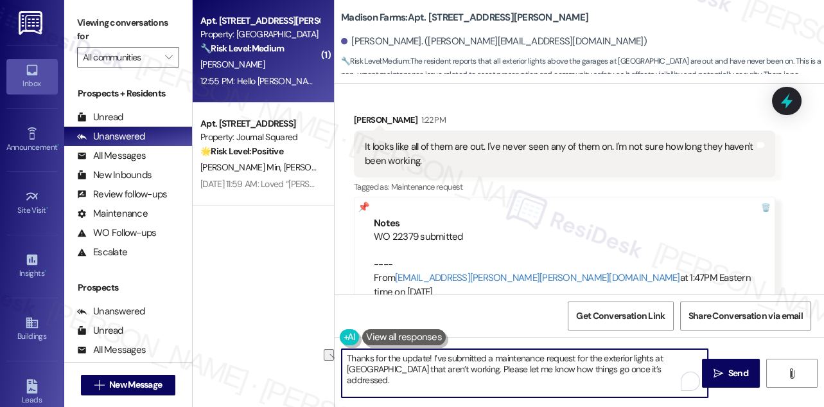
click at [626, 366] on textarea "Thanks for the update! I’ve submitted a maintenance request for the exterior li…" at bounding box center [525, 373] width 366 height 48
click at [615, 367] on textarea "Thanks for the update! I’ve submitted a maintenance request for the exterior li…" at bounding box center [525, 373] width 366 height 48
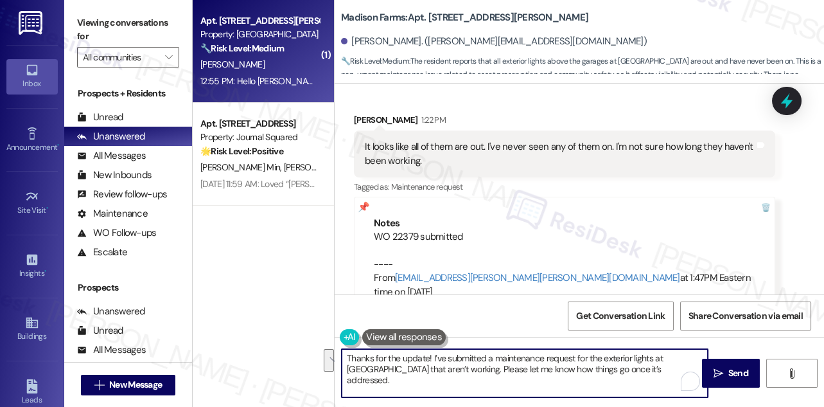
click at [615, 367] on textarea "Thanks for the update! I’ve submitted a maintenance request for the exterior li…" at bounding box center [525, 373] width 366 height 48
click at [644, 367] on textarea "Thanks for the update! I’ve submitted a maintenance request for the exterior li…" at bounding box center [525, 373] width 366 height 48
click at [642, 376] on textarea "Thanks for the update! I’ve submitted a maintenance request for the exterior li…" at bounding box center [525, 373] width 366 height 48
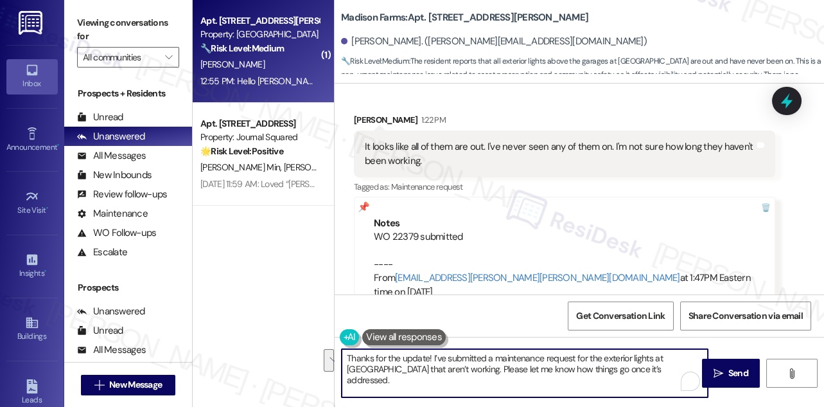
click at [649, 373] on textarea "Thanks for the update! I’ve submitted a maintenance request for the exterior li…" at bounding box center [525, 373] width 366 height 48
drag, startPoint x: 651, startPoint y: 375, endPoint x: 544, endPoint y: 366, distance: 108.3
click at [544, 366] on textarea "Thanks for the update! I’ve submitted a maintenance request for the exterior li…" at bounding box center [525, 373] width 366 height 48
click at [546, 369] on textarea "Thanks for the update! I’ve submitted a maintenance request for the exterior li…" at bounding box center [525, 373] width 366 height 48
click at [531, 387] on textarea "Thanks for the update! I’ve submitted a maintenance request for the exterior li…" at bounding box center [525, 373] width 366 height 48
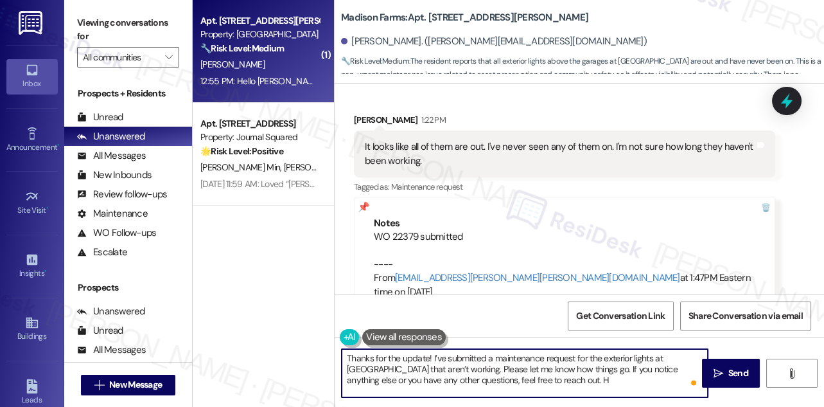
type textarea "Thanks for the update! I’ve submitted a maintenance request for the exterior li…"
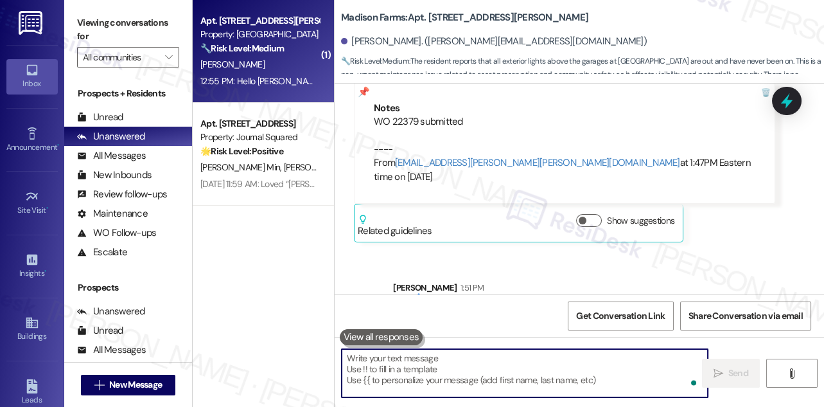
scroll to position [1996, 0]
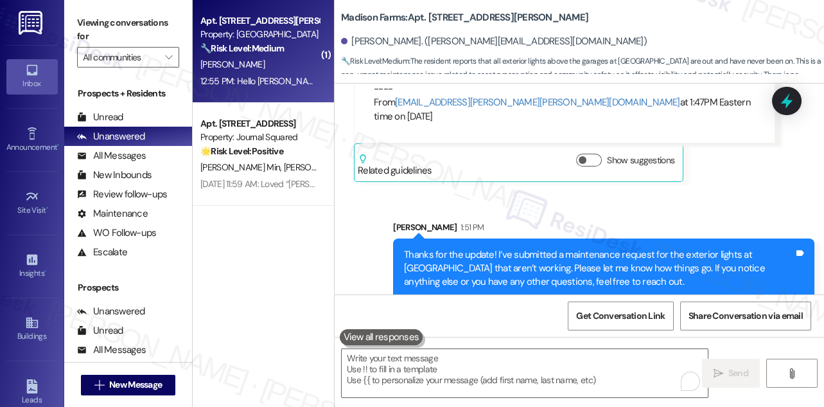
click at [113, 30] on label "Viewing conversations for" at bounding box center [128, 30] width 102 height 34
